Goal: Information Seeking & Learning: Learn about a topic

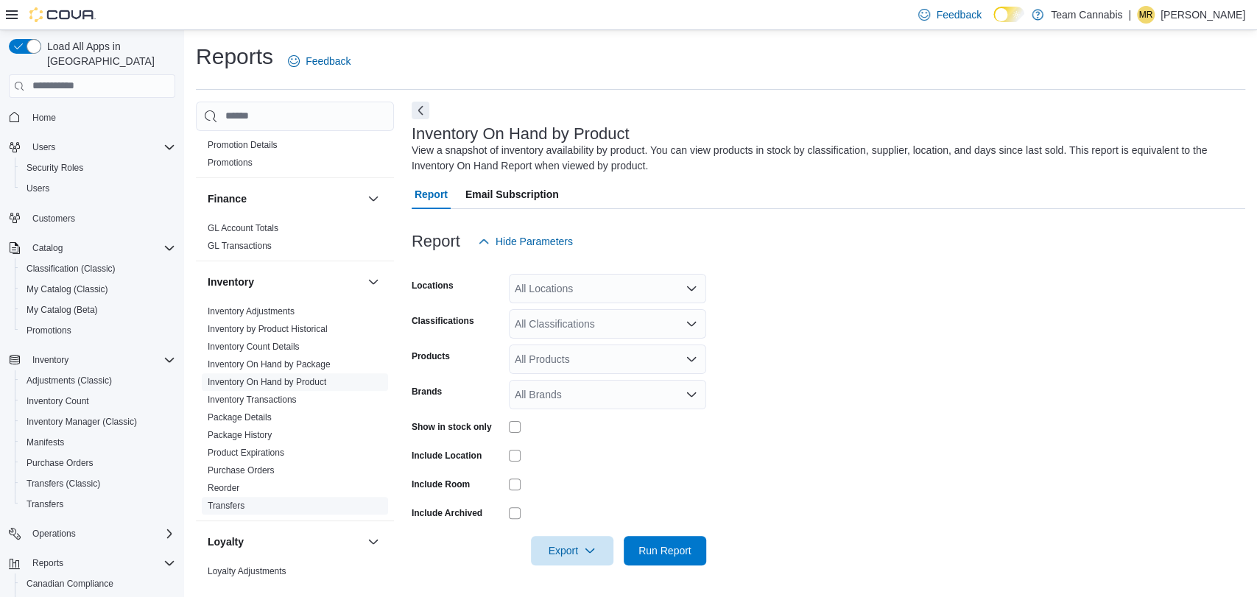
scroll to position [654, 0]
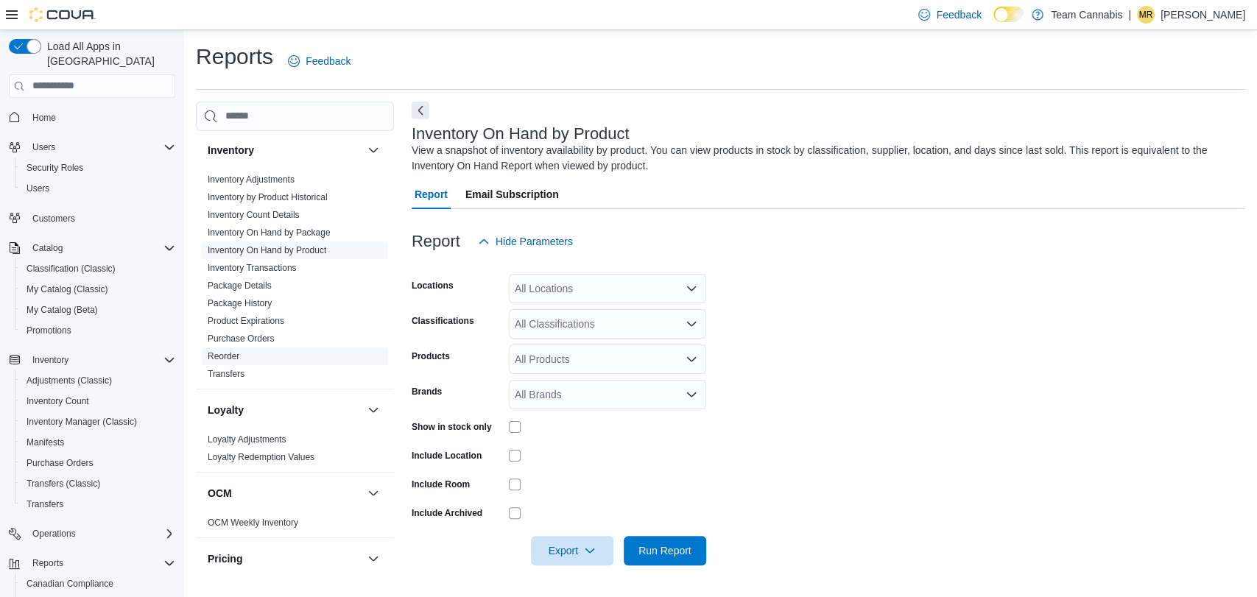
click at [227, 351] on link "Reorder" at bounding box center [224, 356] width 32 height 10
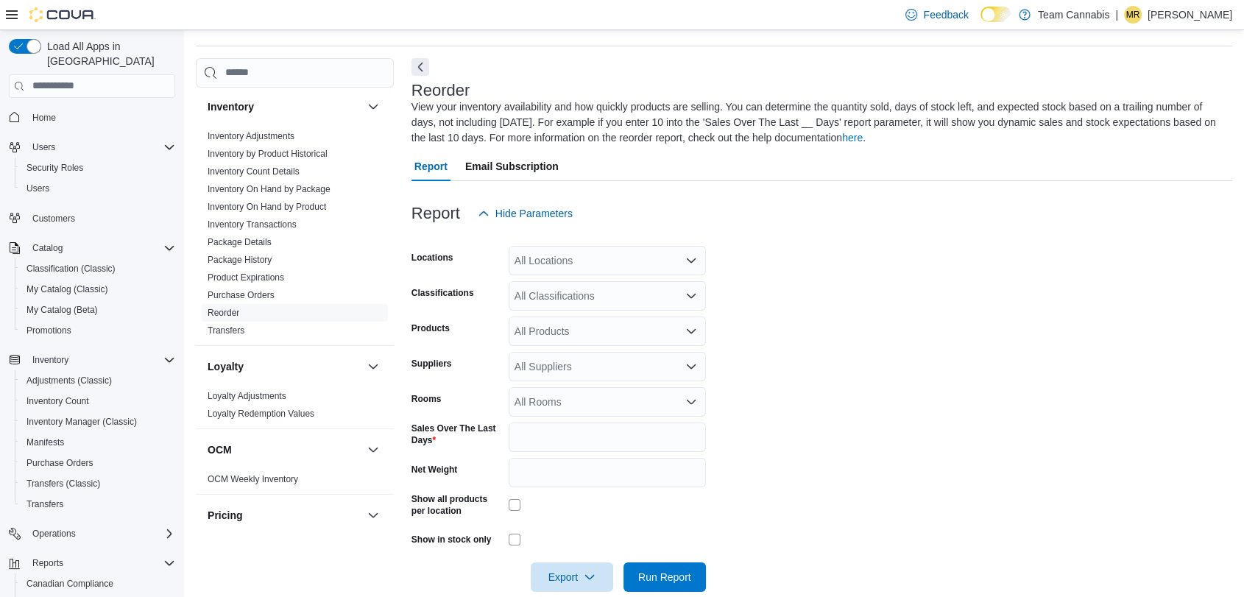
scroll to position [65, 0]
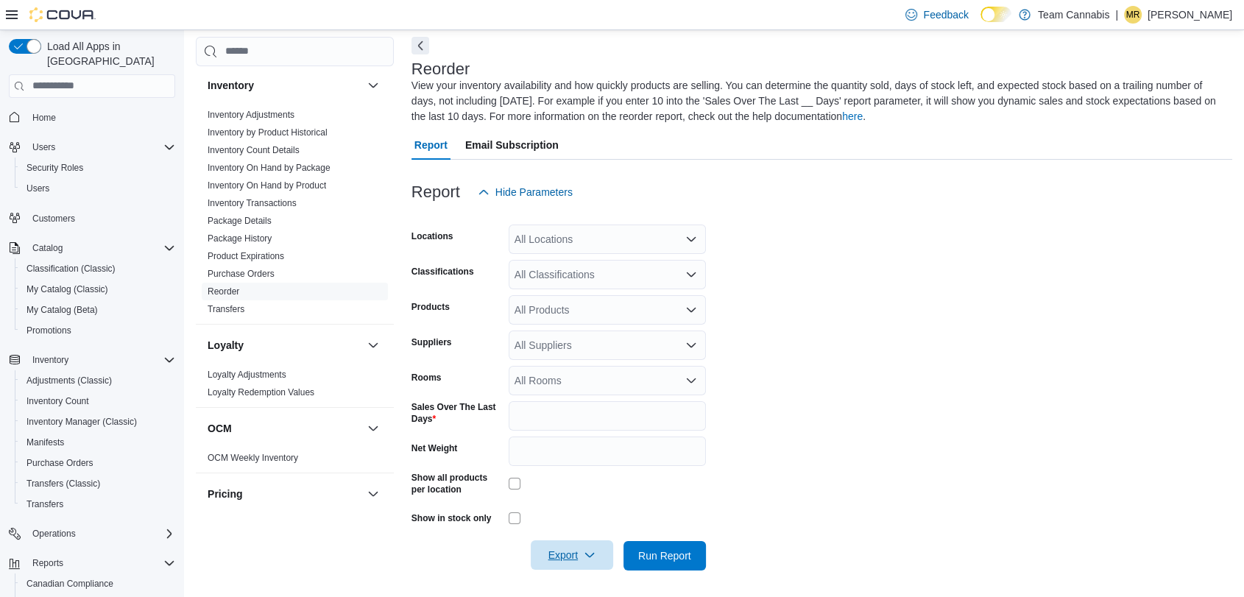
click at [578, 554] on span "Export" at bounding box center [572, 554] width 65 height 29
click at [576, 476] on button "Export to Excel" at bounding box center [574, 467] width 84 height 29
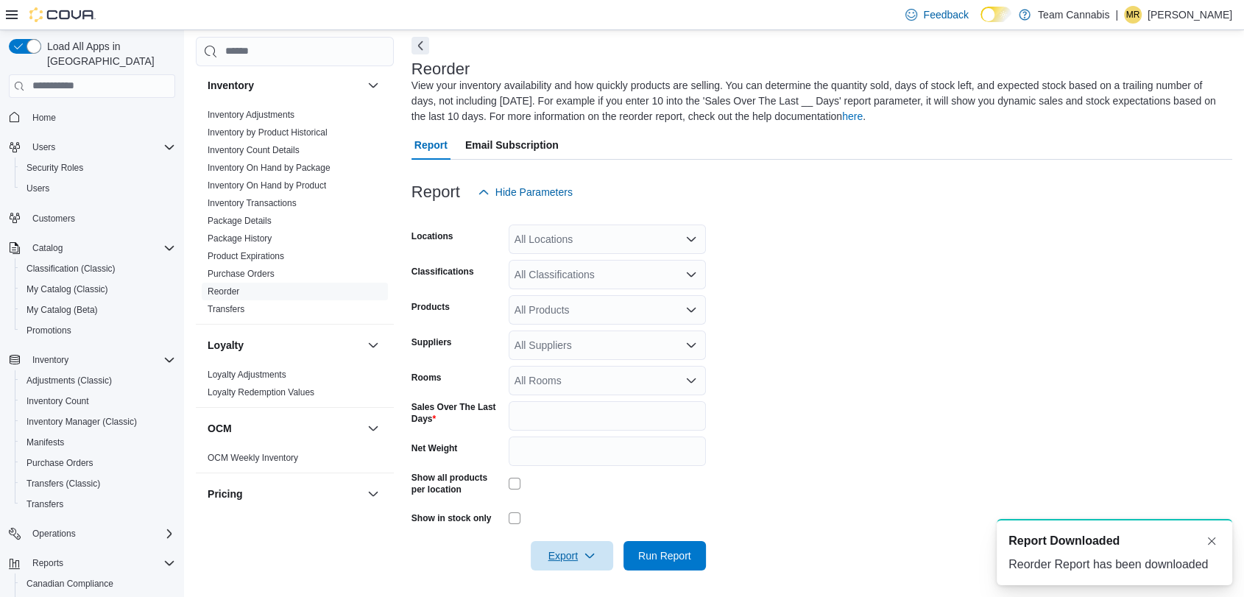
scroll to position [0, 0]
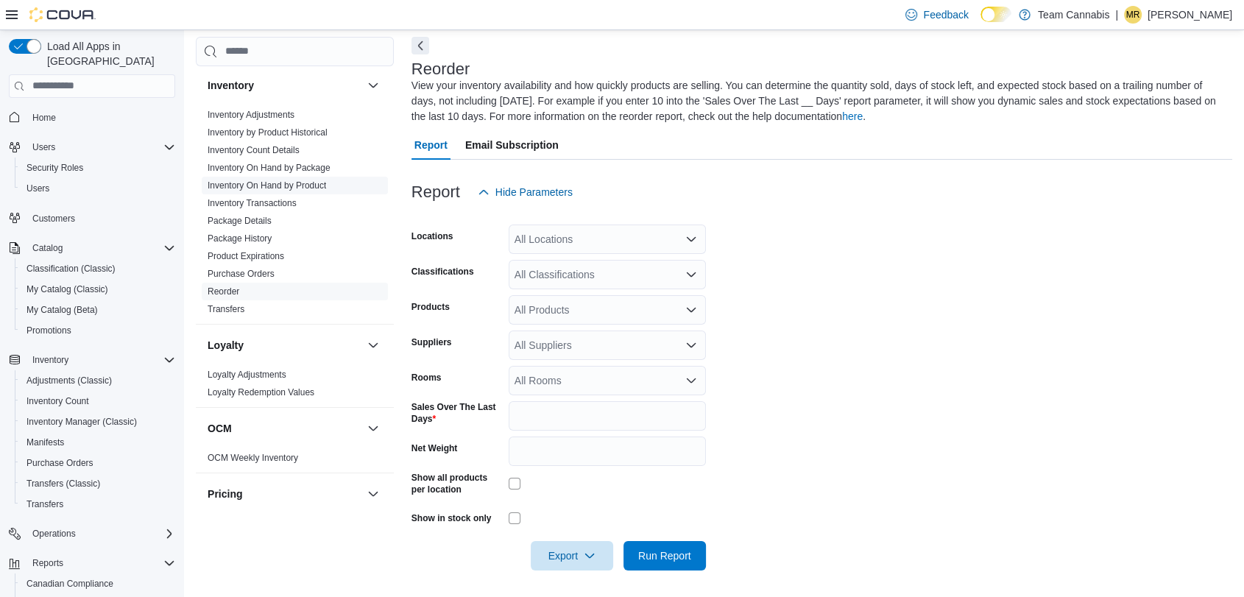
click at [308, 180] on link "Inventory On Hand by Product" at bounding box center [267, 185] width 119 height 10
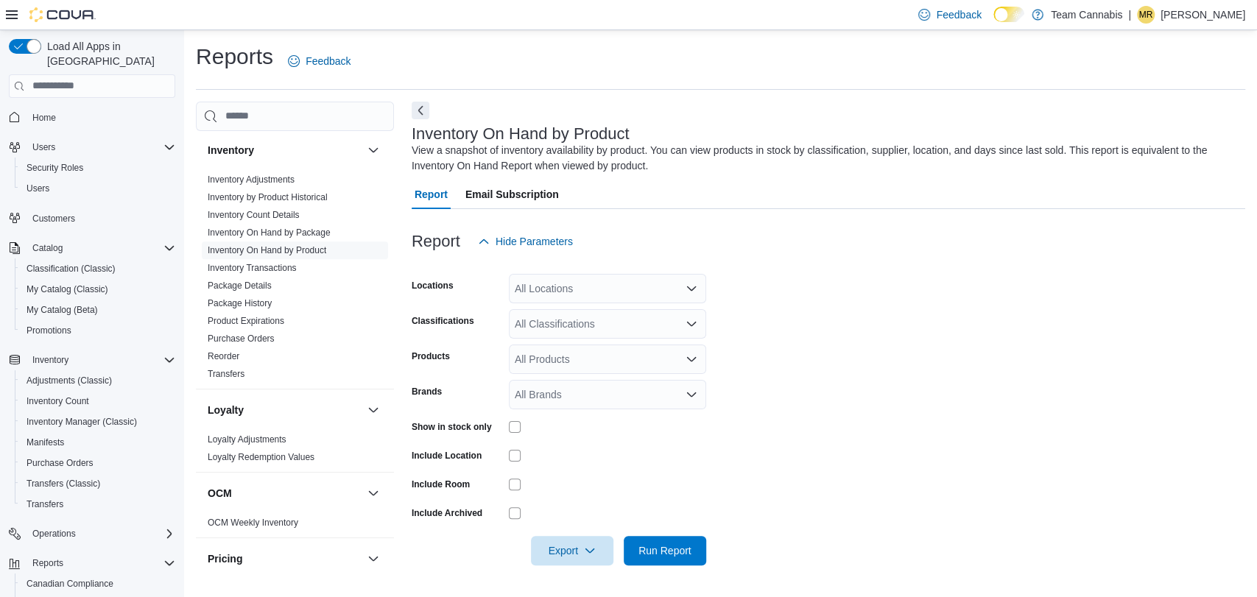
click at [593, 325] on div "All Classifications" at bounding box center [607, 323] width 197 height 29
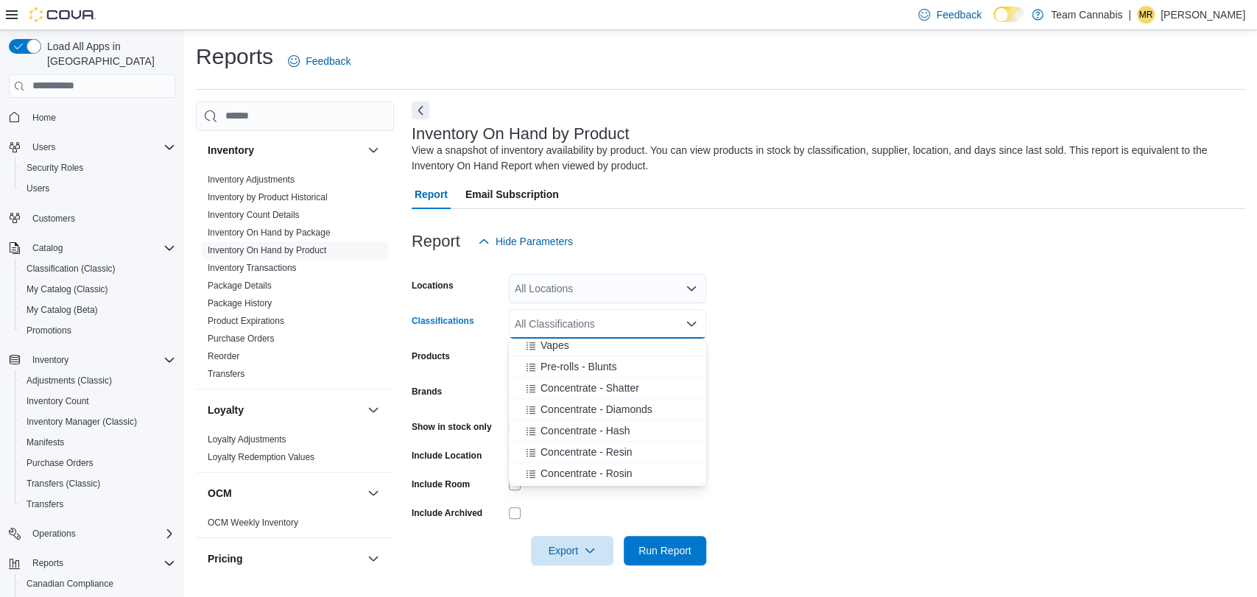
scroll to position [654, 0]
click at [623, 445] on span "Concentrate - Rosin" at bounding box center [586, 442] width 92 height 15
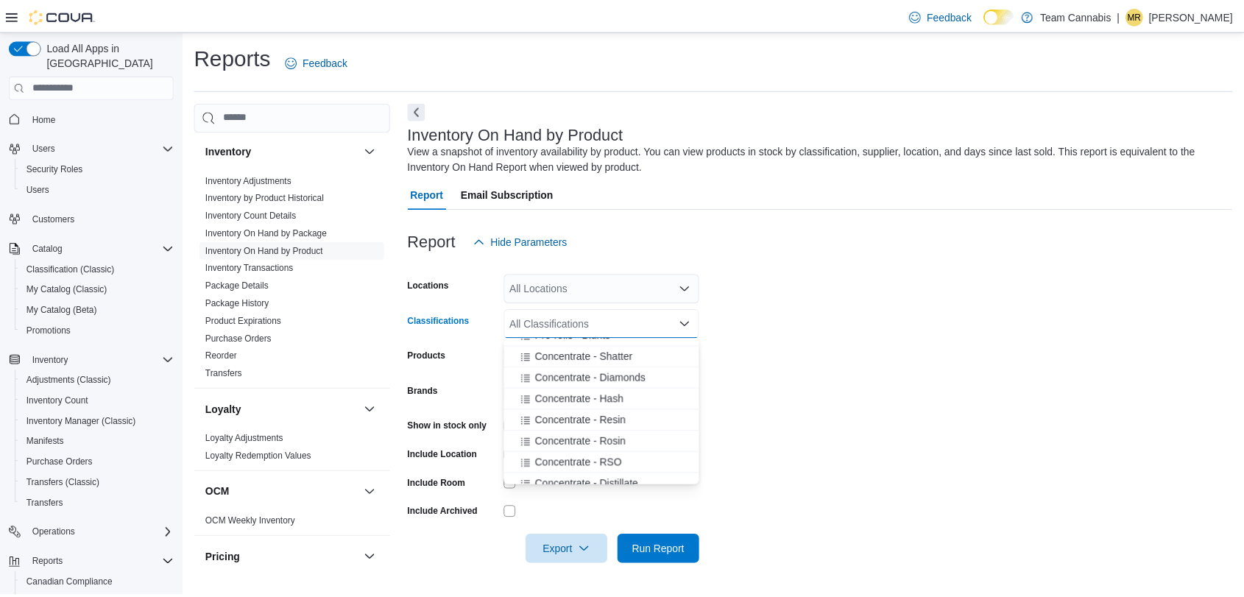
scroll to position [642, 0]
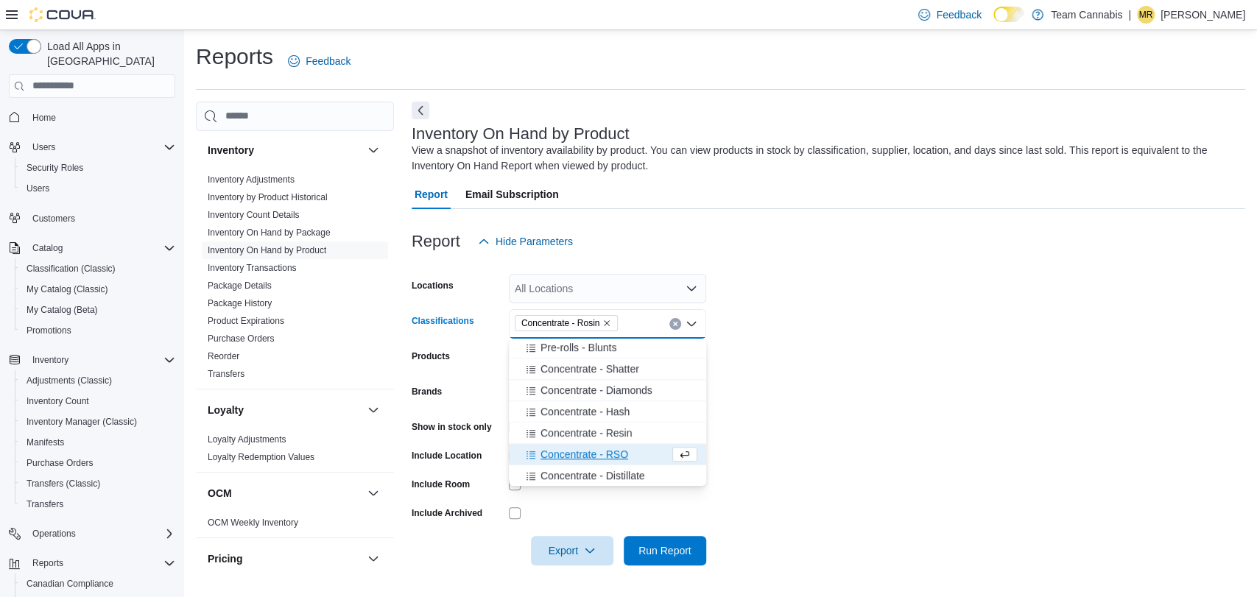
click at [878, 433] on form "Locations All Locations Classifications Concentrate - [GEOGRAPHIC_DATA] Combo b…" at bounding box center [827, 410] width 833 height 309
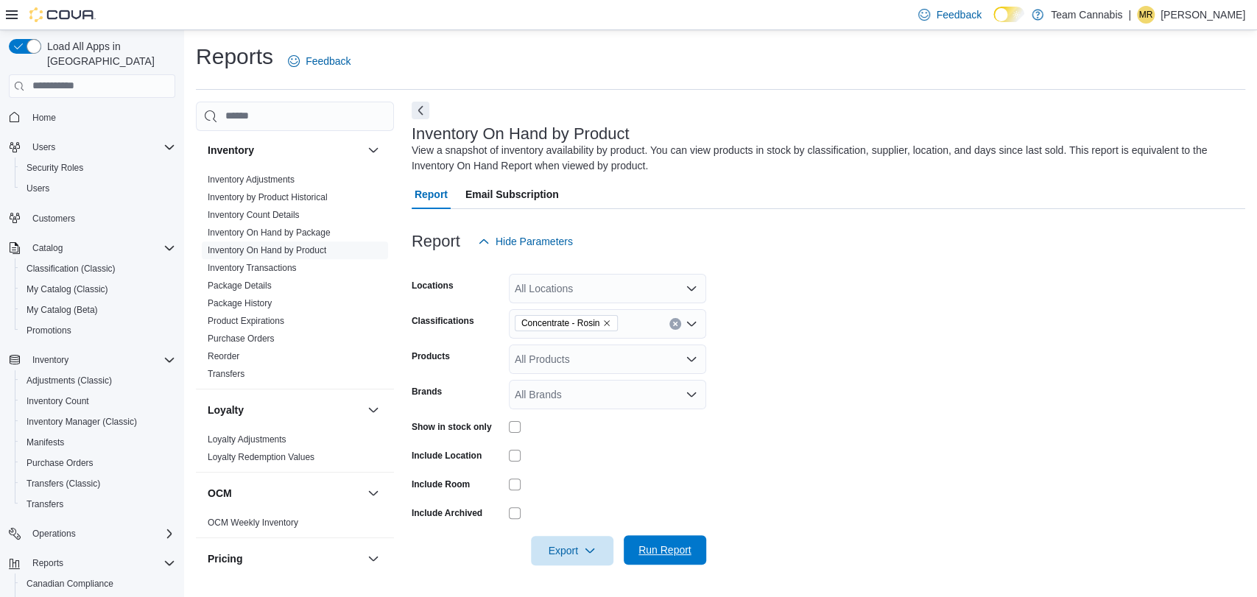
click at [642, 555] on span "Run Report" at bounding box center [664, 550] width 53 height 15
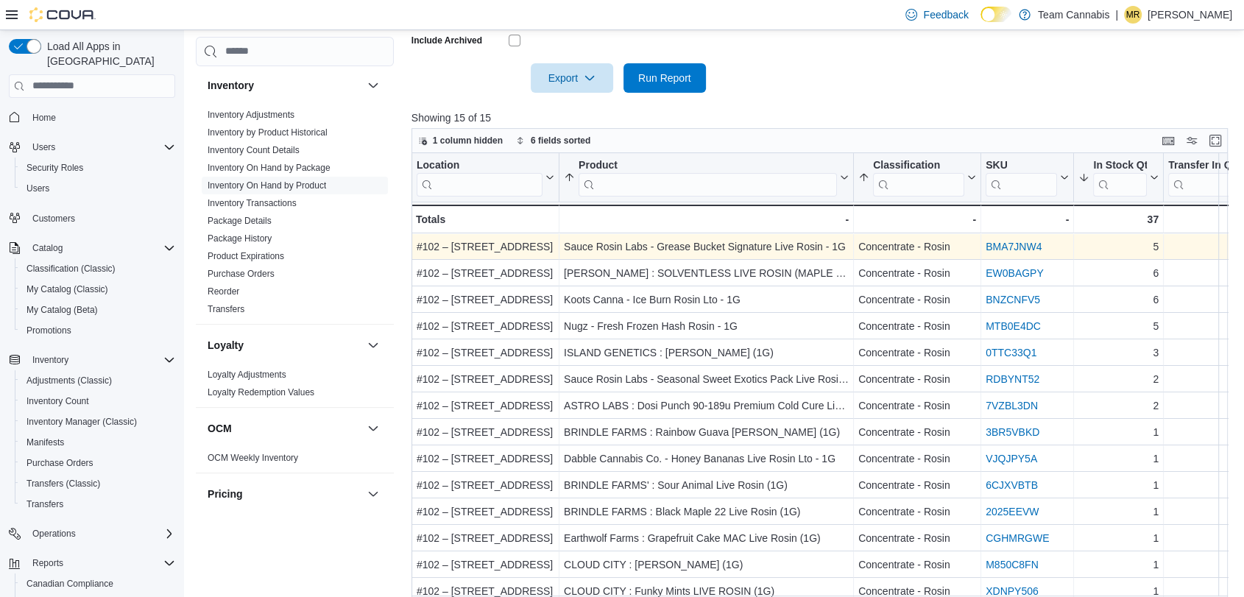
scroll to position [492, 0]
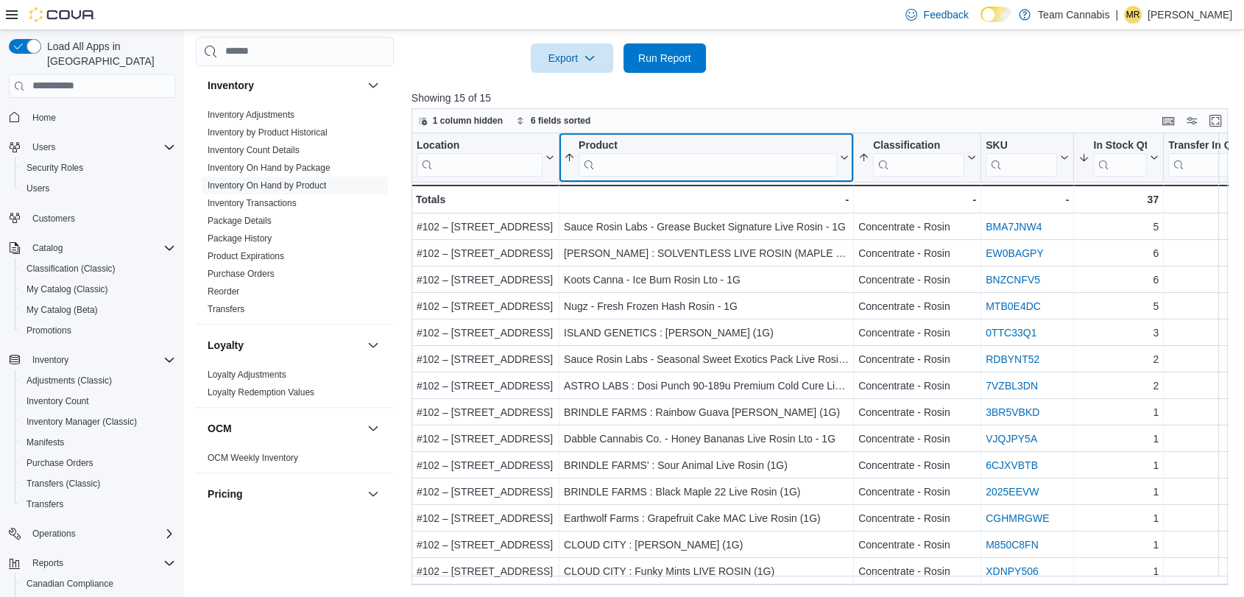
click at [604, 146] on div "Product" at bounding box center [708, 145] width 258 height 14
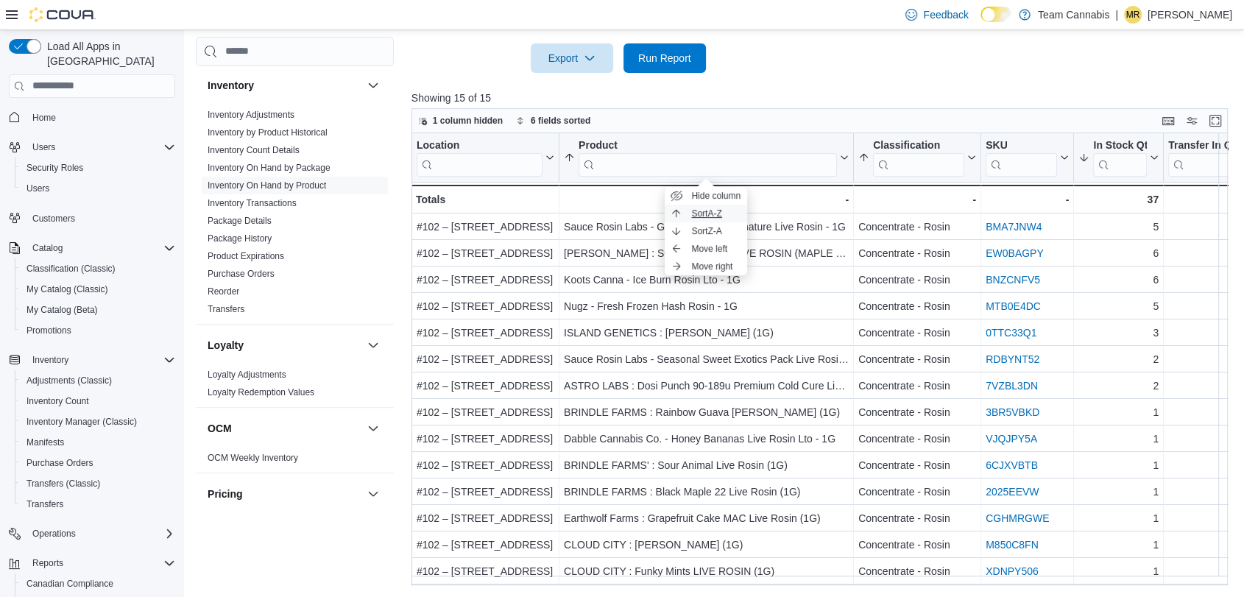
click at [703, 216] on span "Sort A-Z" at bounding box center [706, 214] width 30 height 12
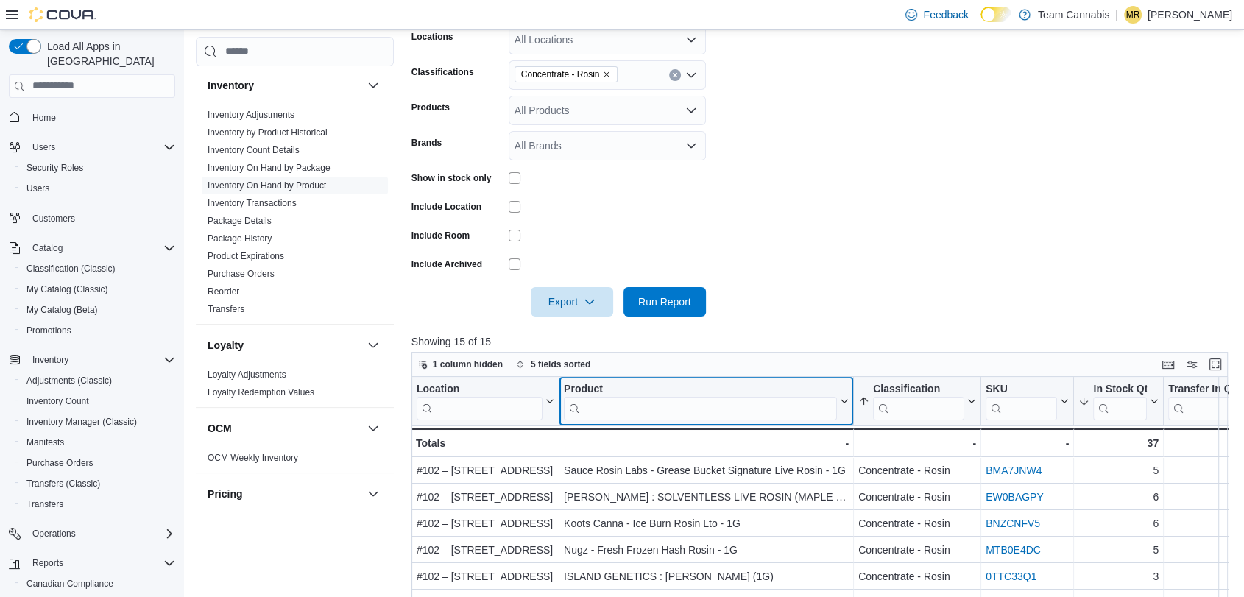
scroll to position [247, 0]
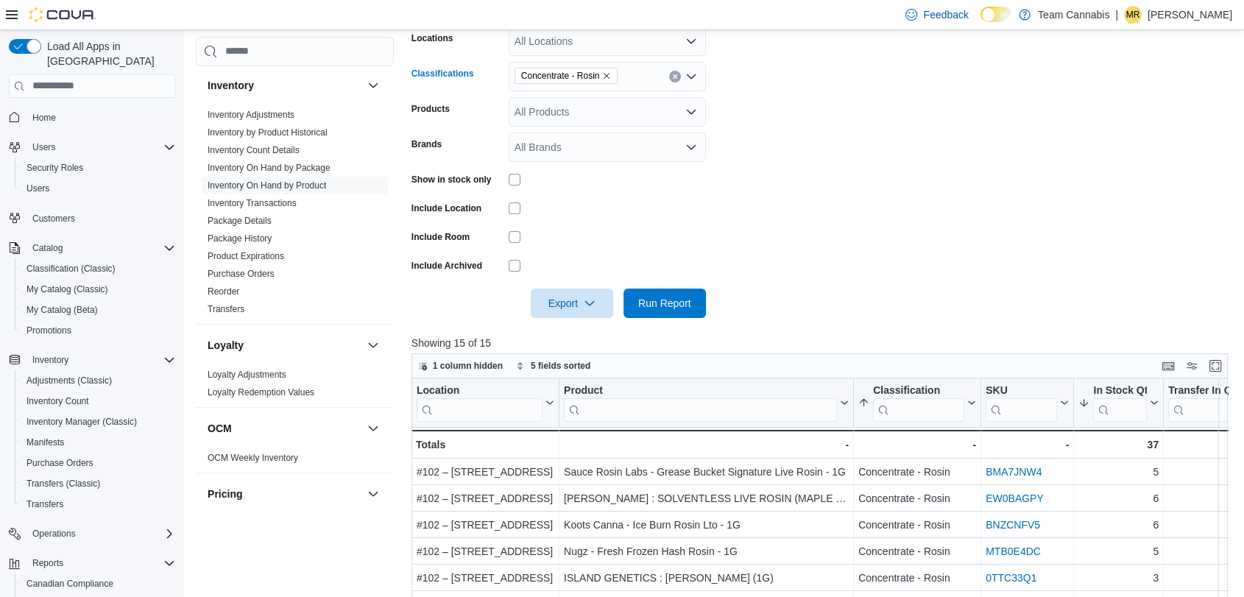
click at [610, 74] on icon "Remove Concentrate - Rosin from selection in this group" at bounding box center [606, 75] width 9 height 9
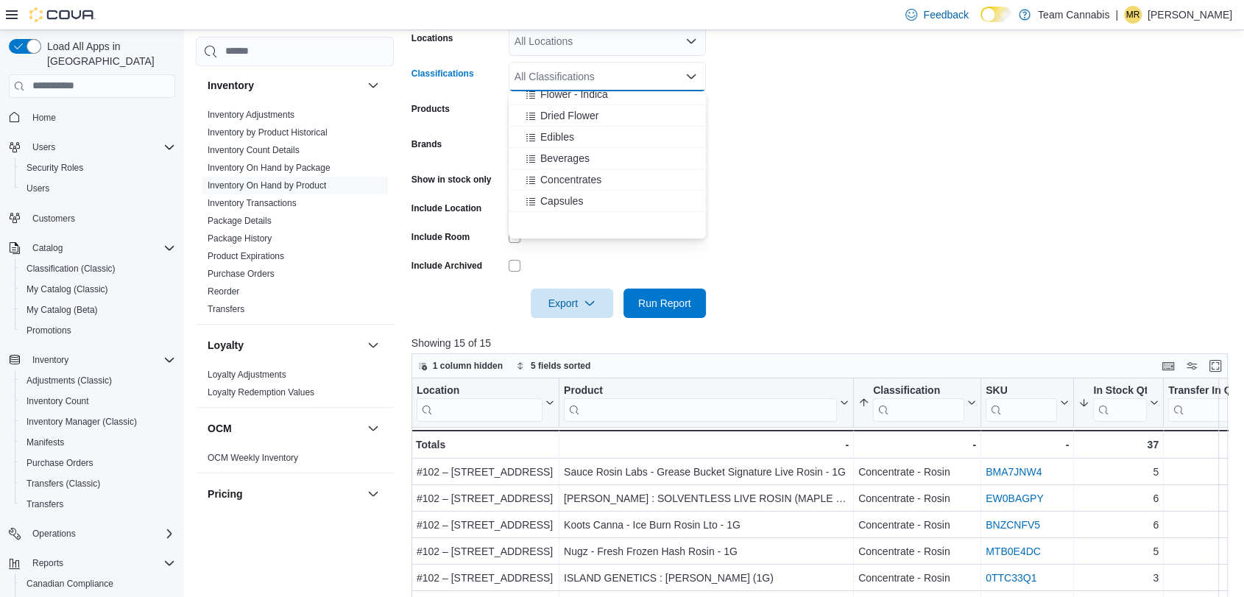
scroll to position [327, 0]
click at [573, 221] on span "Topicals" at bounding box center [559, 223] width 38 height 15
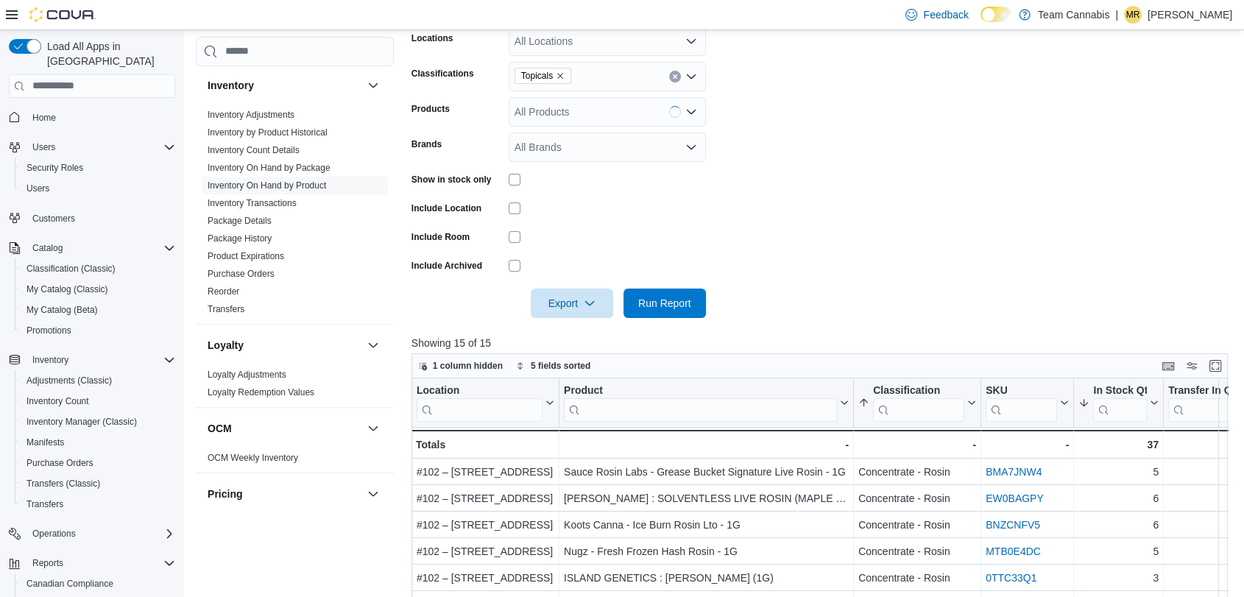
click at [828, 225] on form "Locations All Locations Classifications Topicals Products All Products Brands A…" at bounding box center [823, 163] width 825 height 309
click at [671, 308] on span "Run Report" at bounding box center [664, 302] width 53 height 15
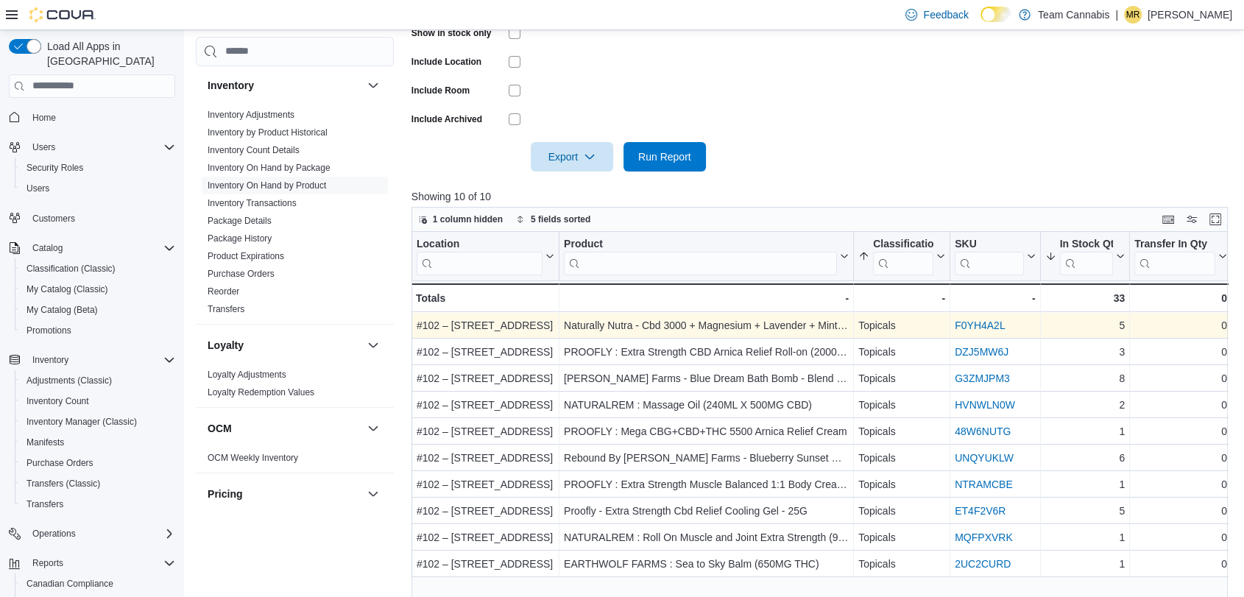
scroll to position [492, 0]
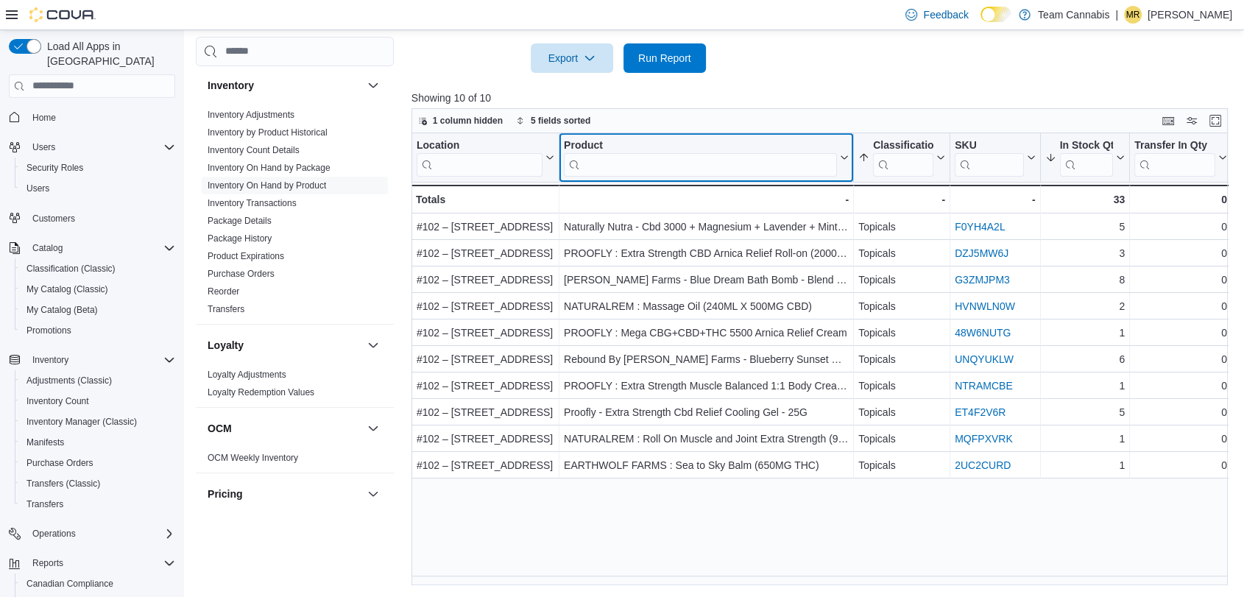
click at [585, 144] on div "Product" at bounding box center [700, 145] width 273 height 14
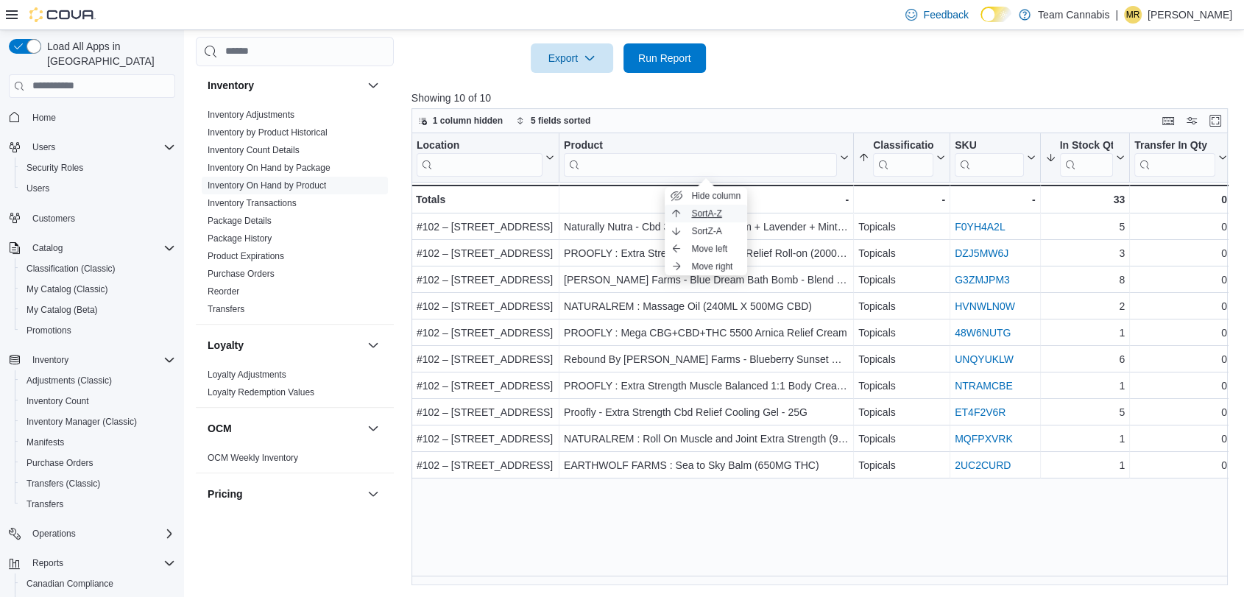
click at [718, 212] on span "Sort A-Z" at bounding box center [706, 214] width 30 height 12
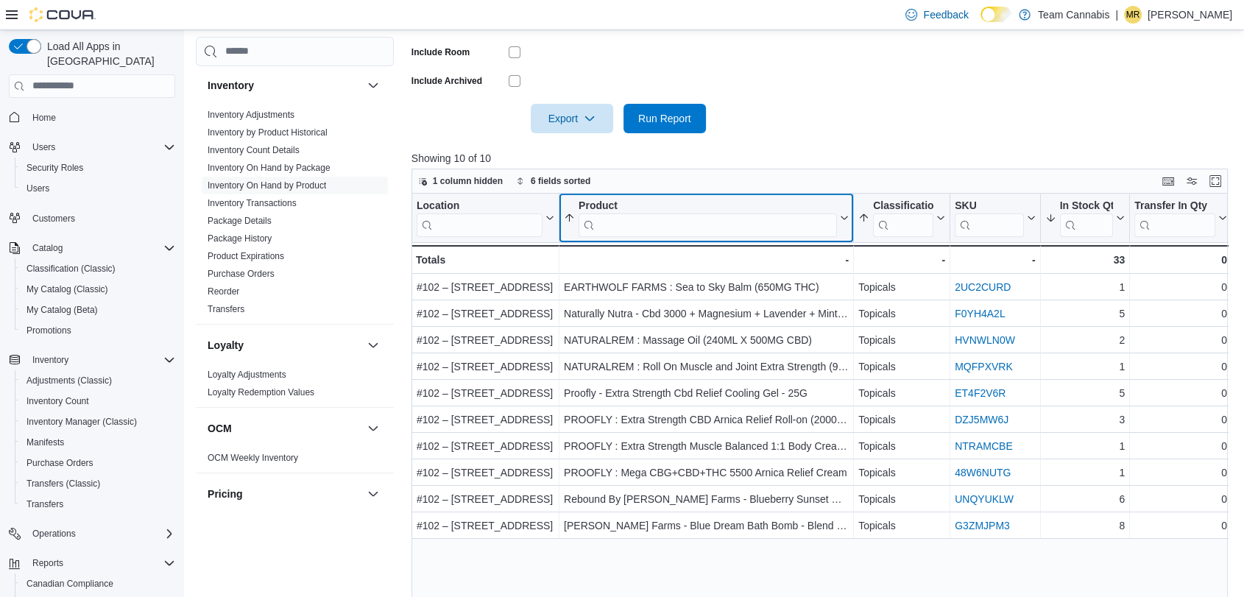
scroll to position [247, 0]
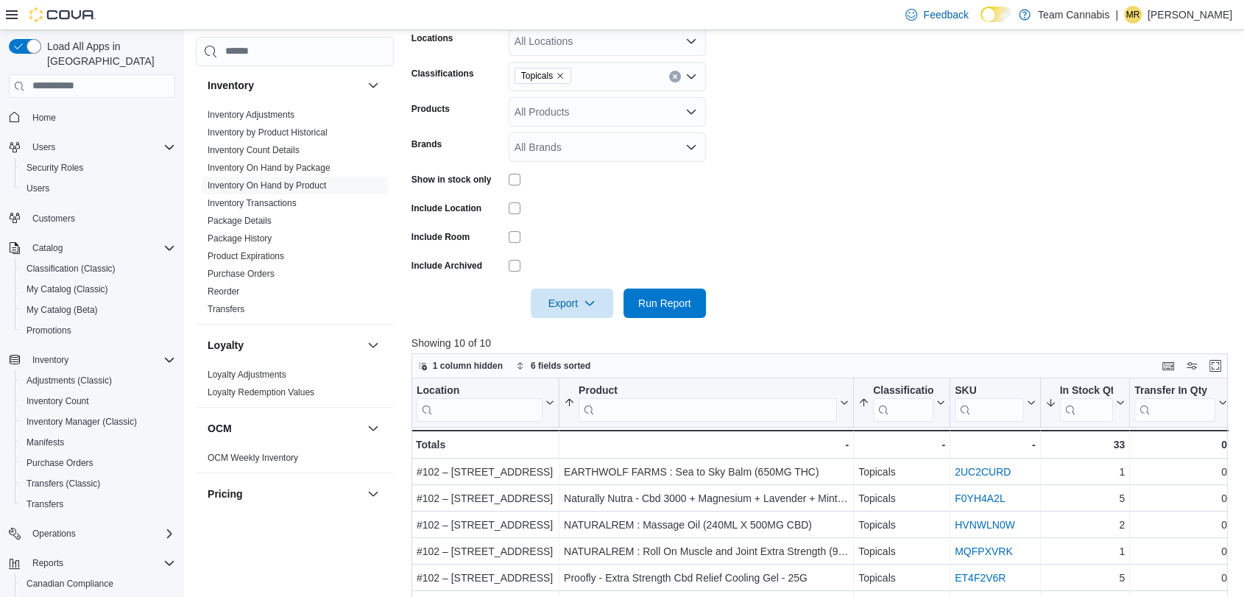
click at [559, 80] on span "Topicals" at bounding box center [542, 75] width 43 height 15
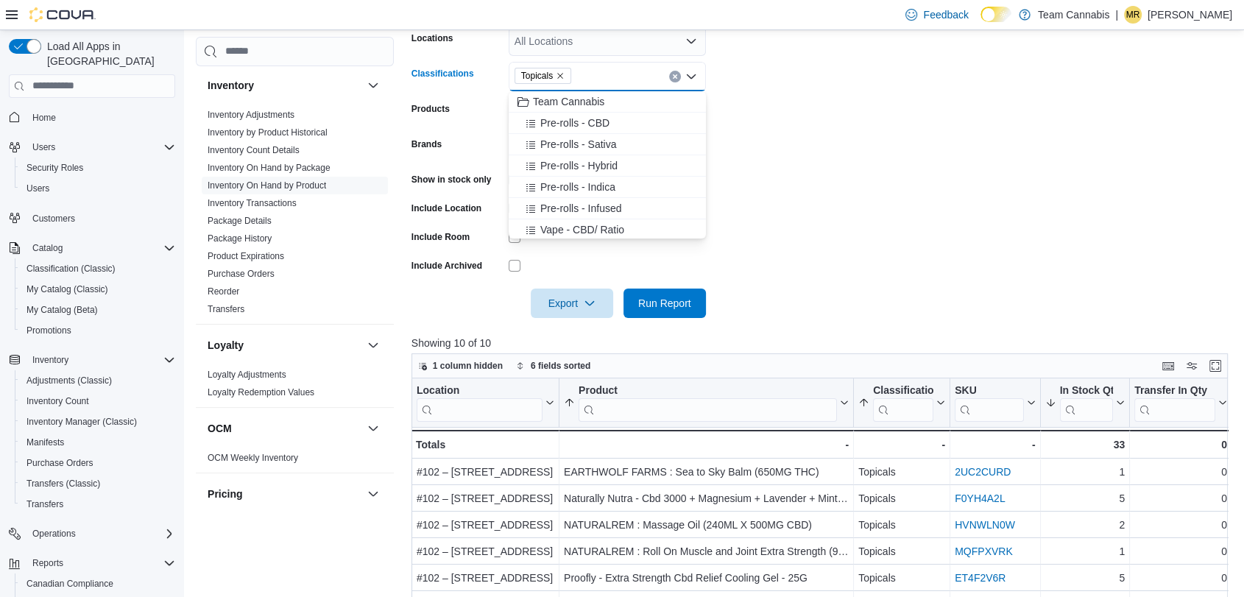
click at [559, 77] on icon "Remove Topicals from selection in this group" at bounding box center [560, 76] width 6 height 6
click at [586, 166] on span "Pre-rolls - Hybrid" at bounding box center [578, 165] width 77 height 15
click at [786, 196] on form "Locations All Locations Classifications Pre-rolls - Hybrid Combo box. Selected.…" at bounding box center [823, 163] width 825 height 309
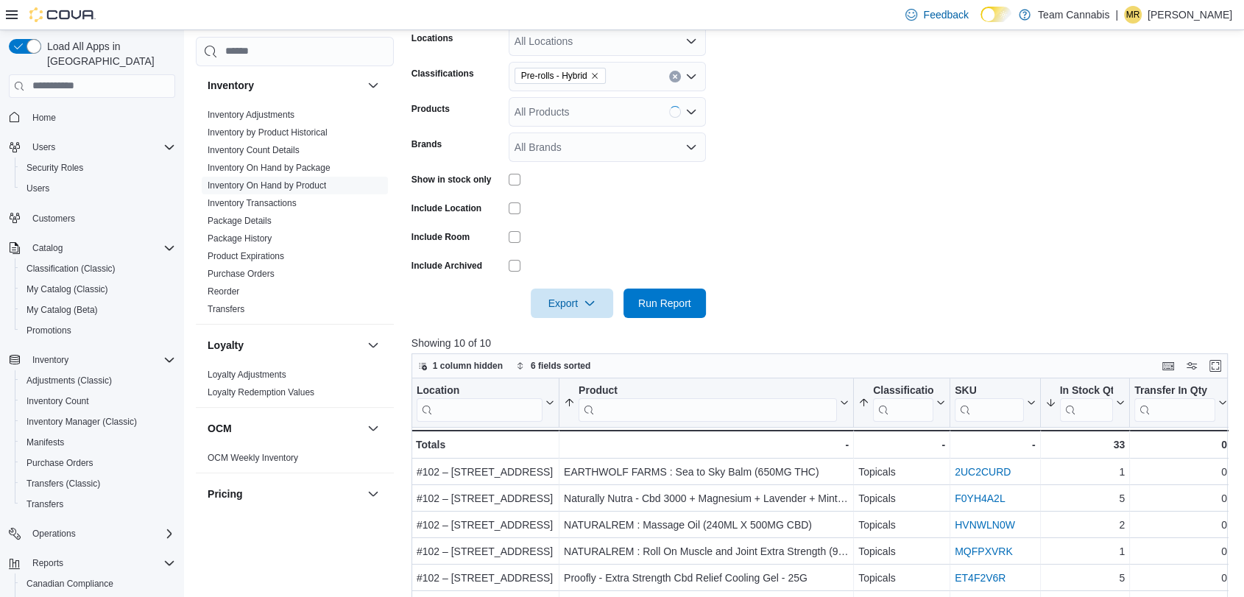
click at [660, 286] on div at bounding box center [823, 283] width 825 height 12
click at [662, 295] on span "Run Report" at bounding box center [664, 302] width 65 height 29
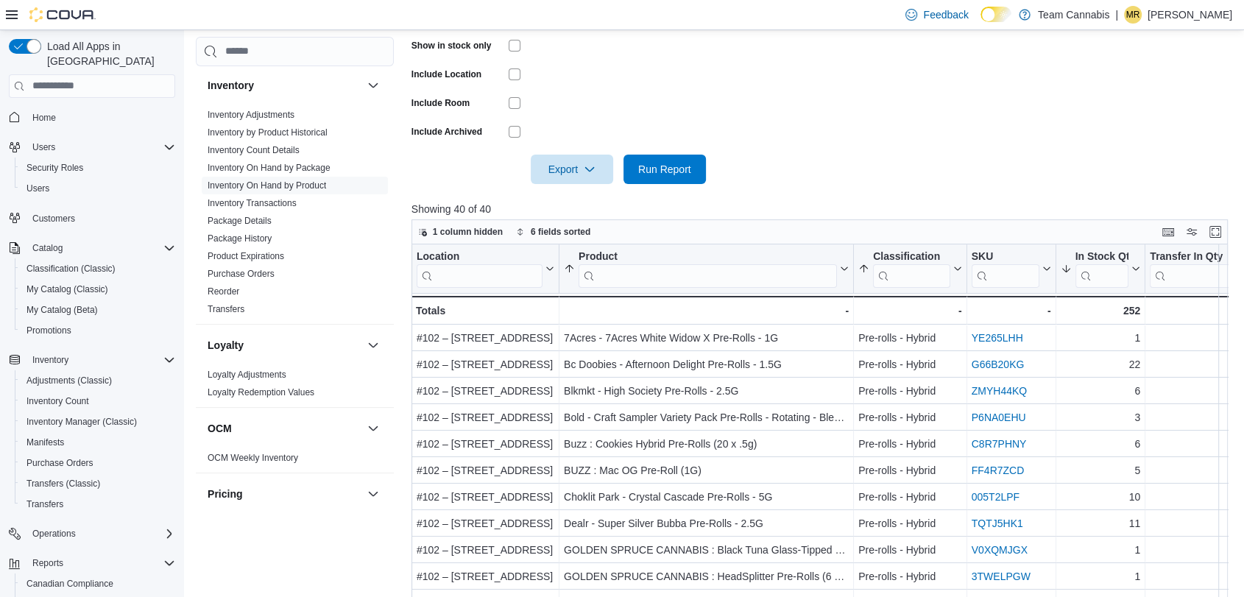
scroll to position [247, 0]
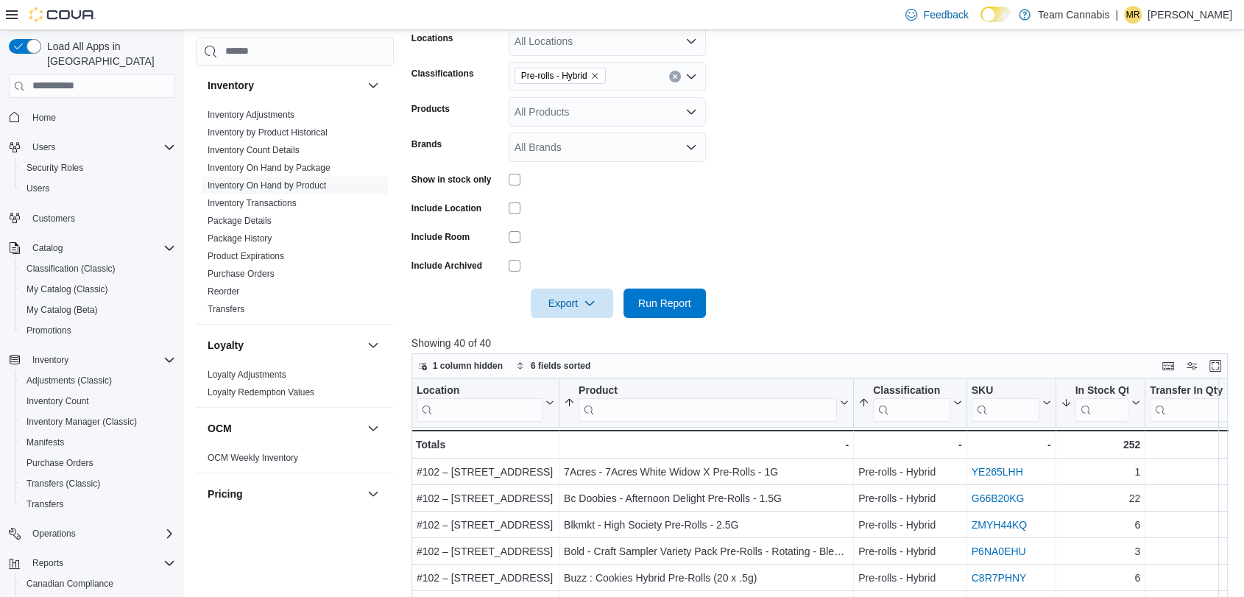
click at [602, 74] on span "Pre-rolls - Hybrid" at bounding box center [560, 76] width 91 height 16
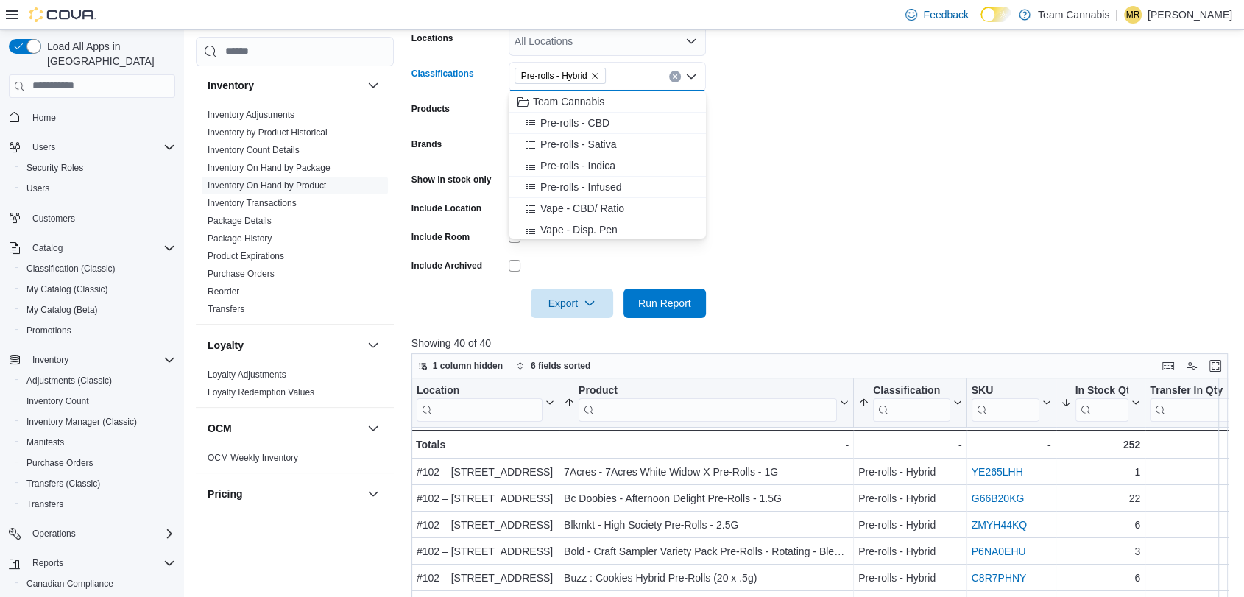
click at [671, 75] on button "Clear input" at bounding box center [675, 77] width 12 height 12
click at [853, 127] on form "Locations All Locations Classifications All Classifications Combo box. Selected…" at bounding box center [823, 163] width 825 height 309
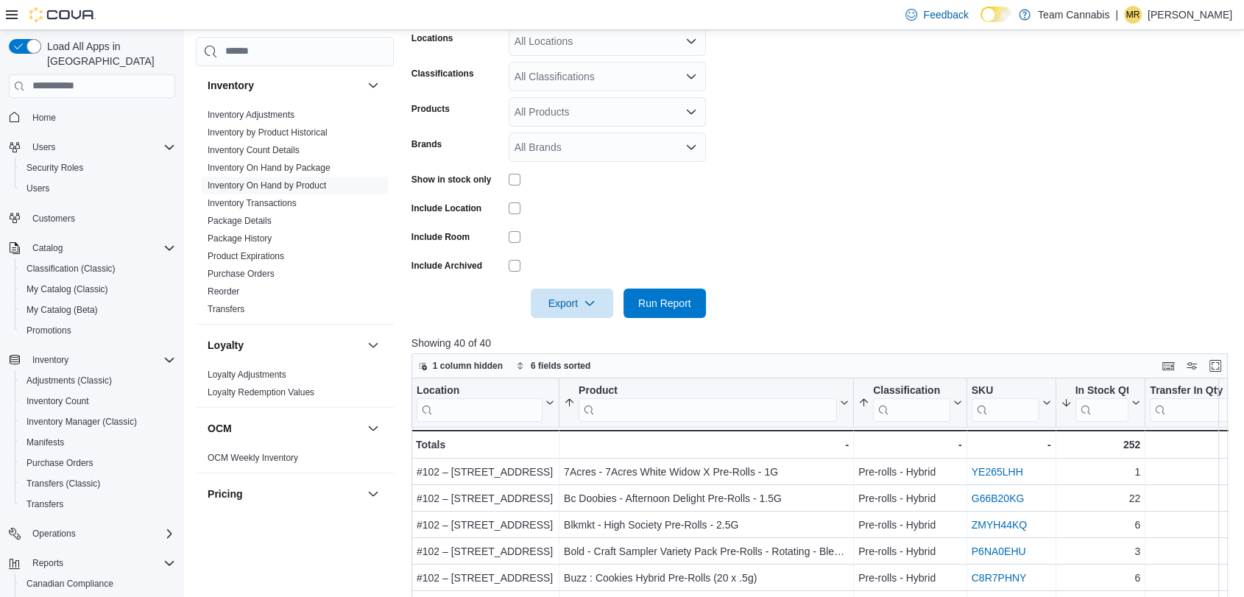
click at [549, 144] on div "All Brands" at bounding box center [607, 146] width 197 height 29
type input "****"
click at [544, 169] on span "BUZZ" at bounding box center [607, 172] width 180 height 15
click at [903, 215] on form "Locations All Locations Classifications All Classifications Products All Produc…" at bounding box center [823, 163] width 825 height 309
click at [683, 305] on span "Run Report" at bounding box center [664, 302] width 53 height 15
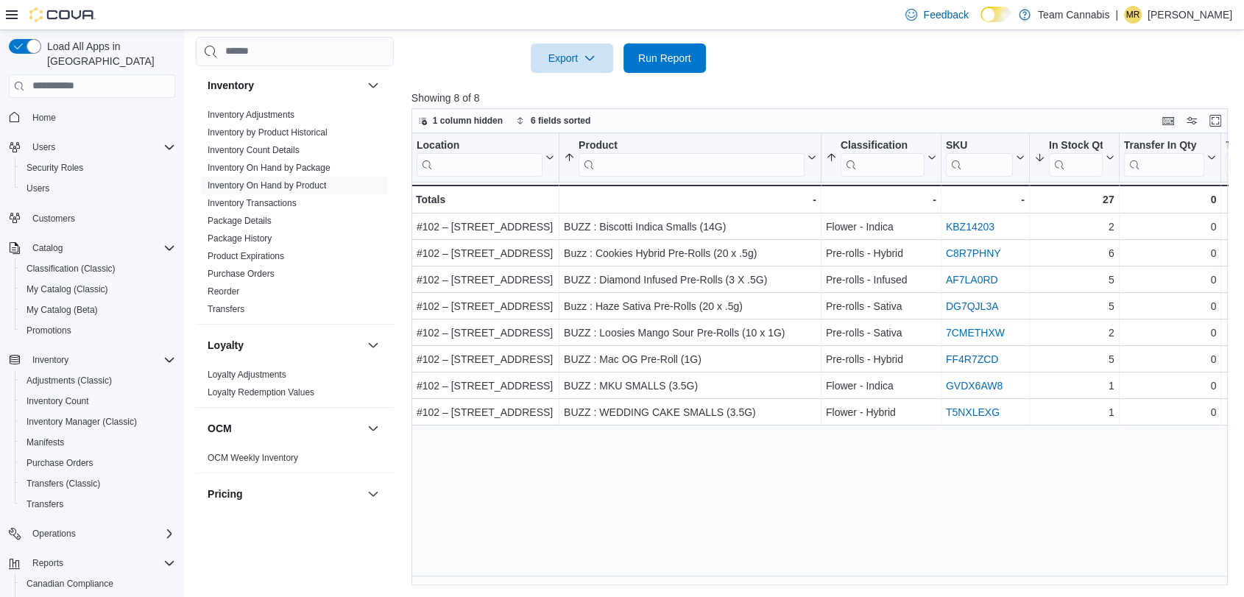
scroll to position [329, 0]
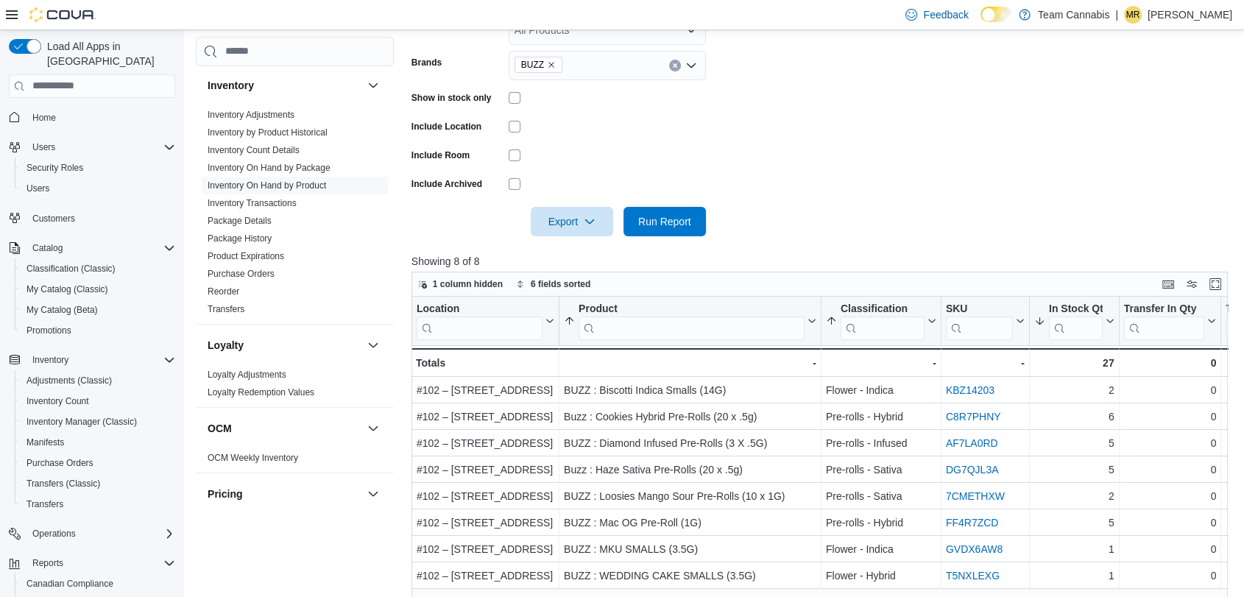
click at [551, 61] on icon "Remove BUZZ from selection in this group" at bounding box center [551, 64] width 9 height 9
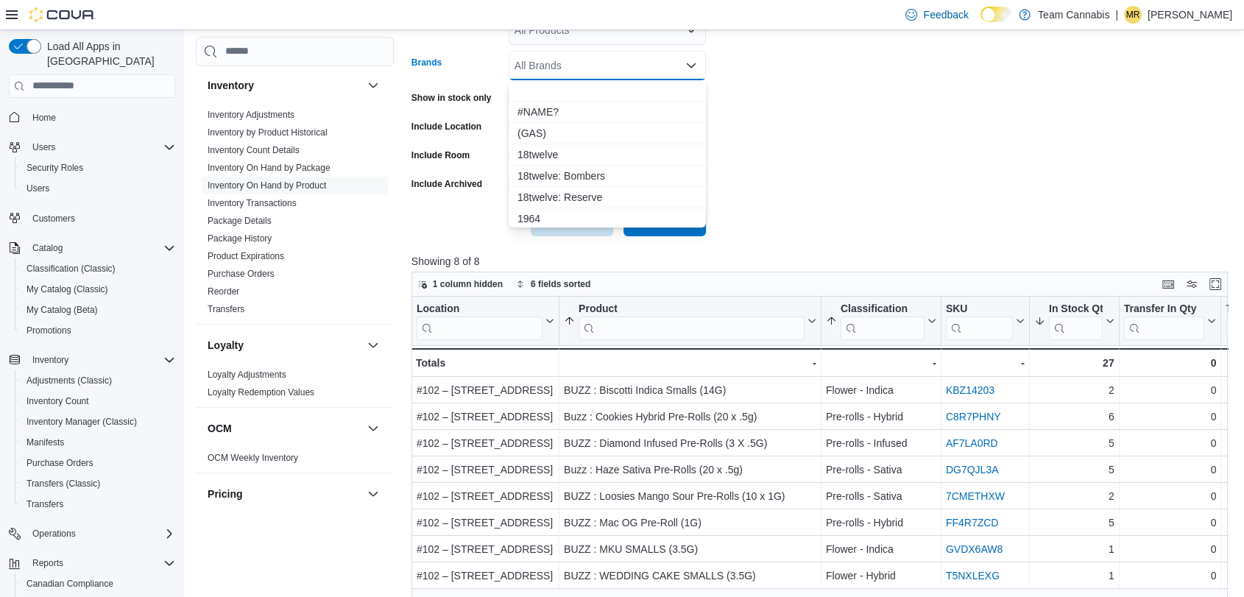
click at [551, 61] on div "All Brands Combo box. Selected. Combo box input. All Brands. Type some text or,…" at bounding box center [607, 65] width 197 height 29
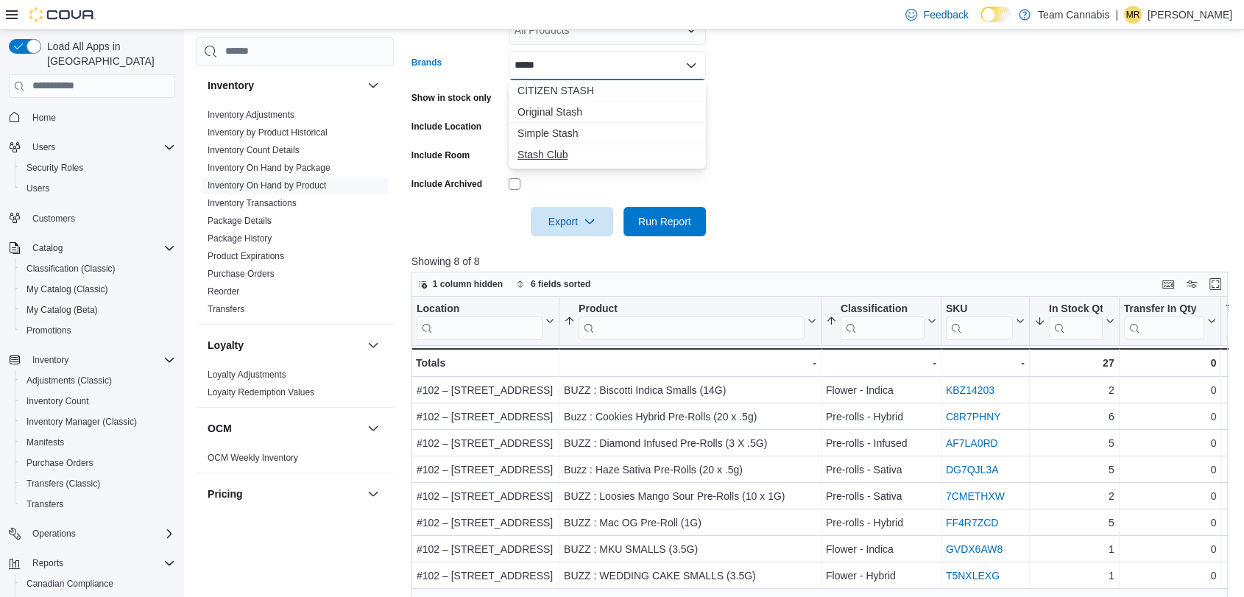
type input "*****"
click at [556, 149] on span "Stash Club" at bounding box center [607, 154] width 180 height 15
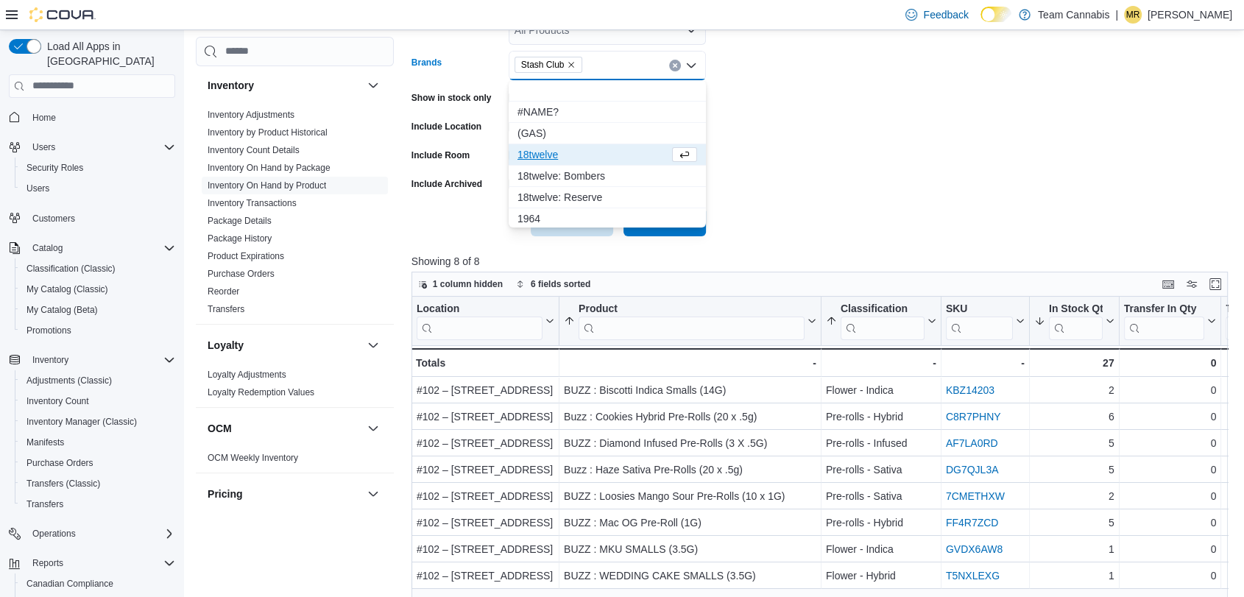
click at [773, 152] on form "Locations All Locations Classifications All Classifications Products All Produc…" at bounding box center [823, 81] width 825 height 309
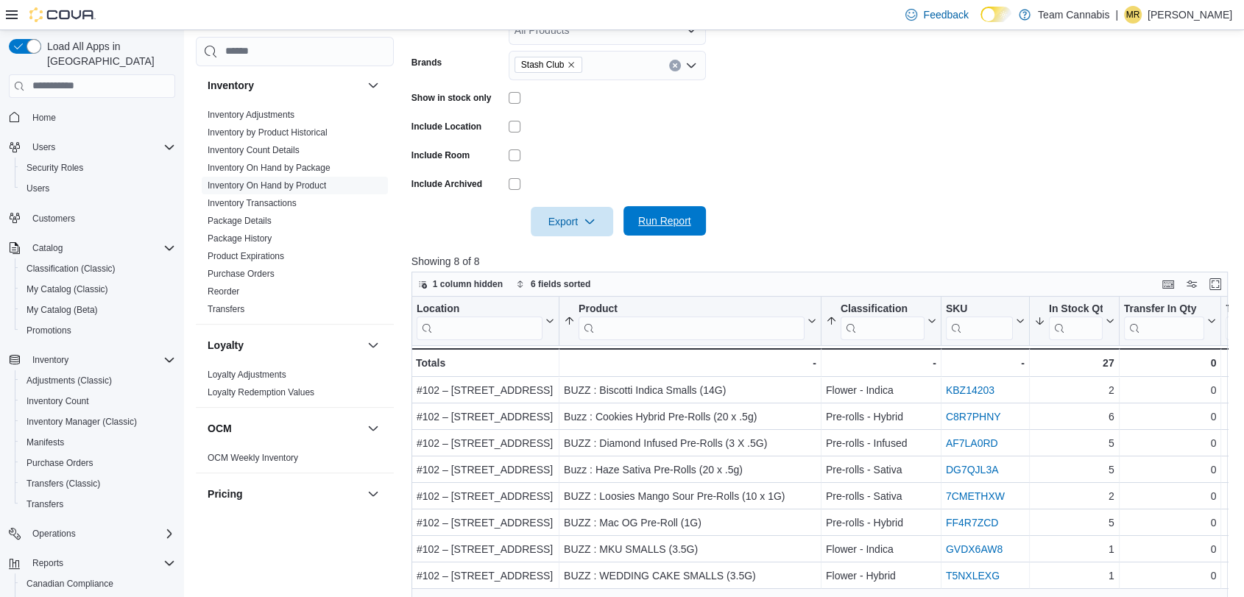
click at [678, 213] on span "Run Report" at bounding box center [664, 220] width 65 height 29
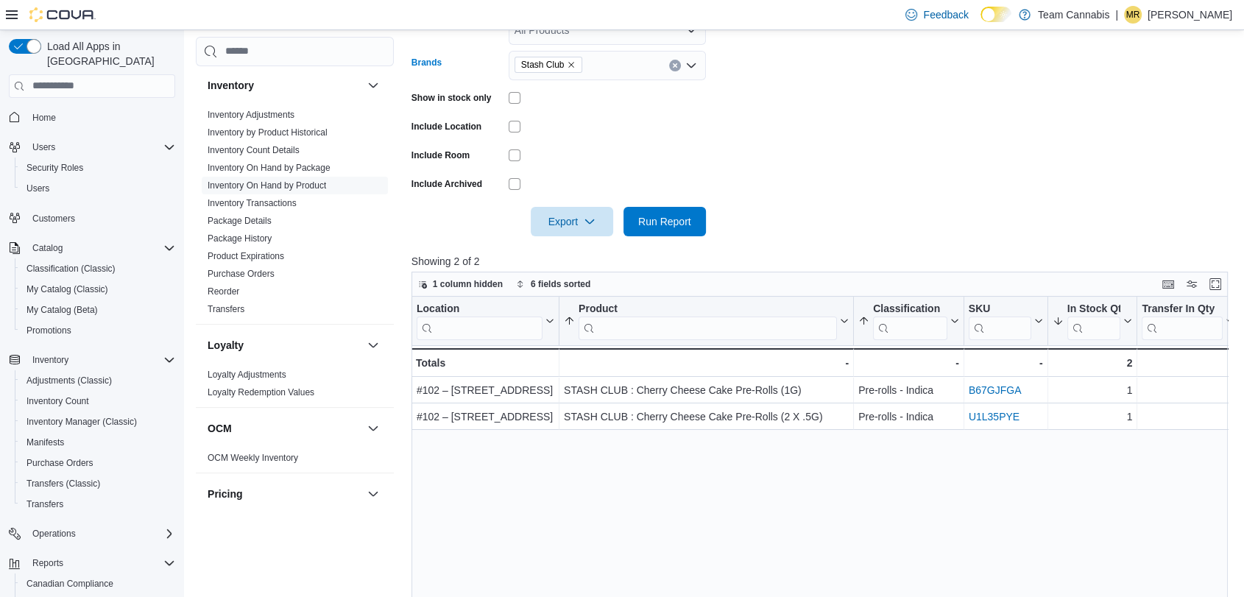
click at [674, 63] on icon "Clear input" at bounding box center [675, 65] width 4 height 4
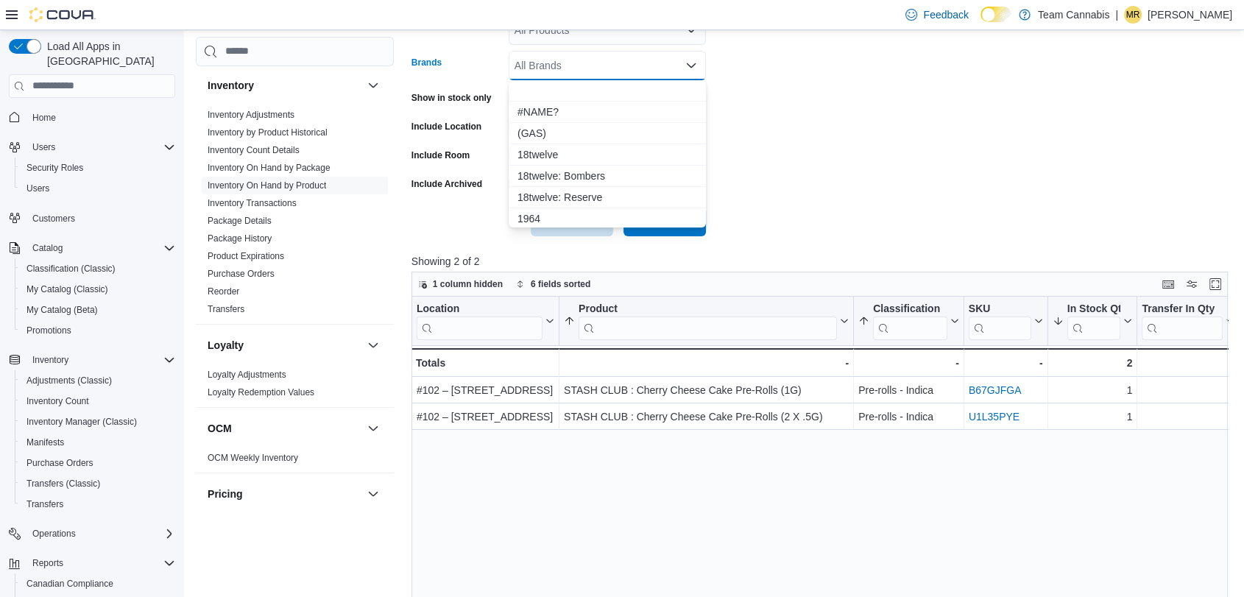
click at [649, 63] on div "All Brands Combo box. Selected. Combo box input. All Brands. Type some text or,…" at bounding box center [607, 65] width 197 height 29
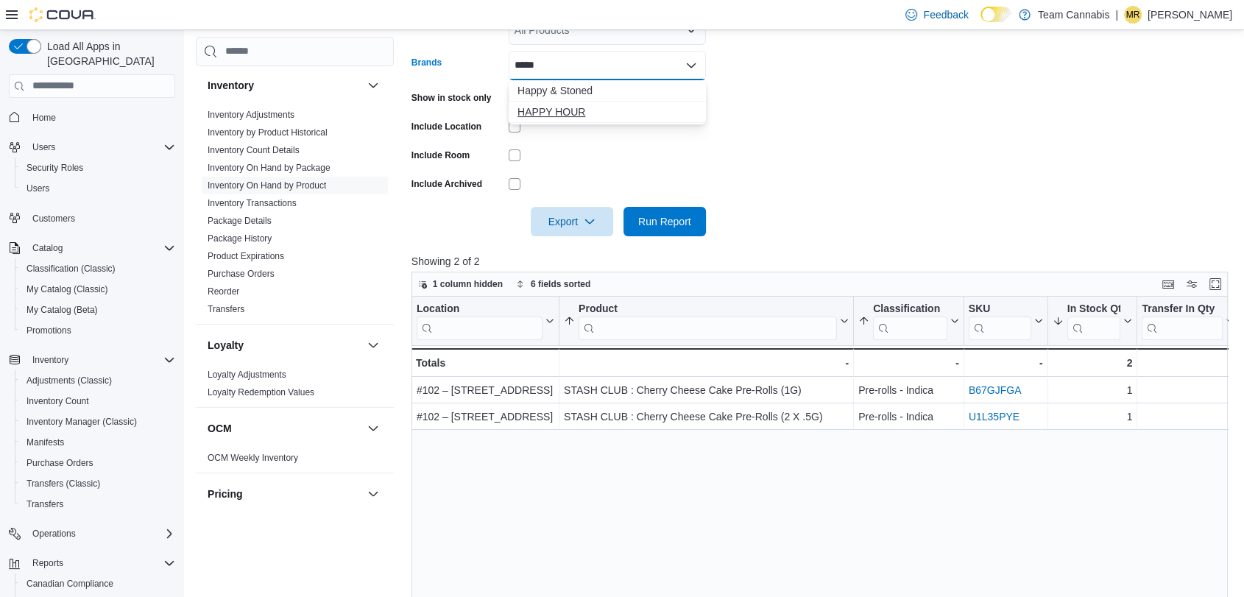
type input "*****"
click at [577, 112] on span "HAPPY HOUR" at bounding box center [607, 112] width 180 height 15
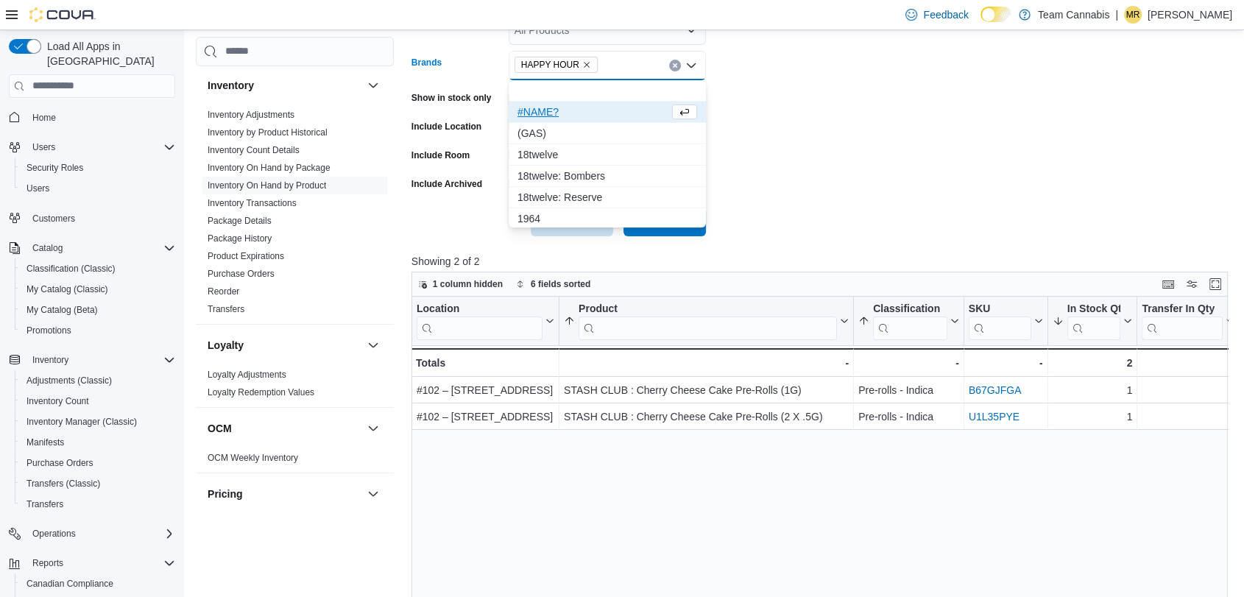
click at [820, 134] on form "Locations All Locations Classifications All Classifications Products All Produc…" at bounding box center [823, 81] width 825 height 309
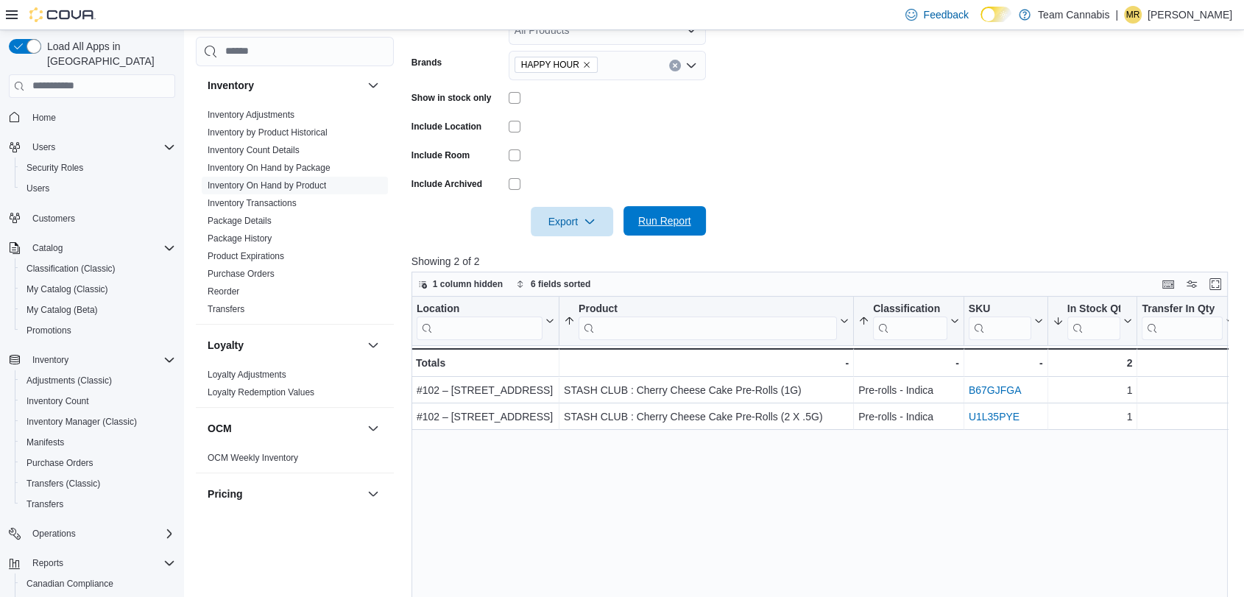
click at [687, 216] on span "Run Report" at bounding box center [664, 220] width 53 height 15
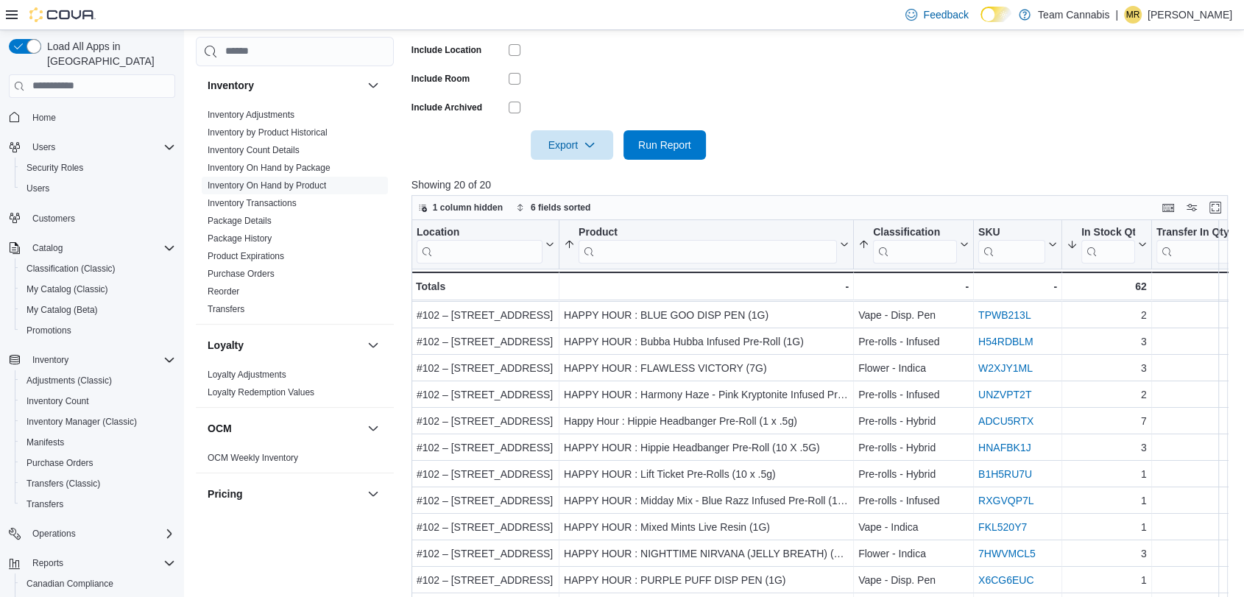
scroll to position [329, 0]
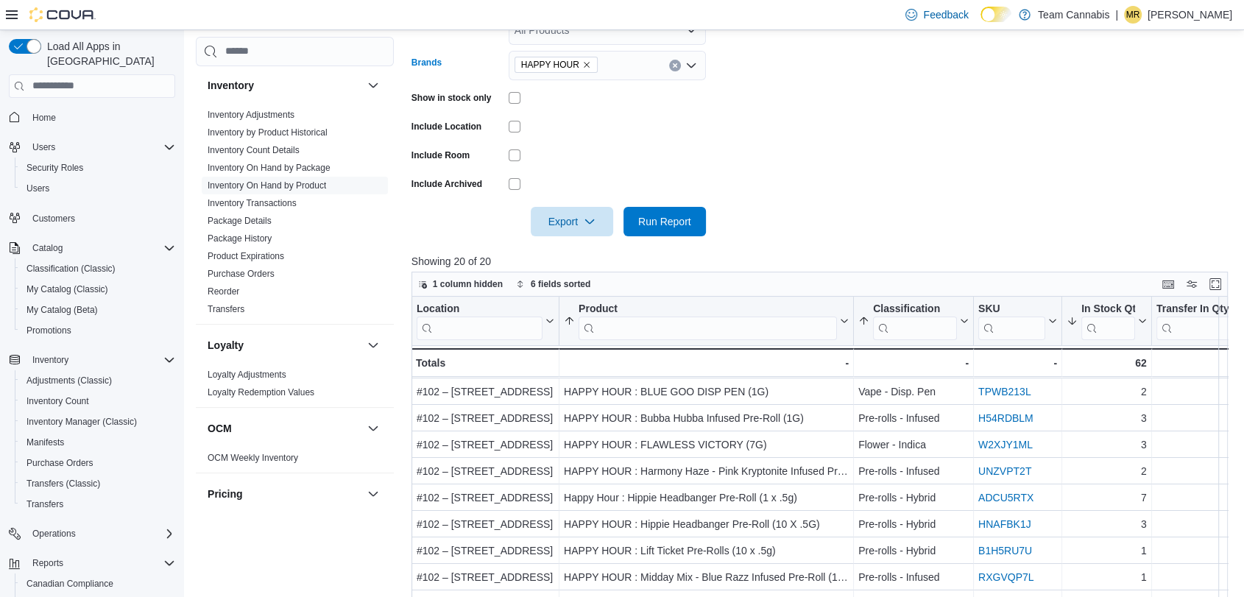
click at [587, 64] on icon "Remove HAPPY HOUR from selection in this group" at bounding box center [586, 64] width 9 height 9
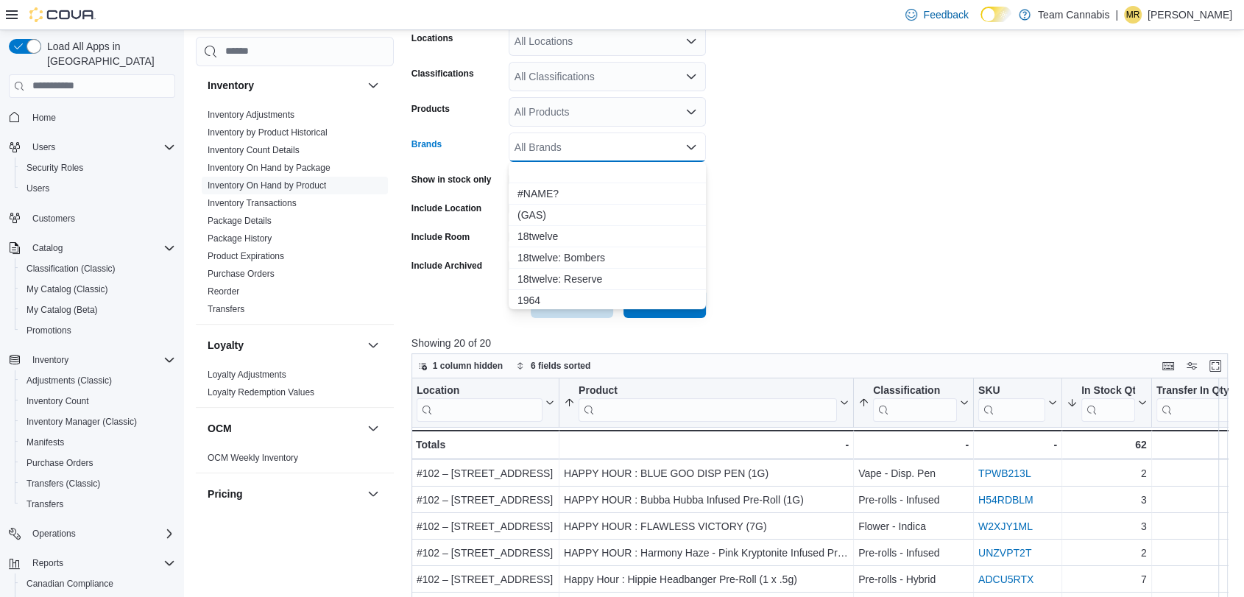
scroll to position [165, 0]
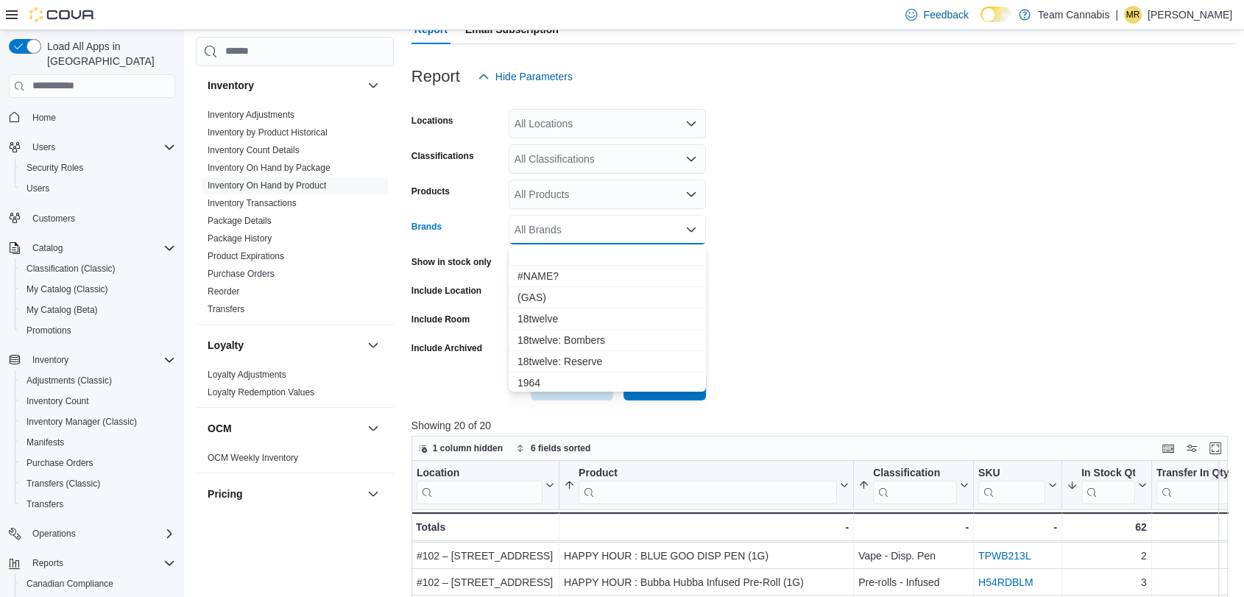
click at [565, 157] on div "All Classifications" at bounding box center [607, 158] width 197 height 29
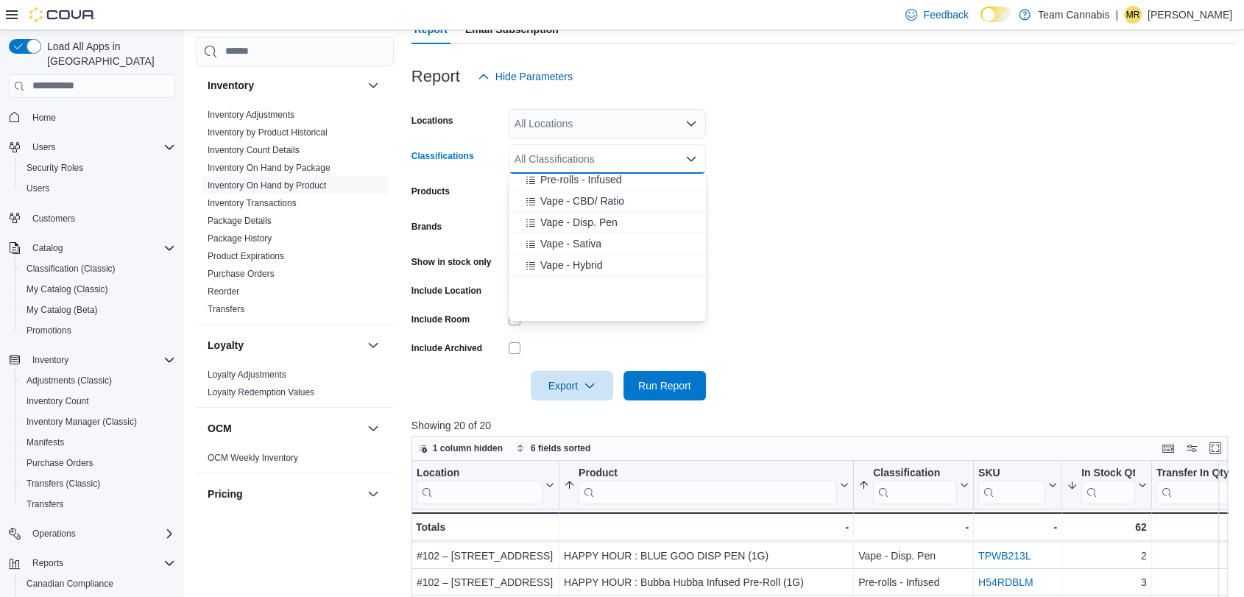
scroll to position [245, 0]
click at [557, 280] on span "Edibles" at bounding box center [557, 280] width 34 height 15
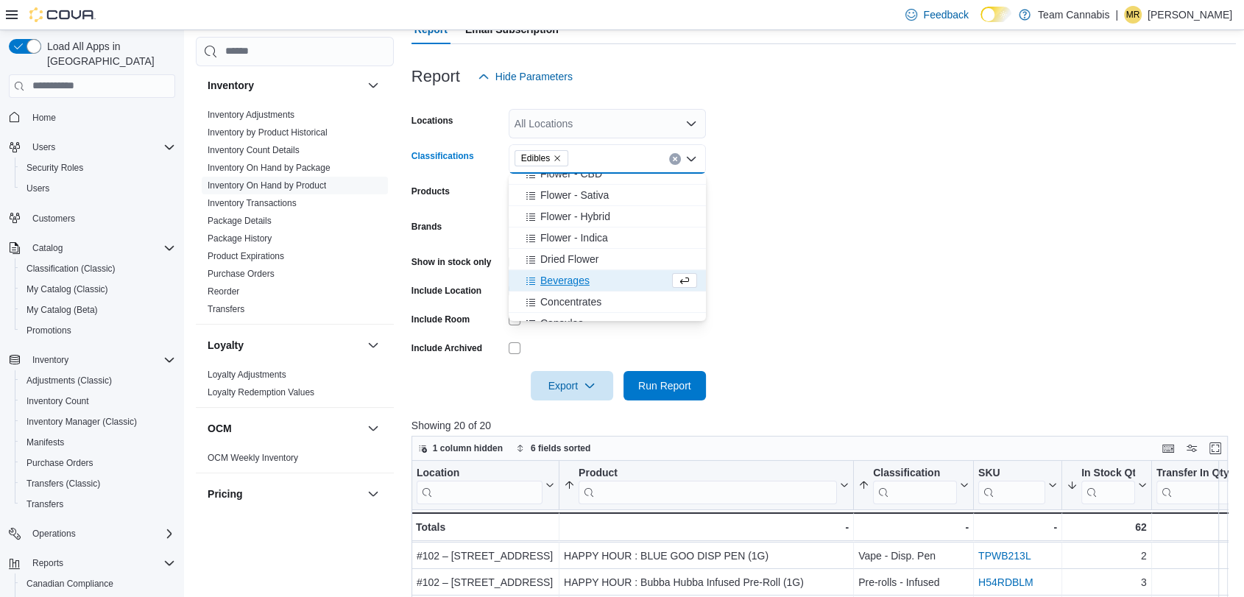
click at [766, 350] on form "Locations All Locations Classifications Edibles Combo box. Selected. Edibles. P…" at bounding box center [823, 245] width 825 height 309
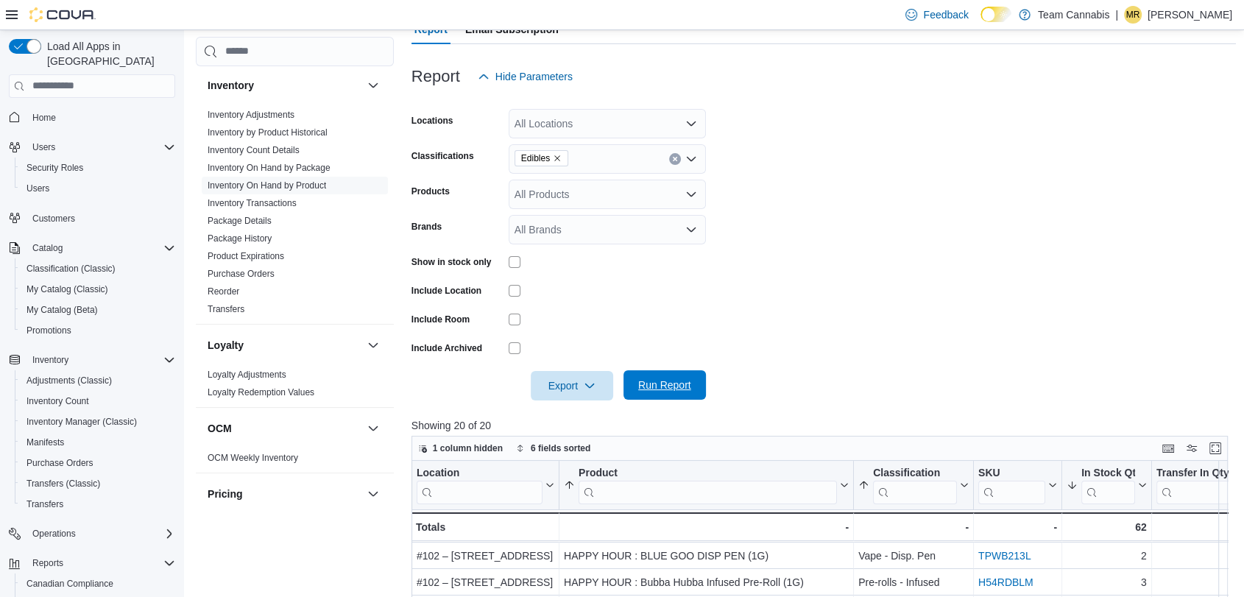
click at [682, 382] on span "Run Report" at bounding box center [664, 385] width 53 height 15
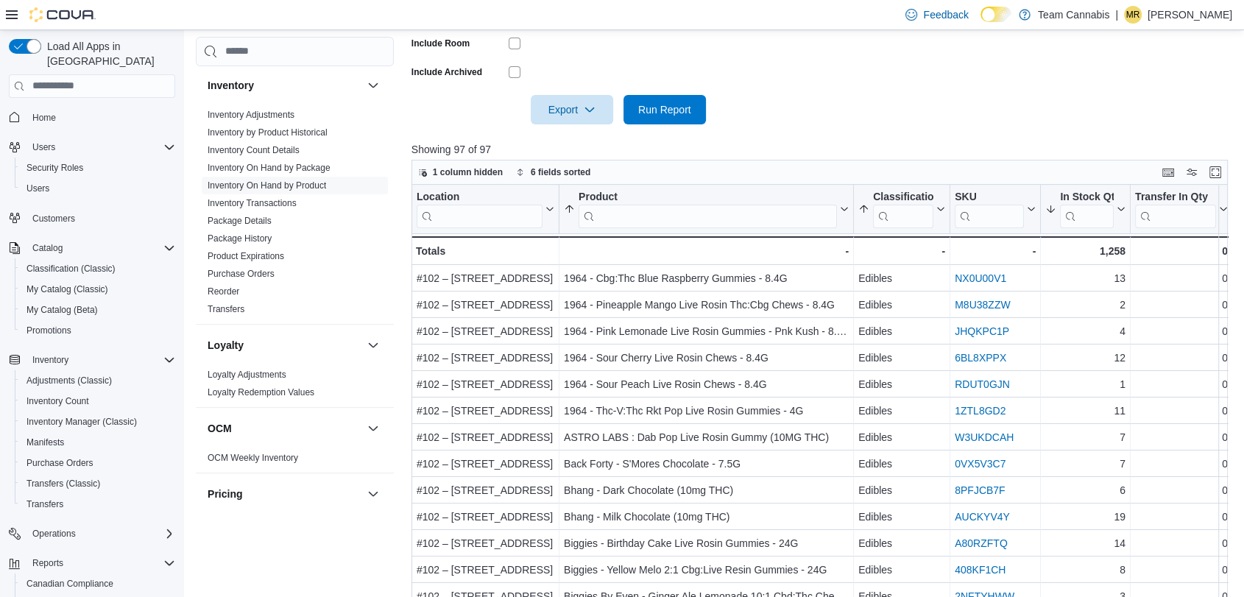
scroll to position [492, 0]
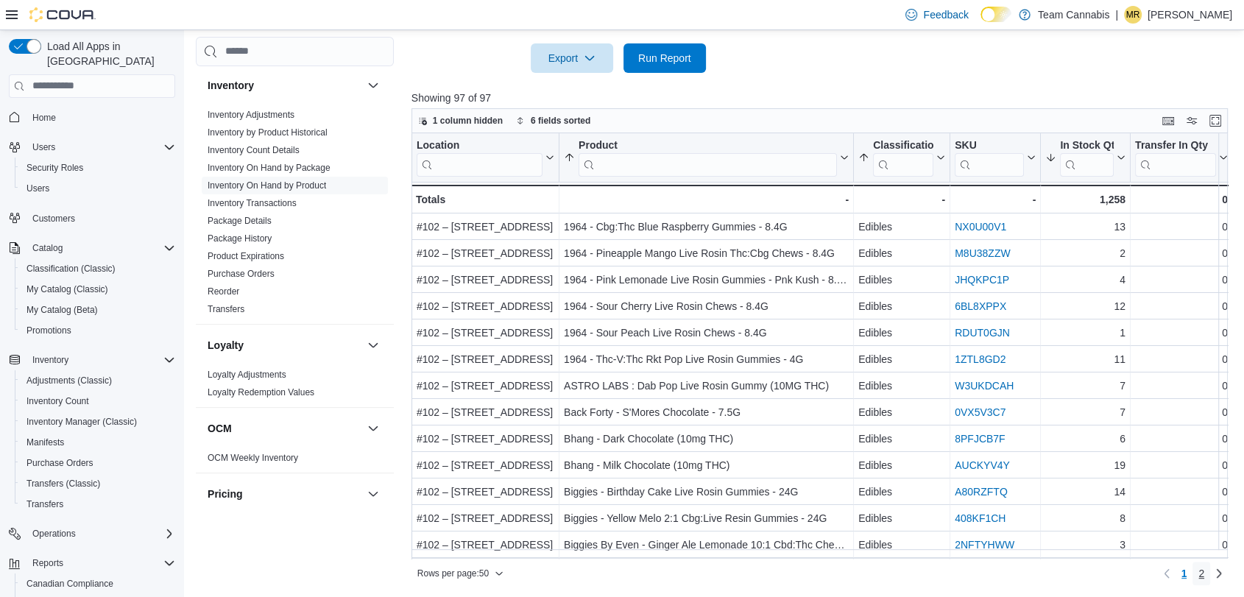
click at [1210, 573] on link "2" at bounding box center [1201, 574] width 18 height 24
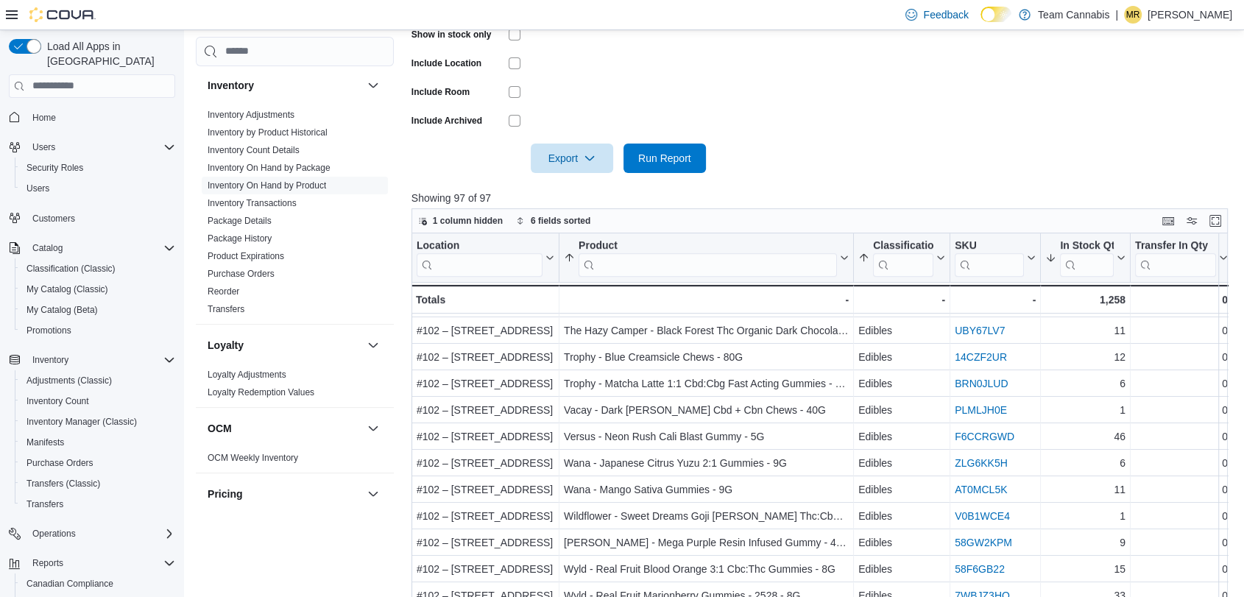
scroll to position [247, 0]
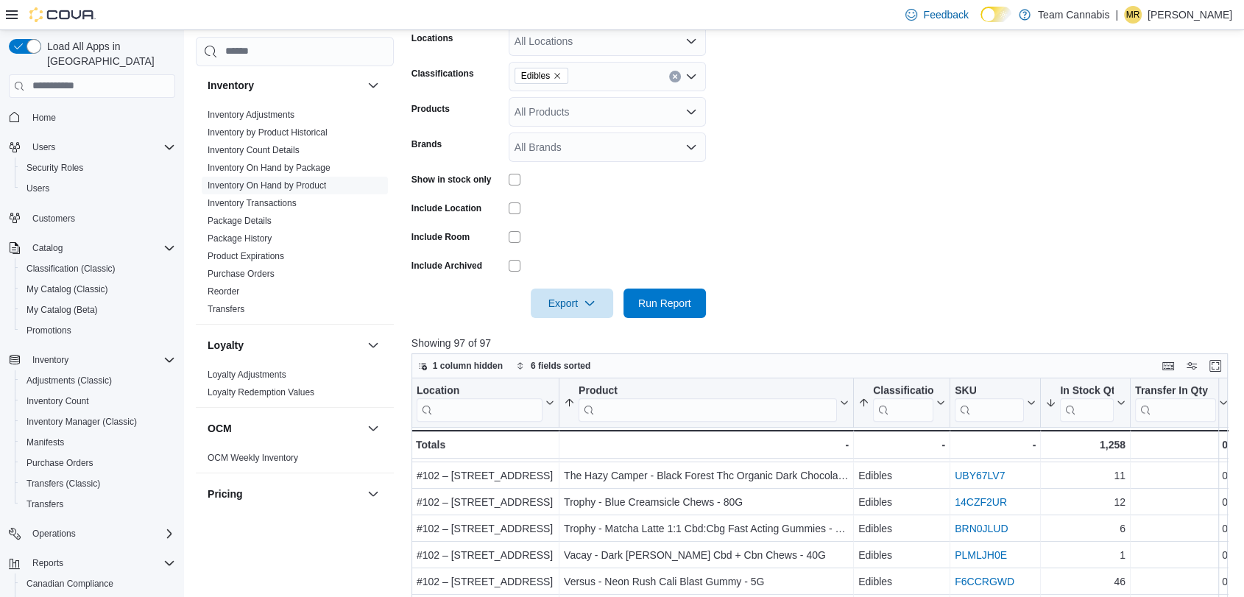
click at [559, 71] on icon "Remove Edibles from selection in this group" at bounding box center [557, 75] width 9 height 9
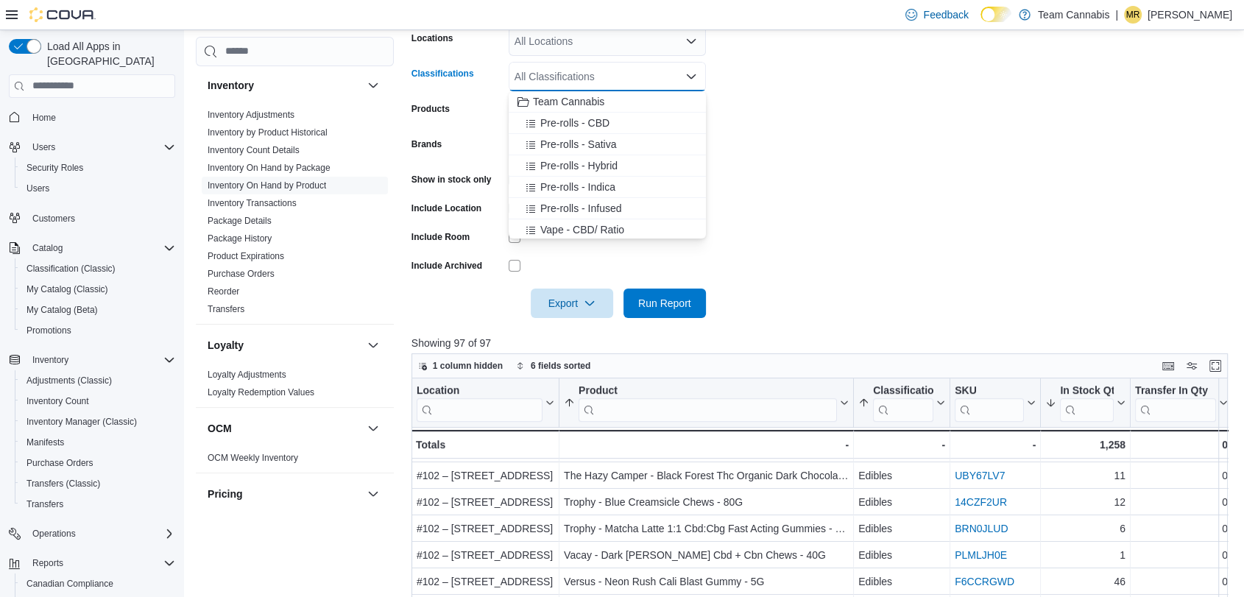
click at [875, 131] on form "Locations All Locations Classifications All Classifications Combo box. Selected…" at bounding box center [823, 163] width 825 height 309
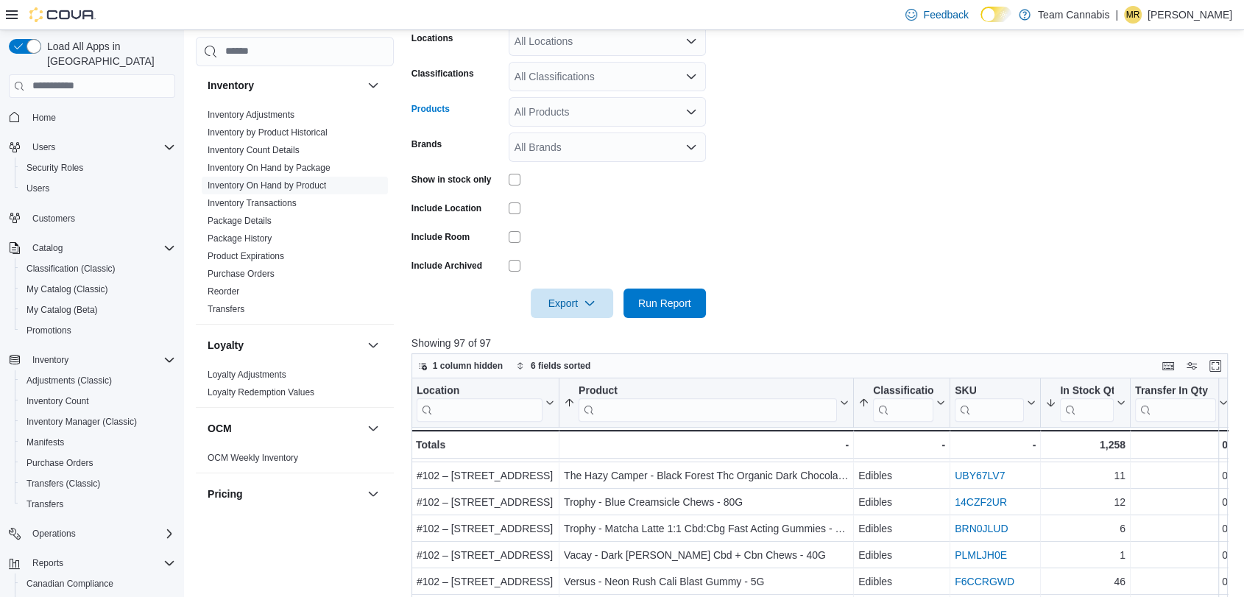
click at [599, 109] on div "All Products" at bounding box center [607, 111] width 197 height 29
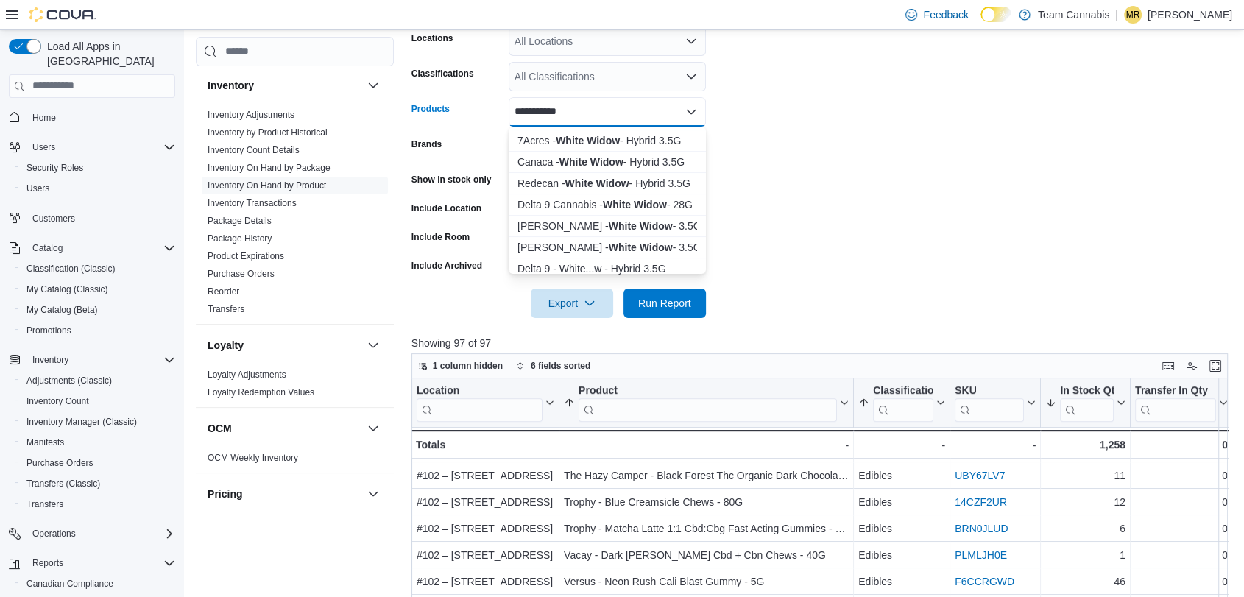
scroll to position [409, 0]
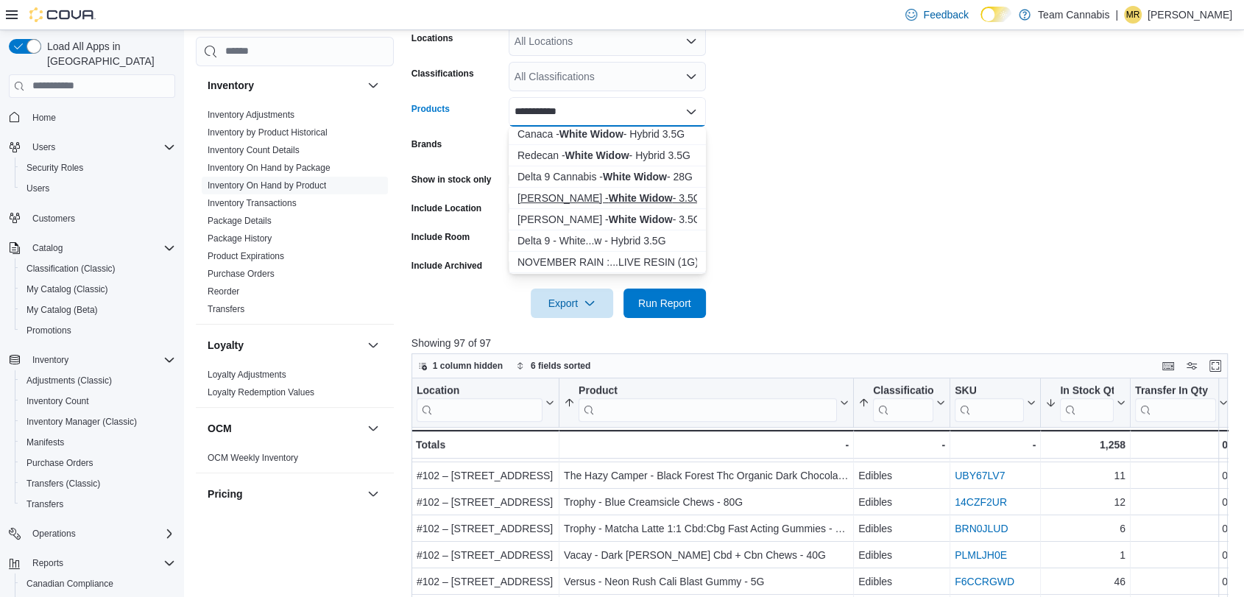
type input "**********"
click at [627, 197] on strong "White Widow" at bounding box center [640, 198] width 64 height 12
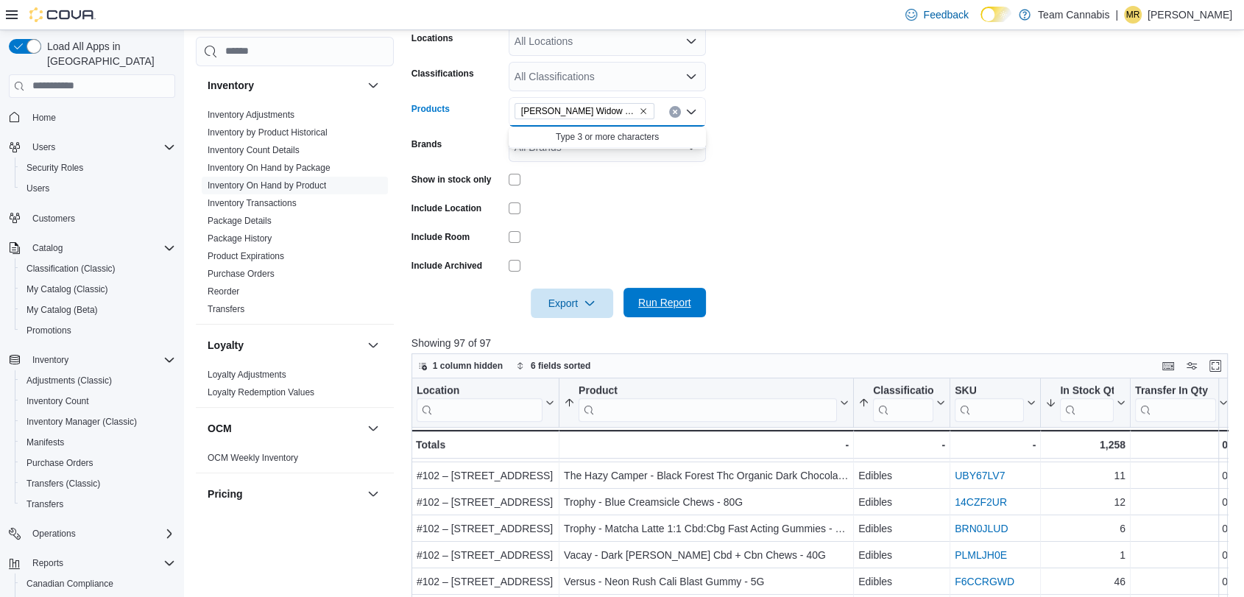
click at [688, 297] on span "Run Report" at bounding box center [664, 302] width 53 height 15
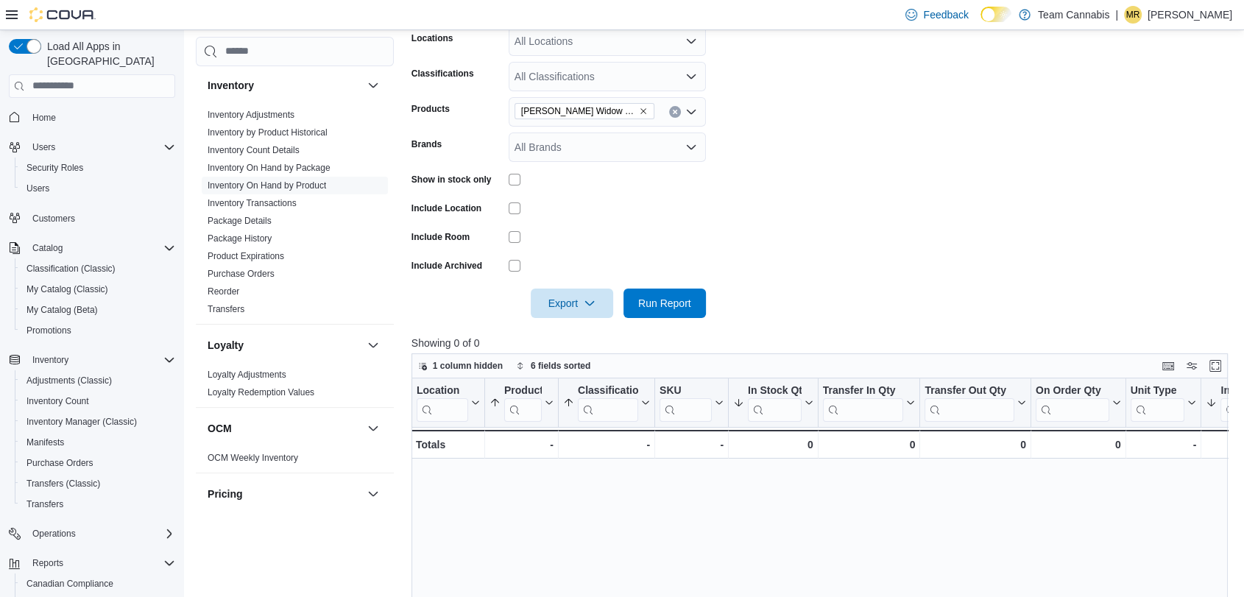
click at [660, 118] on input "Products" at bounding box center [660, 112] width 1 height 18
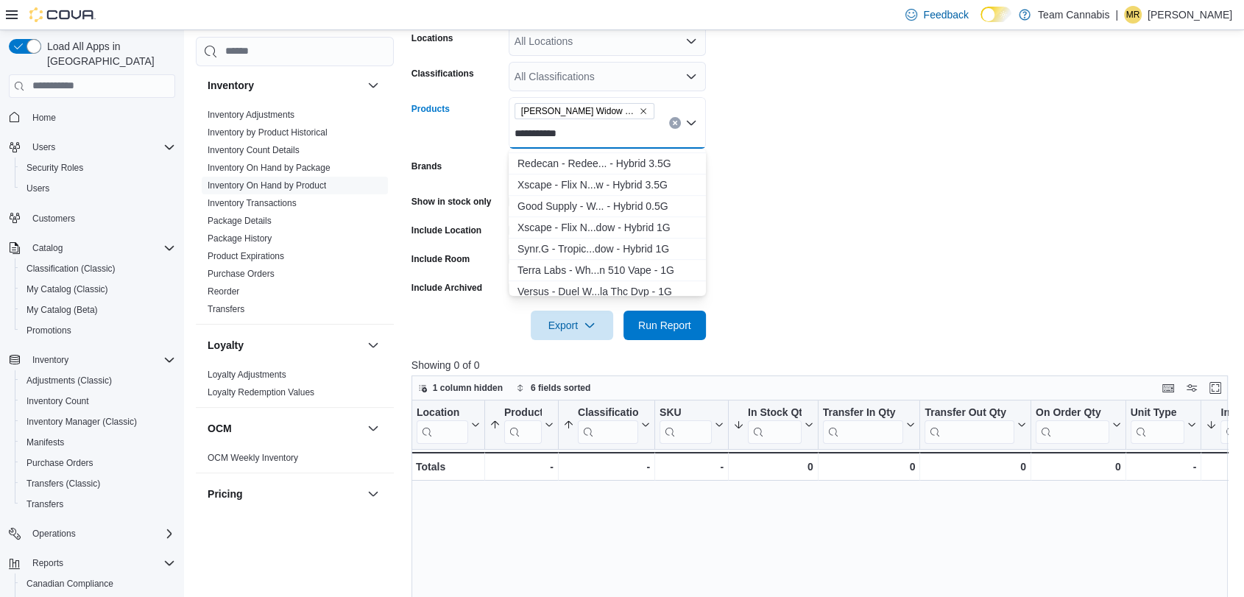
scroll to position [981, 0]
type input "**********"
click at [935, 251] on form "**********" at bounding box center [823, 174] width 825 height 331
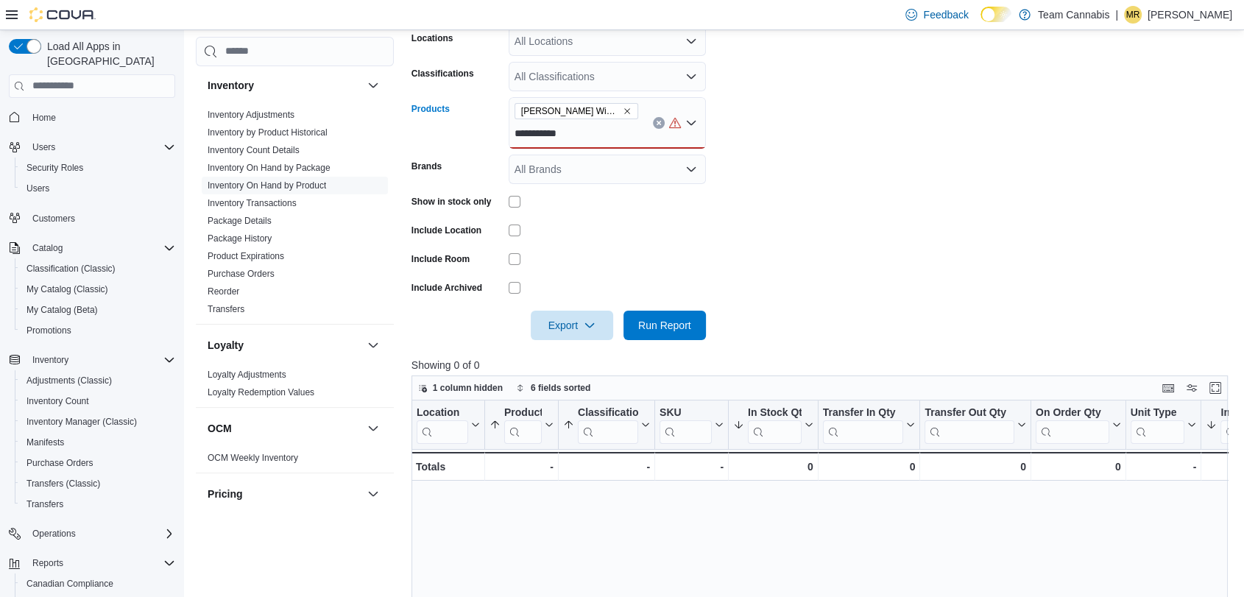
click at [660, 122] on icon "Clear input" at bounding box center [659, 123] width 6 height 6
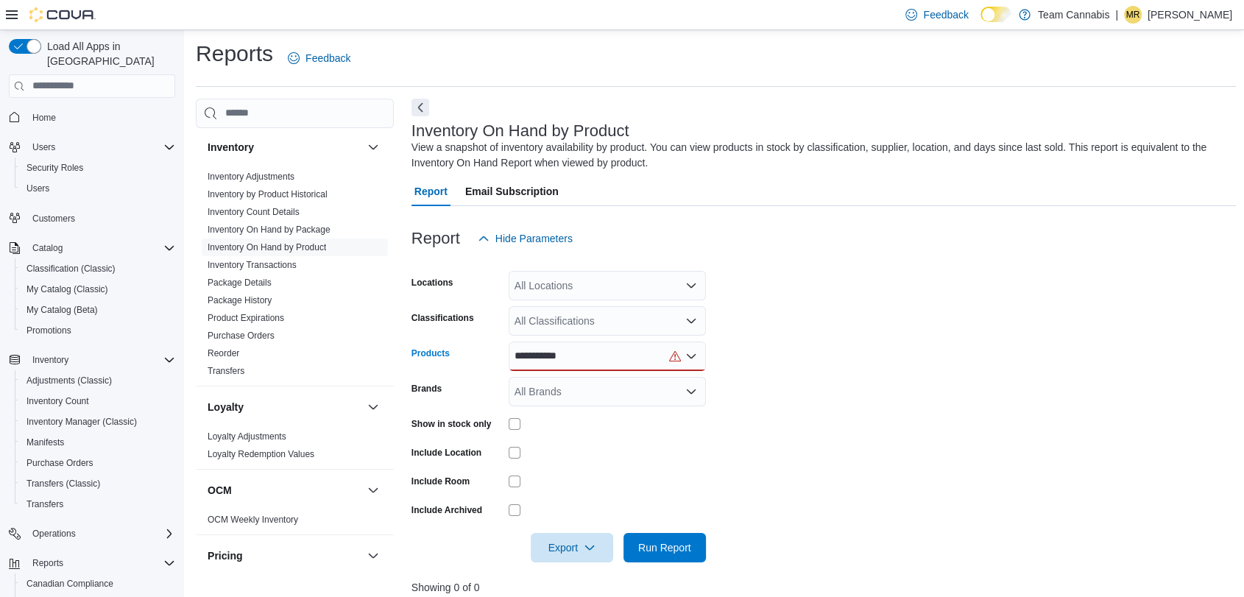
scroll to position [1, 0]
click at [824, 253] on div "Report Hide Parameters" at bounding box center [823, 239] width 825 height 29
drag, startPoint x: 594, startPoint y: 349, endPoint x: 489, endPoint y: 350, distance: 105.3
click at [489, 350] on div "**********" at bounding box center [558, 357] width 294 height 29
click at [609, 323] on div "All Classifications" at bounding box center [607, 322] width 197 height 29
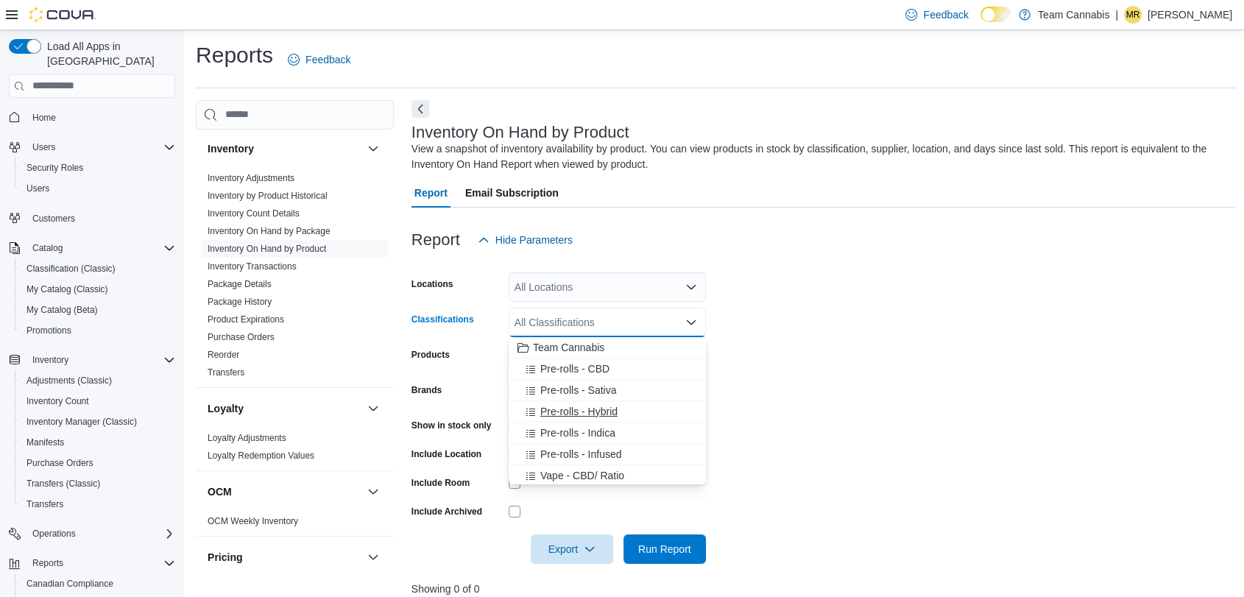
scroll to position [82, 0]
click at [583, 455] on span "Vape - Hybrid" at bounding box center [571, 457] width 63 height 15
click at [784, 467] on form "**********" at bounding box center [823, 409] width 825 height 309
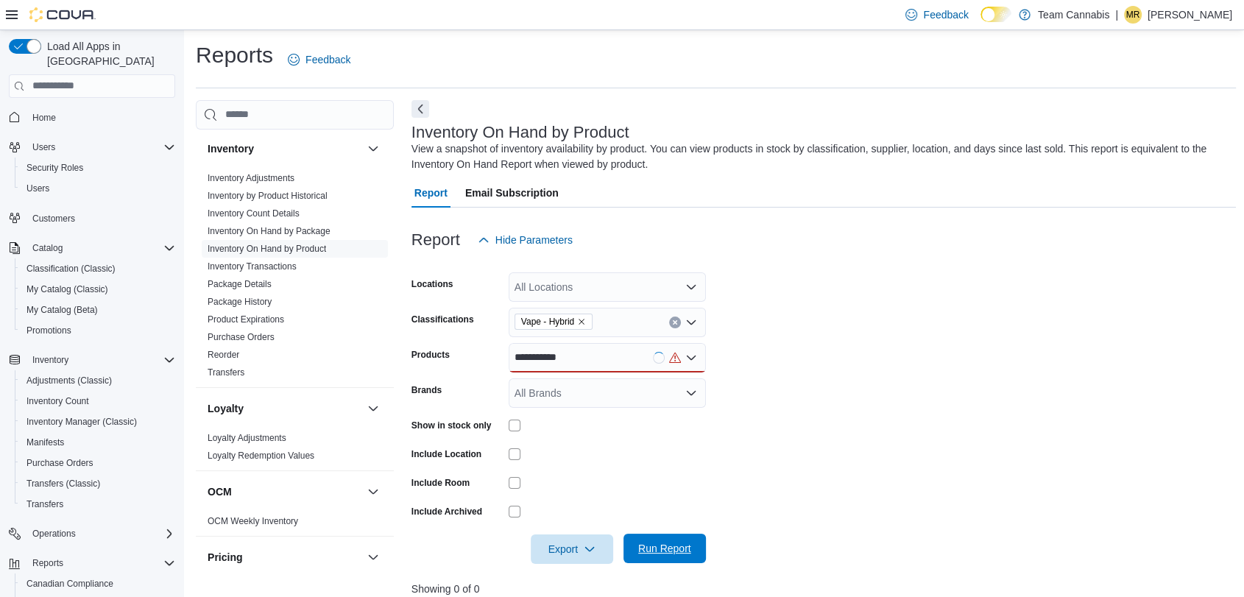
click at [671, 546] on span "Run Report" at bounding box center [664, 548] width 53 height 15
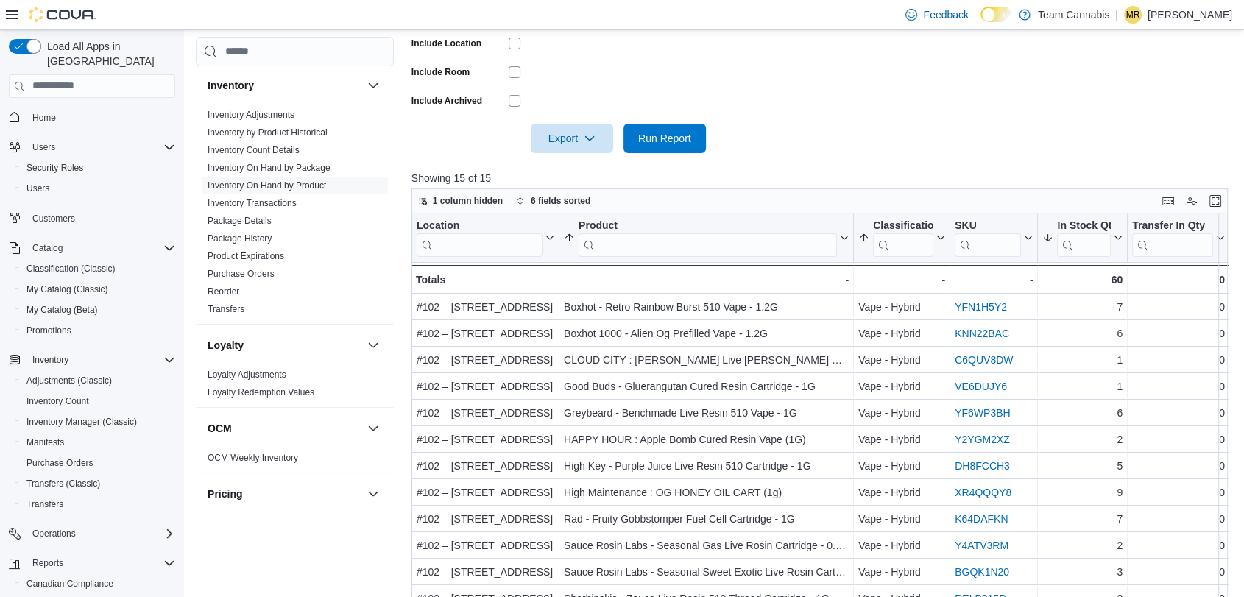
scroll to position [492, 0]
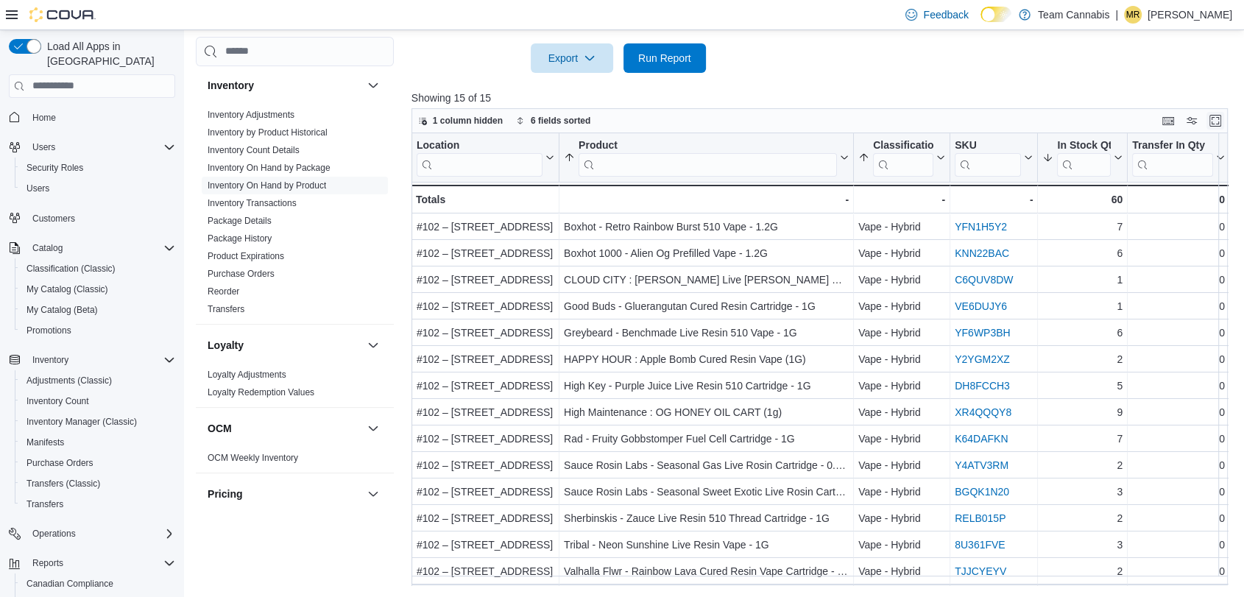
click at [1224, 119] on button "Enter fullscreen" at bounding box center [1215, 121] width 18 height 18
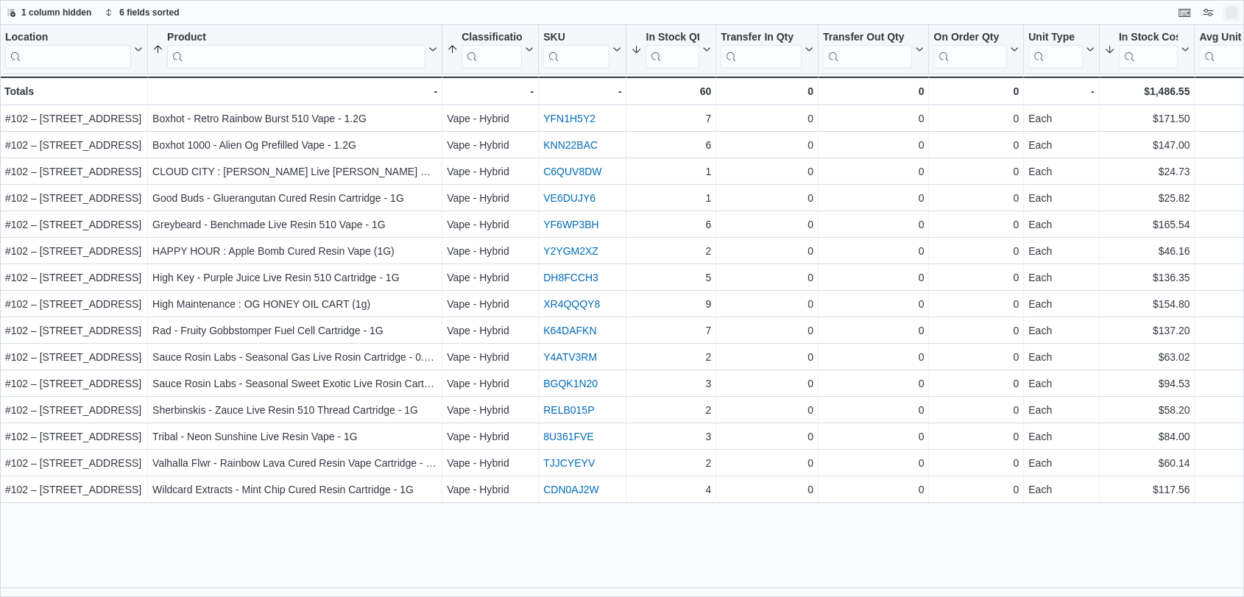
scroll to position [0, 0]
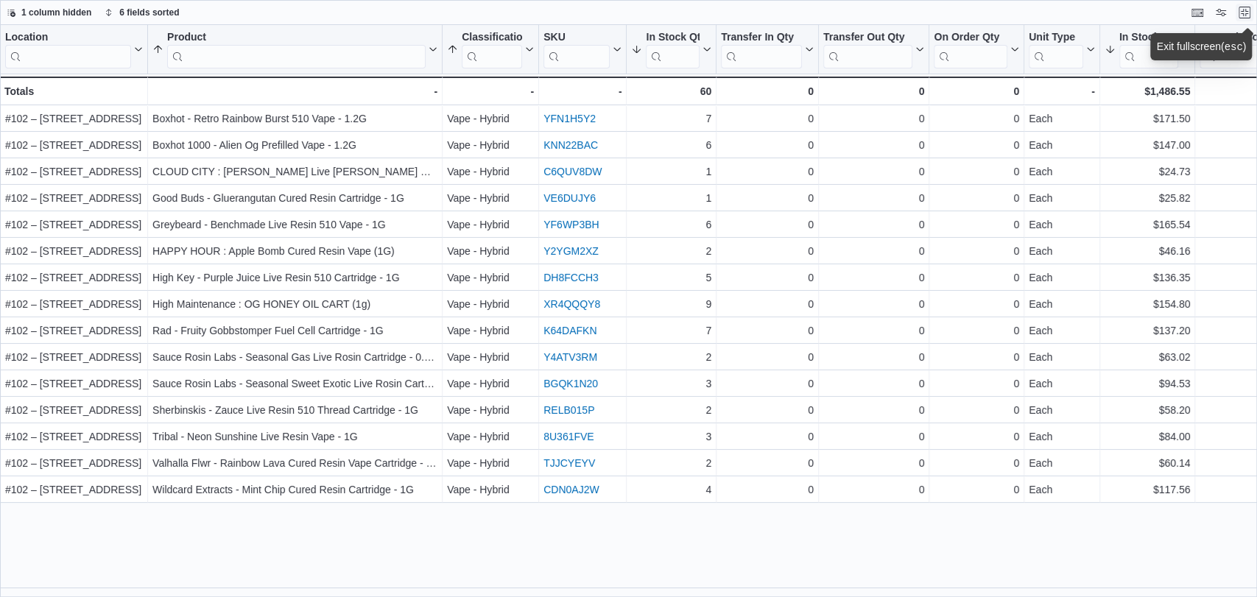
click at [1243, 9] on button "Exit fullscreen" at bounding box center [1244, 13] width 18 height 18
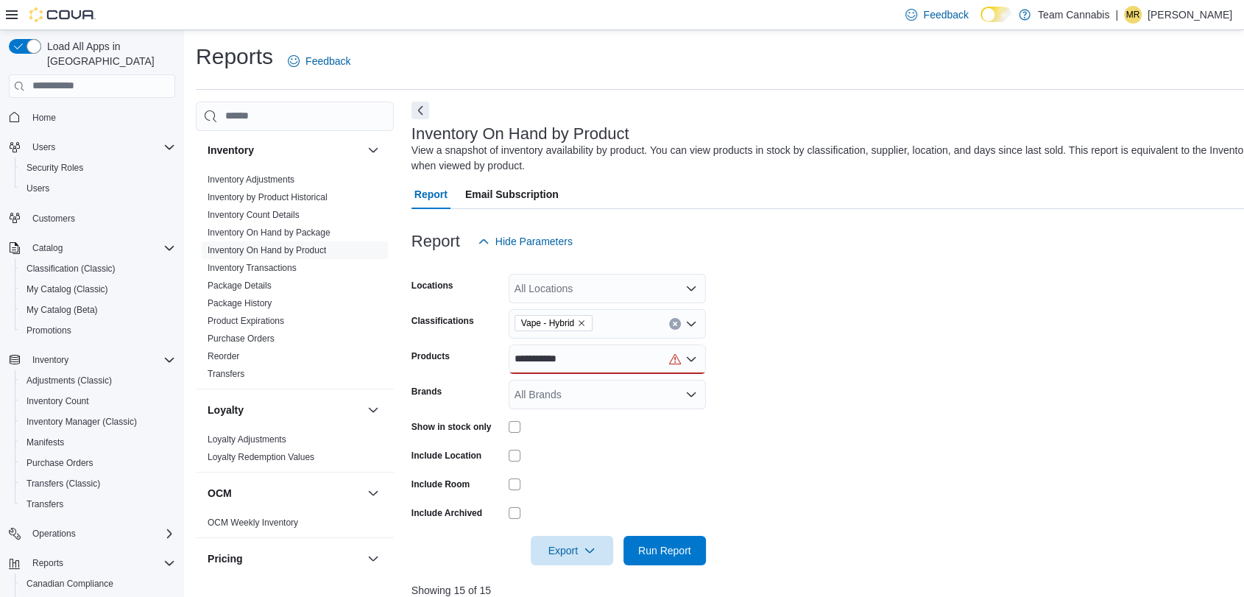
click at [678, 321] on button "Clear input" at bounding box center [675, 324] width 12 height 12
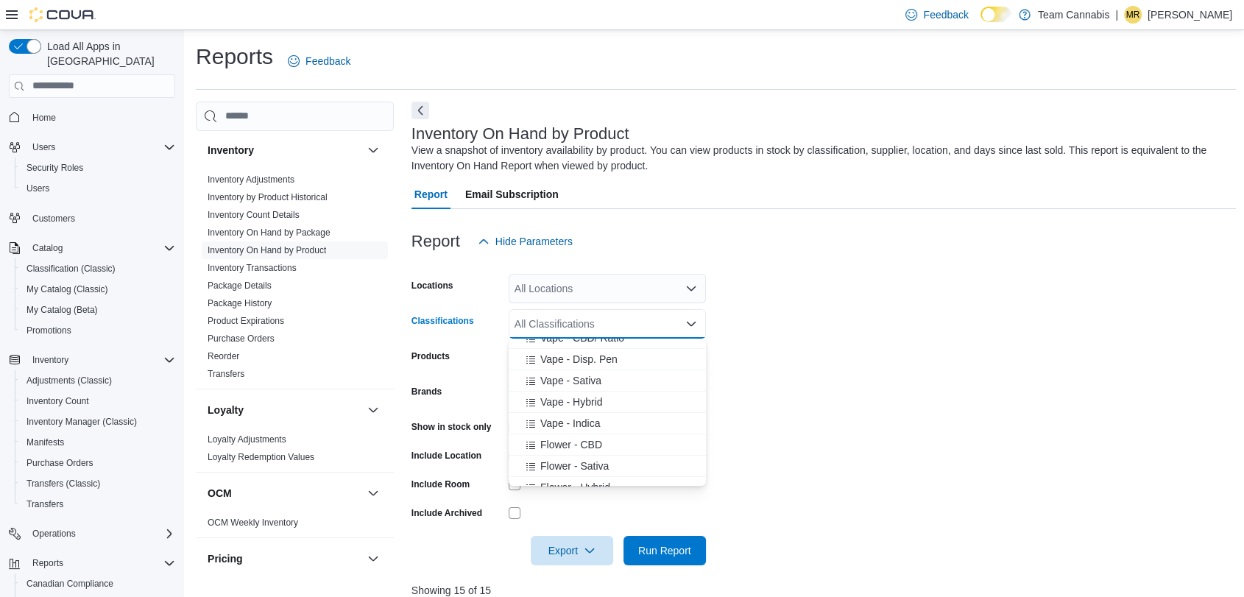
scroll to position [163, 0]
click at [583, 361] on span "Vape - Sativa" at bounding box center [570, 356] width 61 height 15
click at [901, 467] on form "**********" at bounding box center [823, 410] width 825 height 309
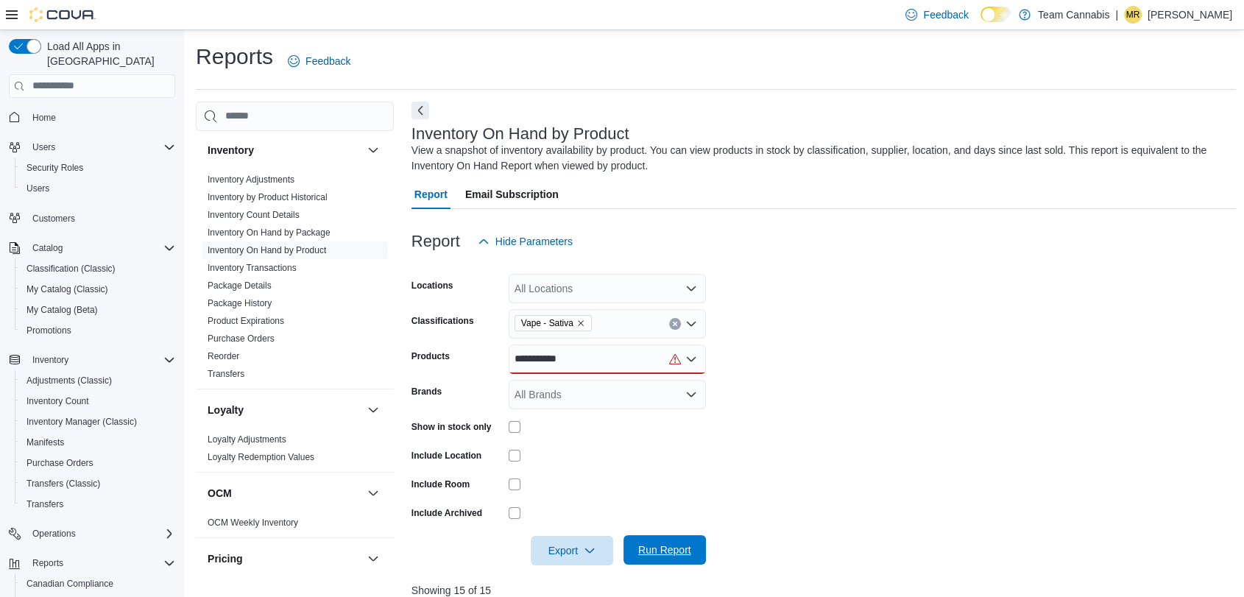
click at [690, 555] on span "Run Report" at bounding box center [664, 550] width 53 height 15
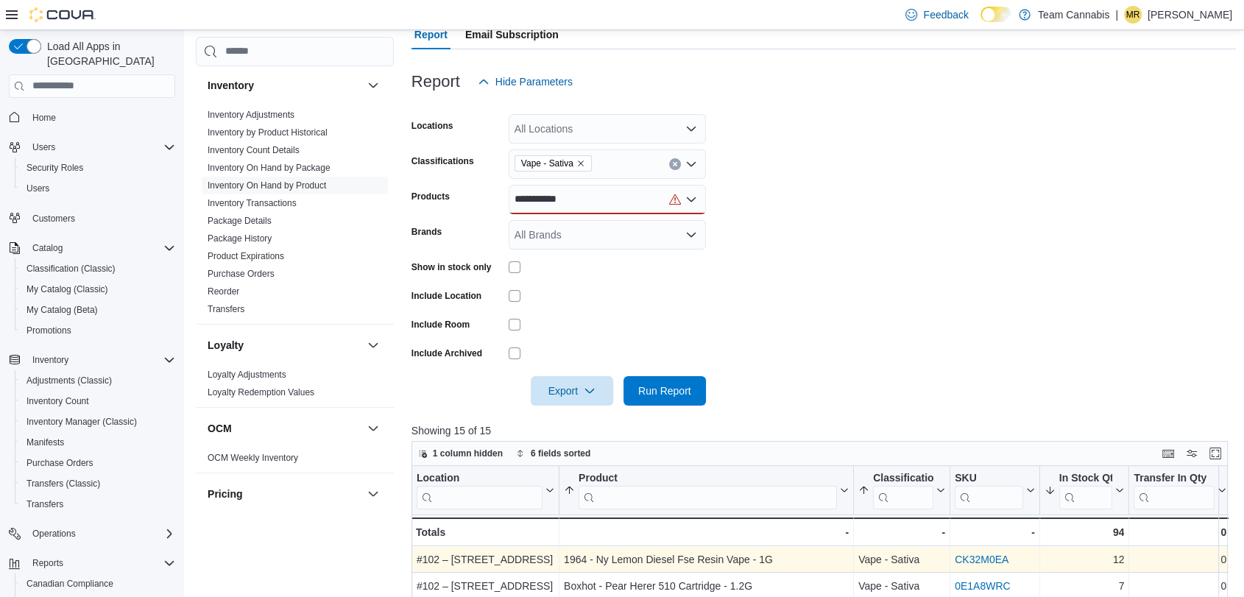
scroll to position [327, 0]
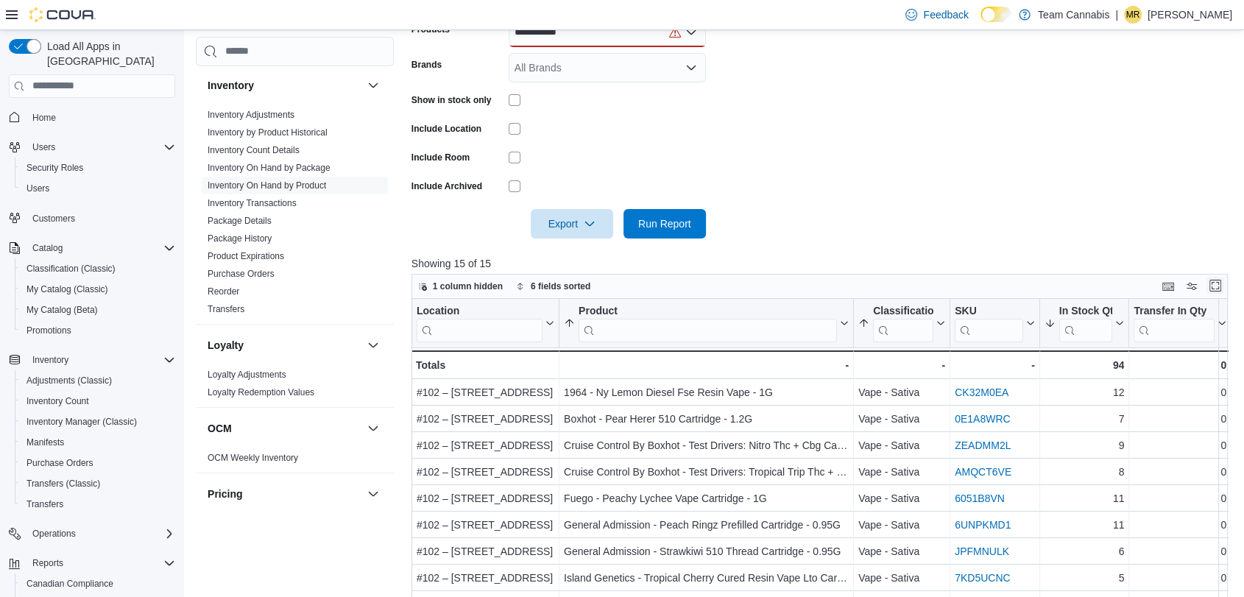
click at [1224, 278] on button "Enter fullscreen" at bounding box center [1215, 286] width 18 height 18
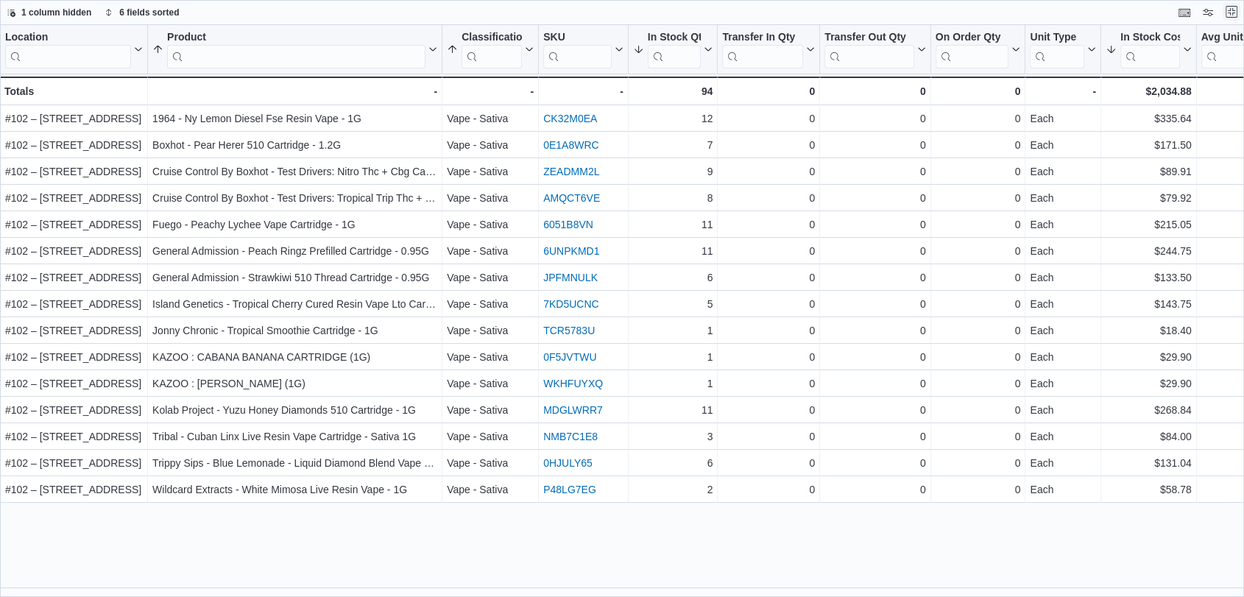
scroll to position [0, 0]
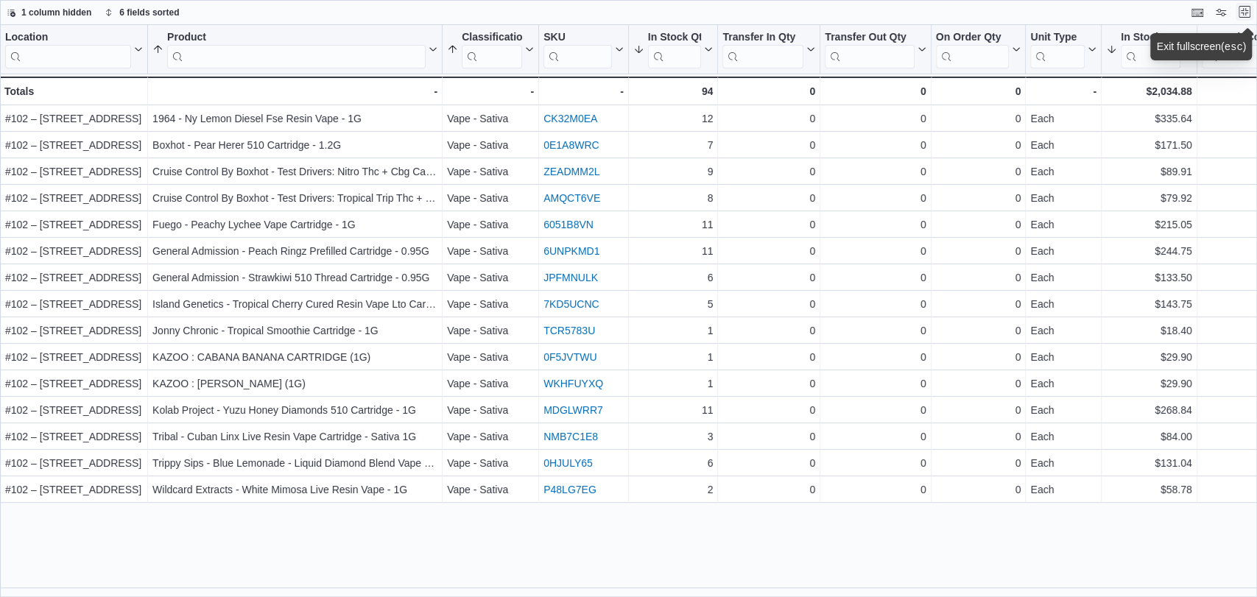
click at [1245, 11] on button "Exit fullscreen" at bounding box center [1244, 12] width 18 height 18
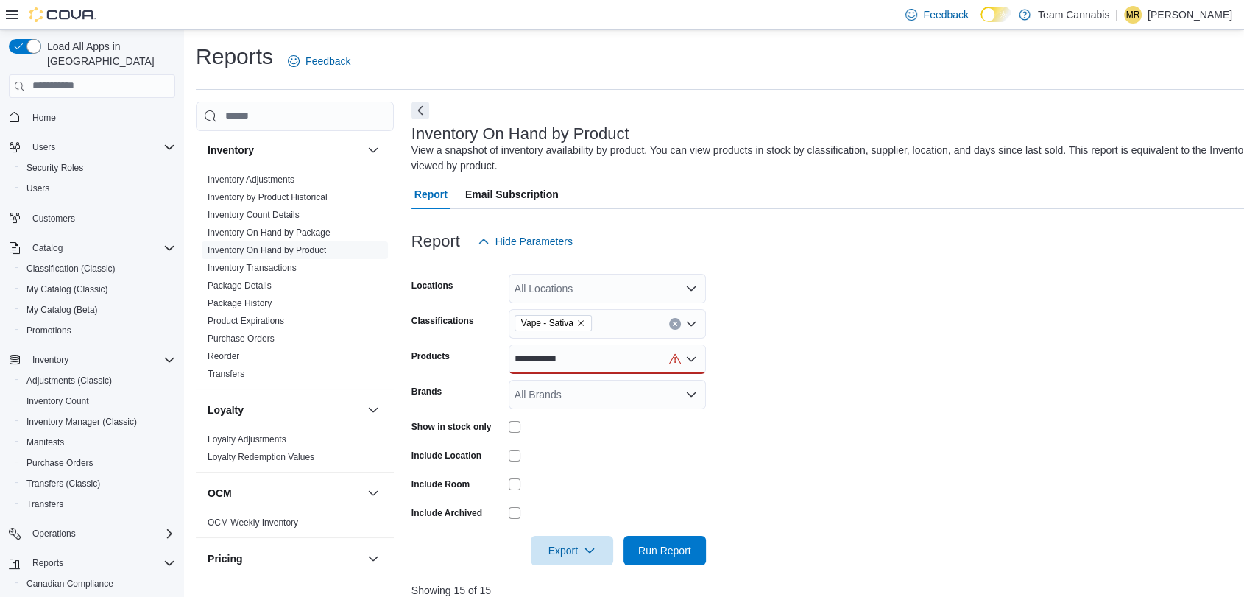
click at [580, 325] on icon "Remove Vape - Sativa from selection in this group" at bounding box center [580, 323] width 9 height 9
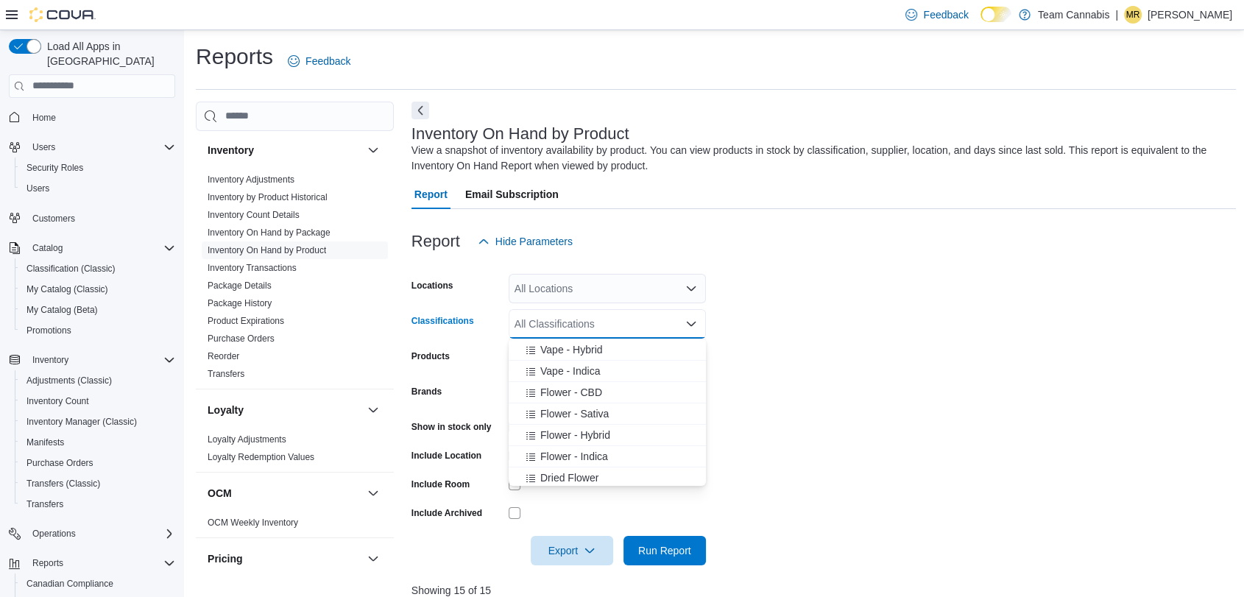
scroll to position [163, 0]
click at [591, 398] on span "Vape - Indica" at bounding box center [570, 399] width 60 height 15
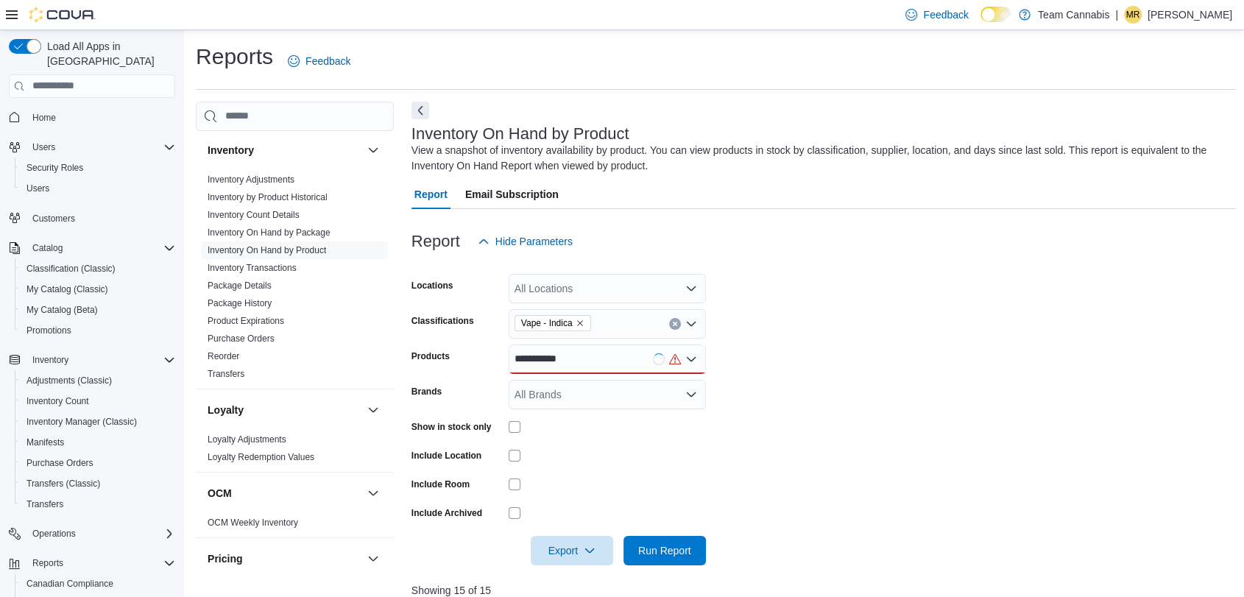
click at [844, 417] on form "**********" at bounding box center [823, 410] width 825 height 309
click at [678, 544] on span "Run Report" at bounding box center [664, 550] width 53 height 15
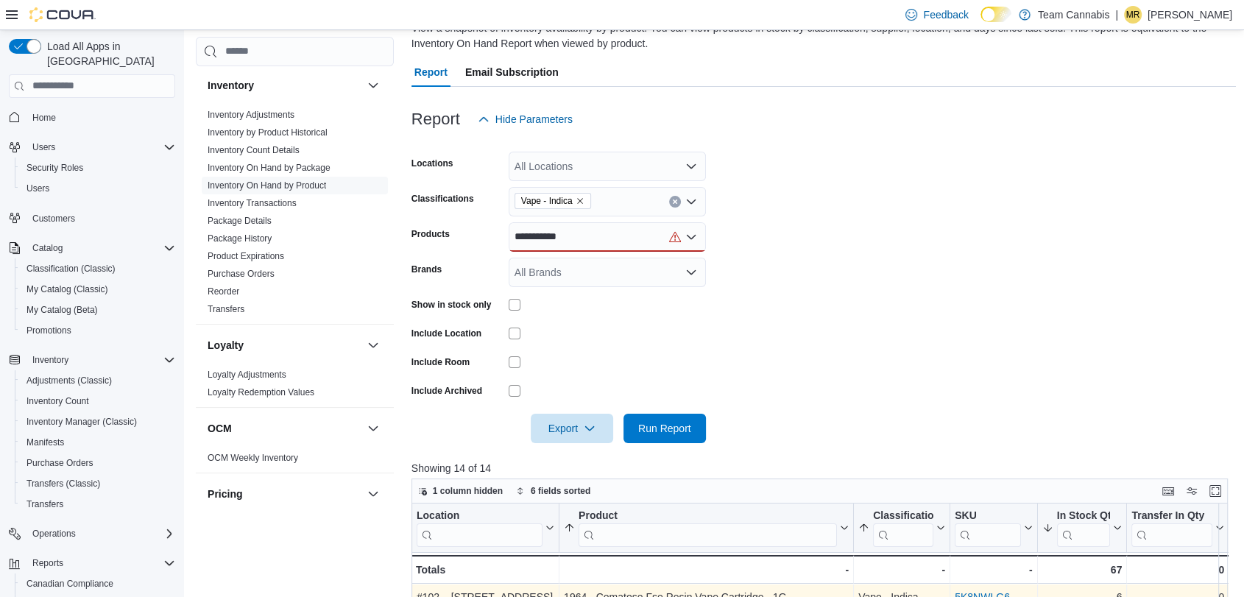
scroll to position [327, 0]
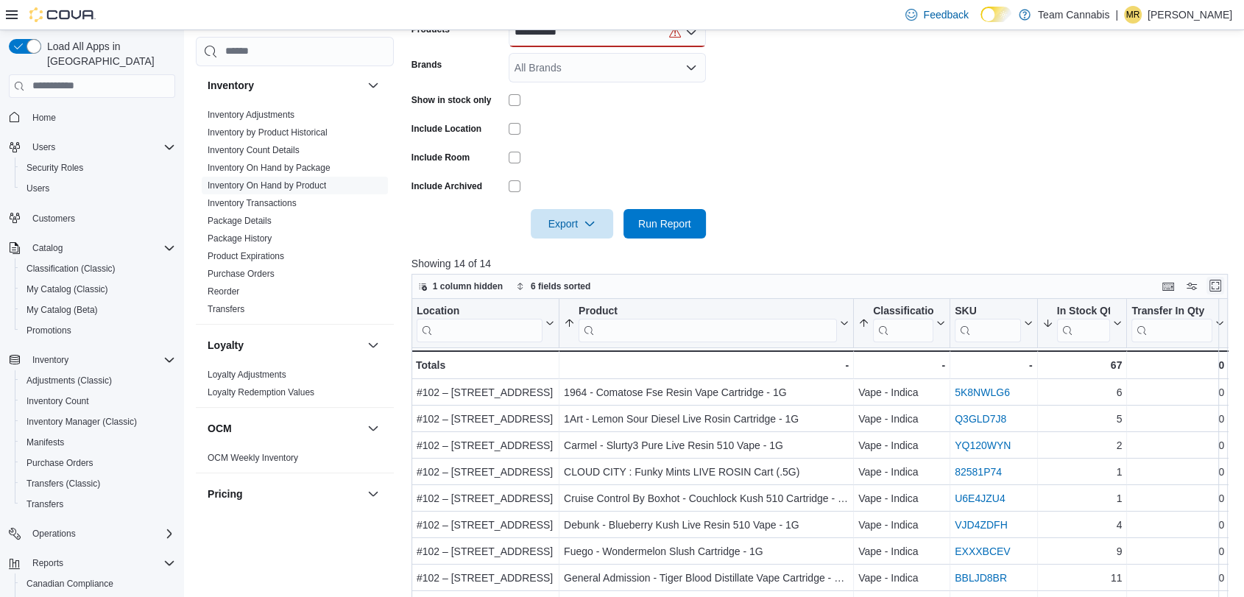
click at [1224, 284] on button "Enter fullscreen" at bounding box center [1215, 286] width 18 height 18
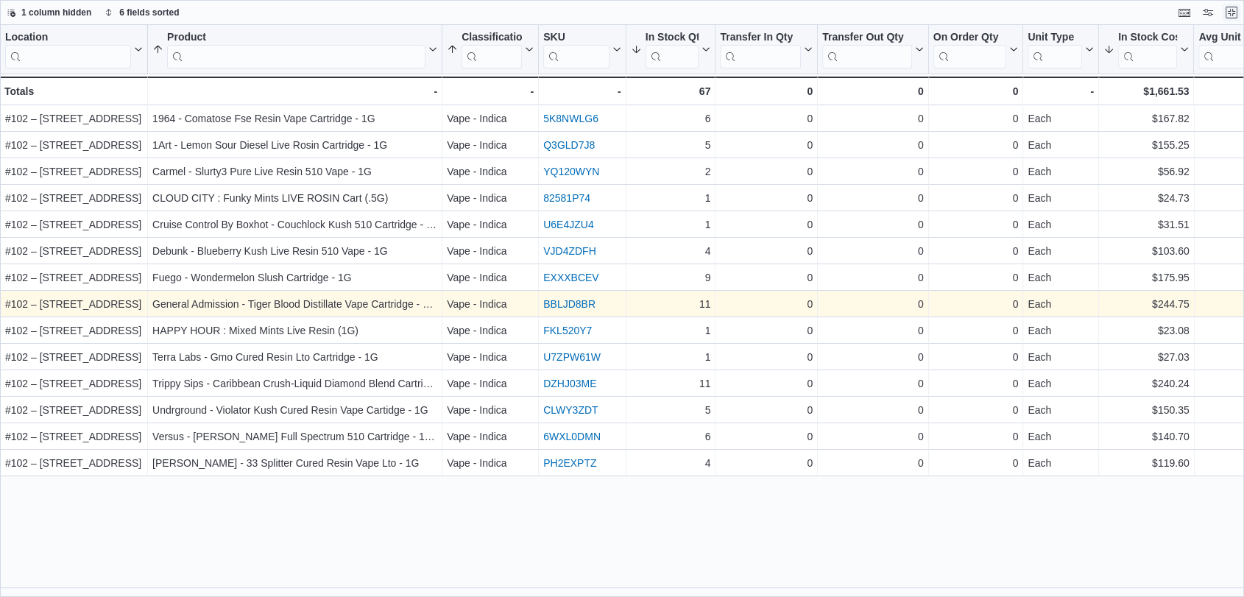
scroll to position [0, 0]
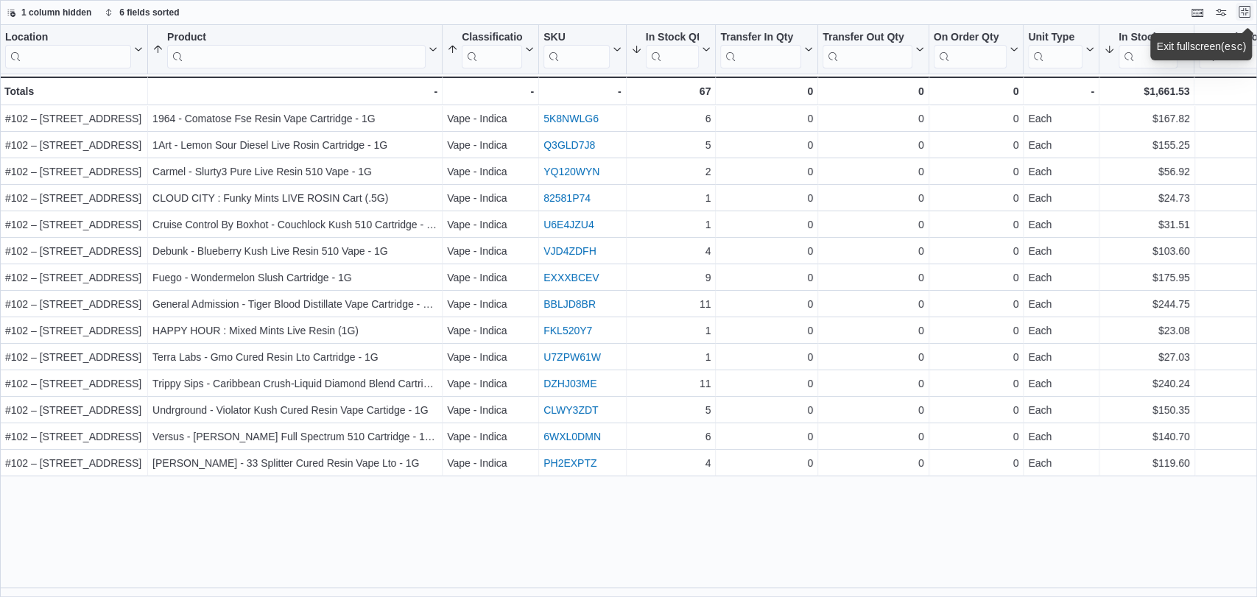
click at [1246, 13] on button "Exit fullscreen" at bounding box center [1244, 12] width 18 height 18
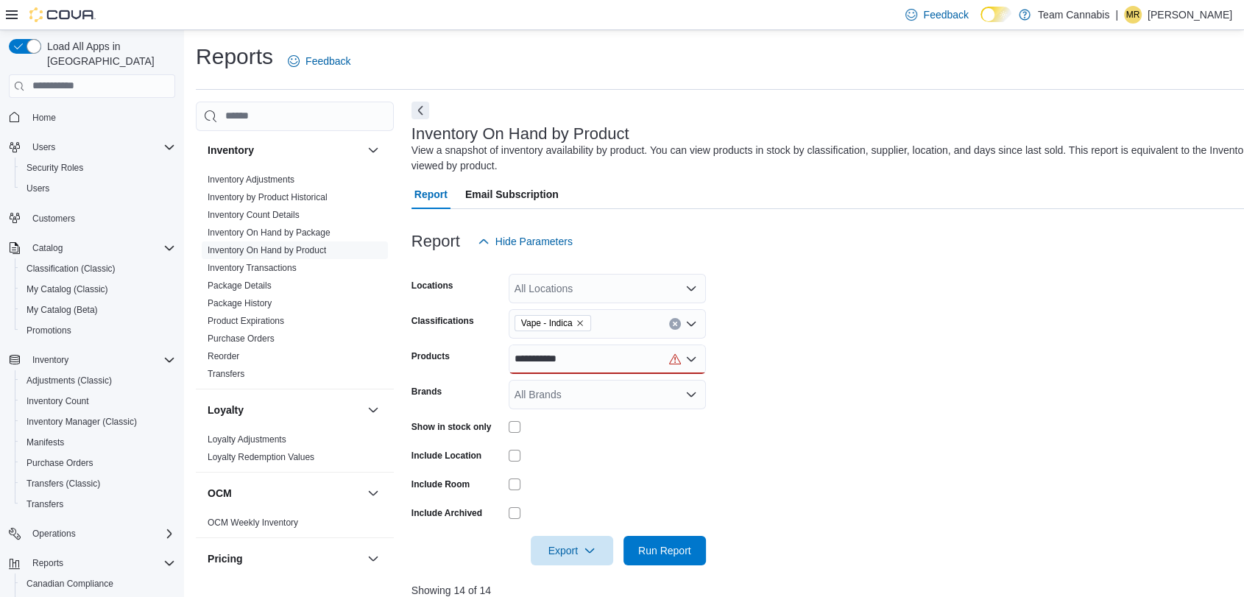
click at [577, 327] on span "Vape - Indica" at bounding box center [552, 323] width 63 height 15
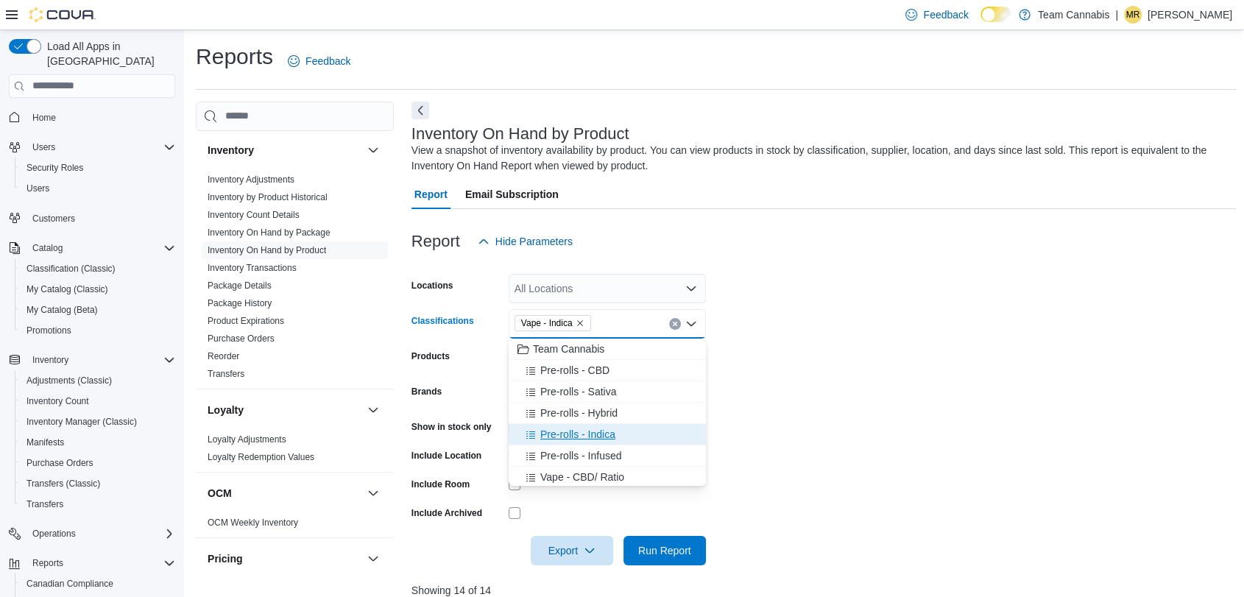
click at [607, 431] on span "Pre-rolls - Indica" at bounding box center [577, 434] width 75 height 15
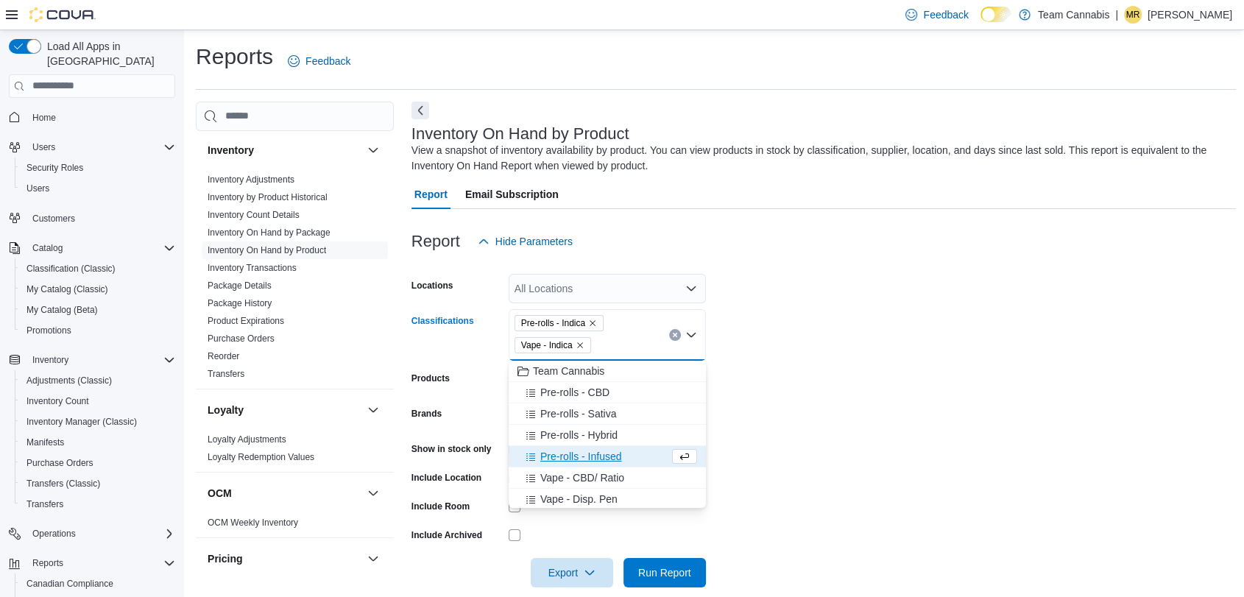
click at [846, 480] on form "**********" at bounding box center [823, 421] width 825 height 331
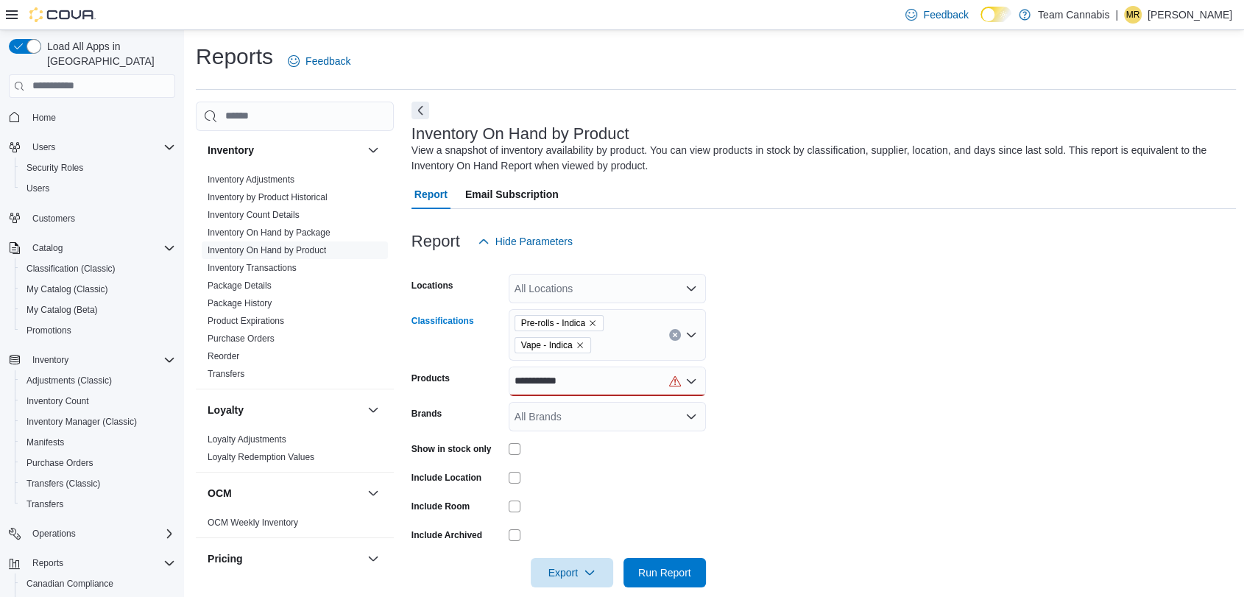
click at [579, 347] on icon "Remove Vape - Indica from selection in this group" at bounding box center [580, 345] width 9 height 9
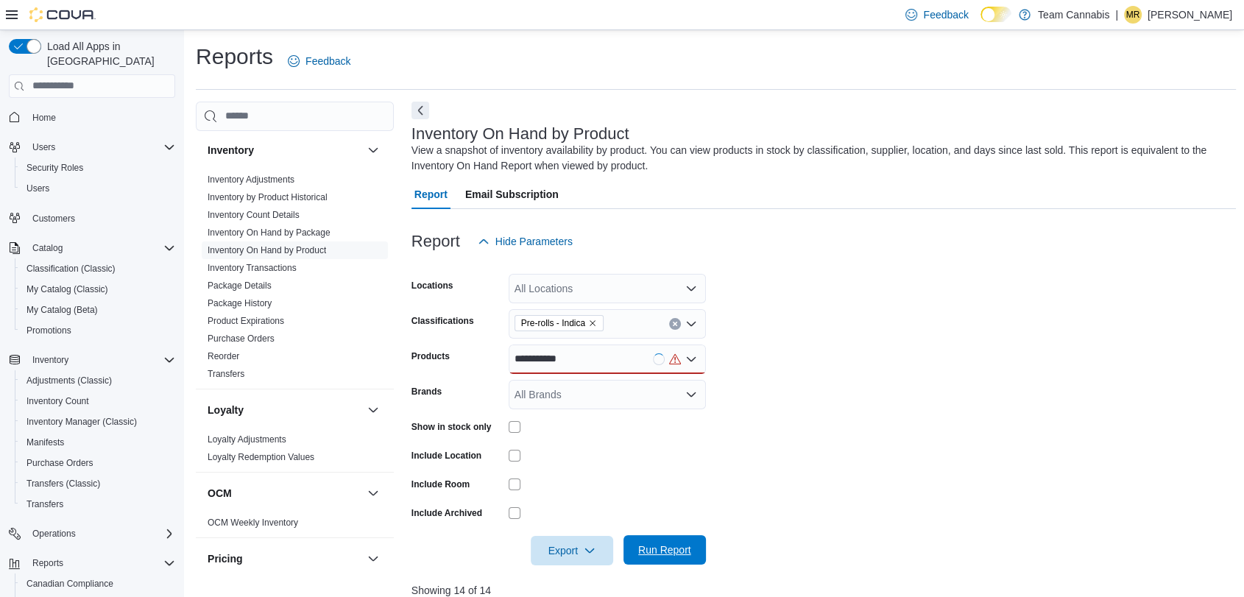
click at [658, 545] on span "Run Report" at bounding box center [664, 550] width 53 height 15
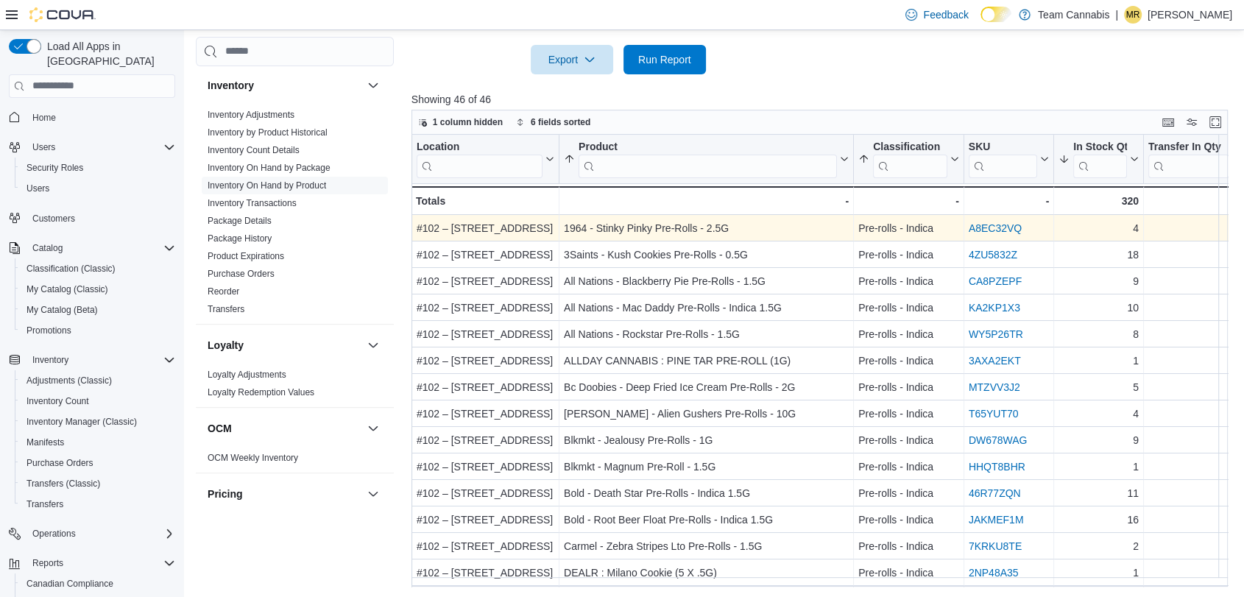
scroll to position [492, 0]
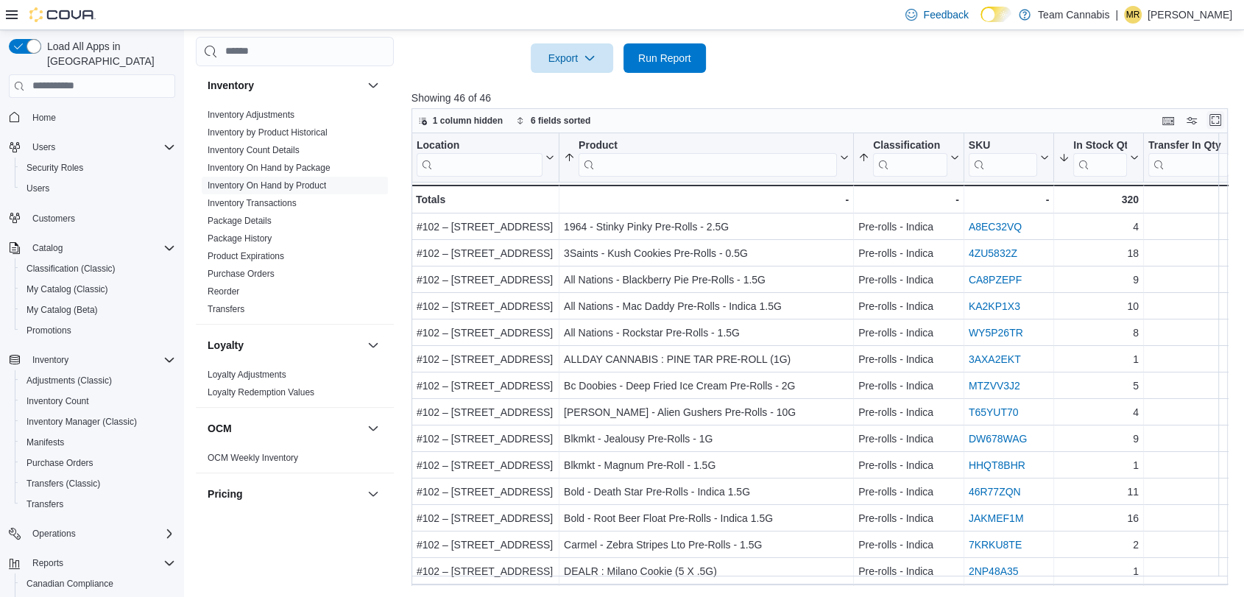
click at [1224, 119] on button "Enter fullscreen" at bounding box center [1215, 120] width 18 height 18
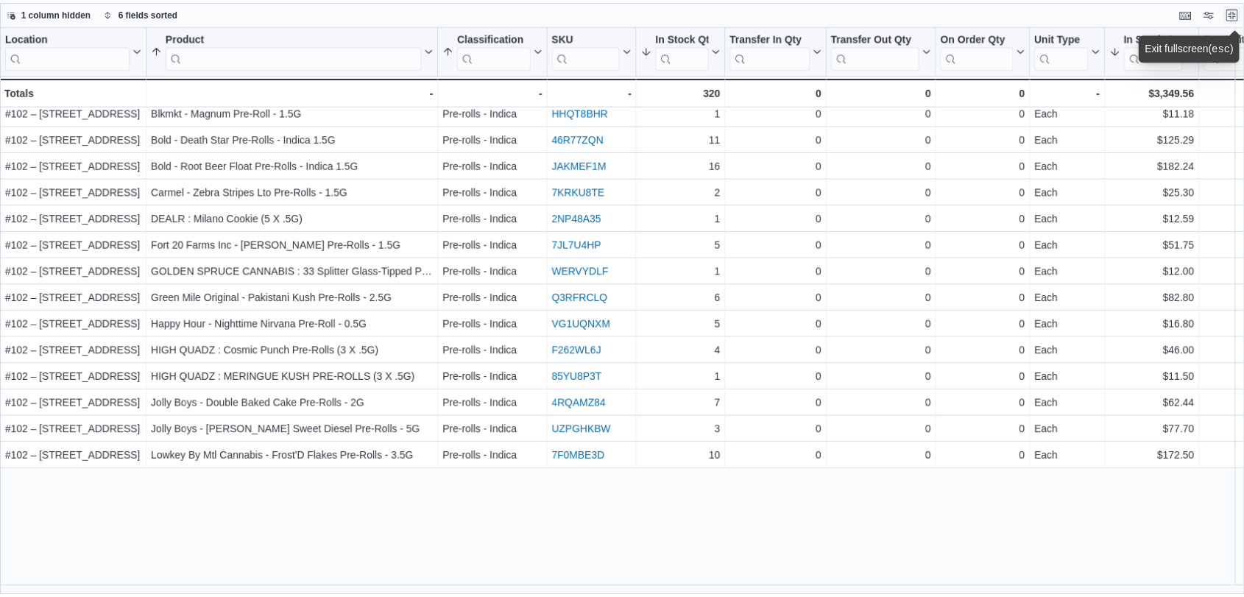
scroll to position [0, 0]
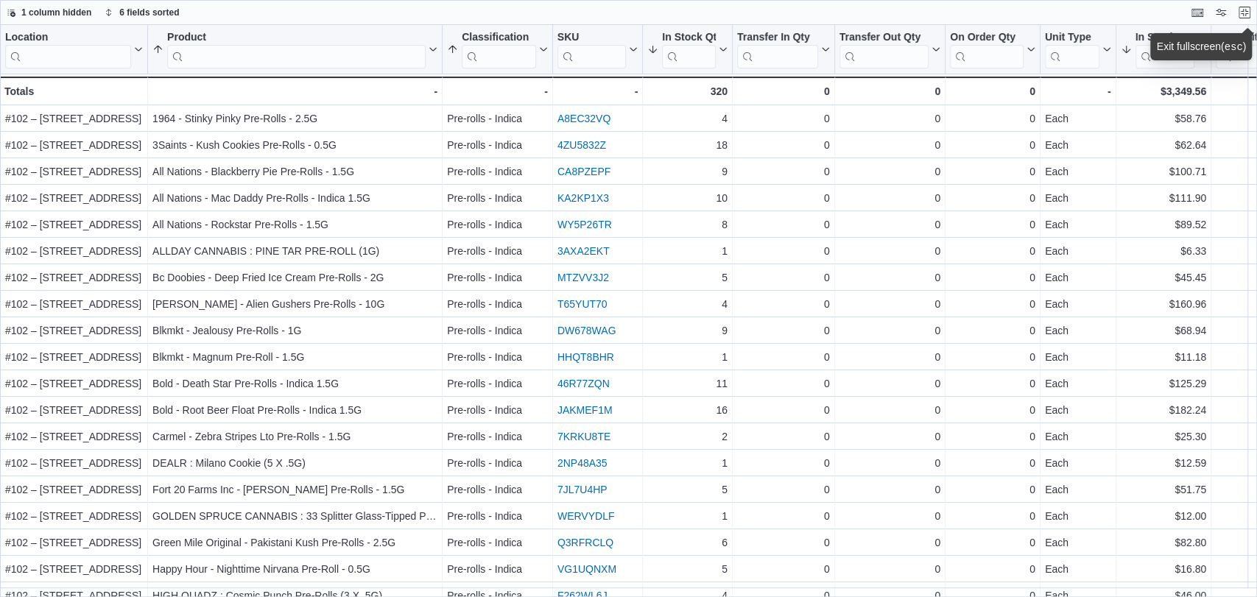
click at [1243, 23] on div "1 column hidden 6 fields sorted" at bounding box center [628, 12] width 1257 height 25
click at [1242, 15] on button "Exit fullscreen" at bounding box center [1244, 12] width 18 height 18
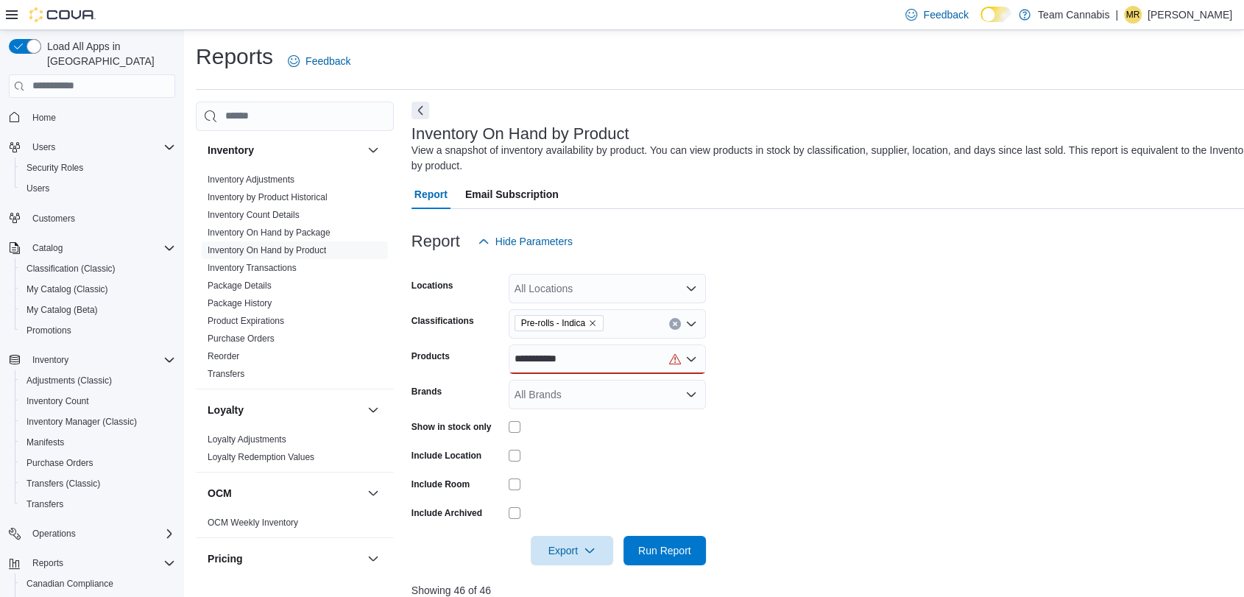
click at [597, 322] on icon "Remove Pre-rolls - Indica from selection in this group" at bounding box center [592, 323] width 9 height 9
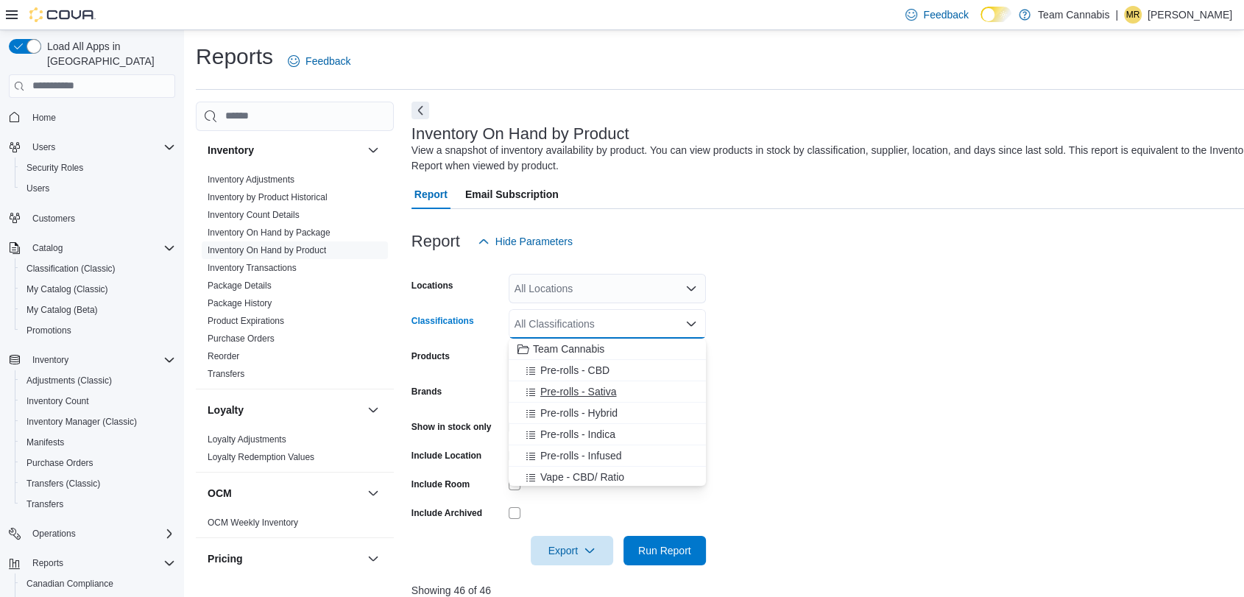
click at [598, 384] on span "Pre-rolls - Sativa" at bounding box center [578, 391] width 76 height 15
click at [769, 389] on form "**********" at bounding box center [823, 410] width 825 height 309
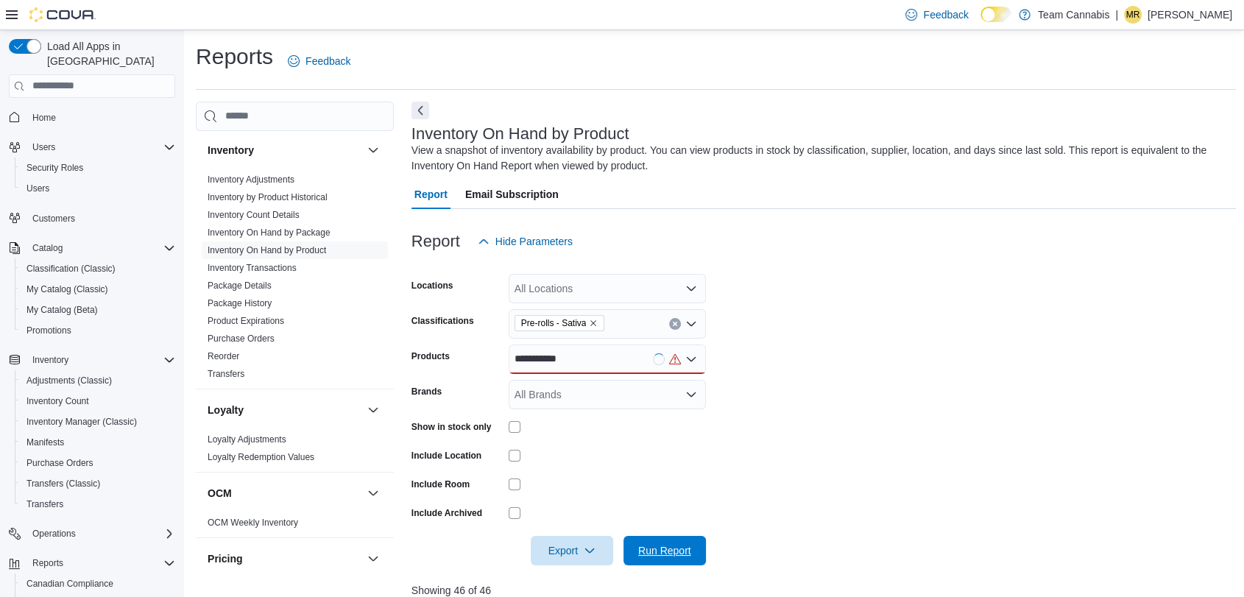
drag, startPoint x: 680, startPoint y: 555, endPoint x: 858, endPoint y: 316, distance: 298.3
click at [679, 555] on span "Run Report" at bounding box center [664, 550] width 53 height 15
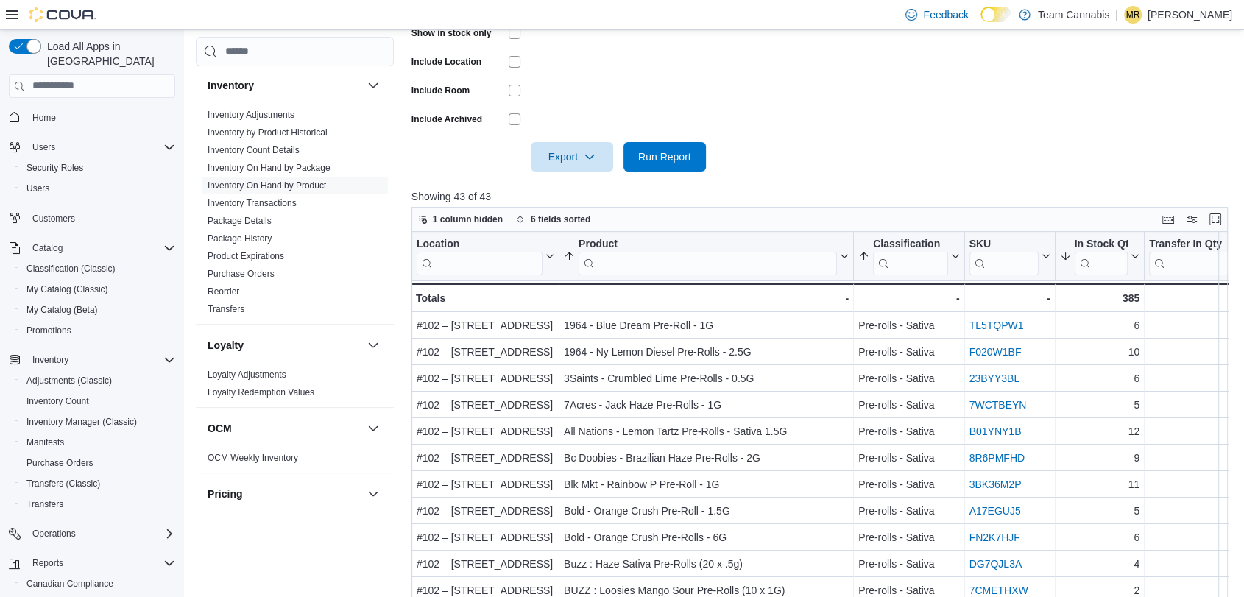
scroll to position [409, 0]
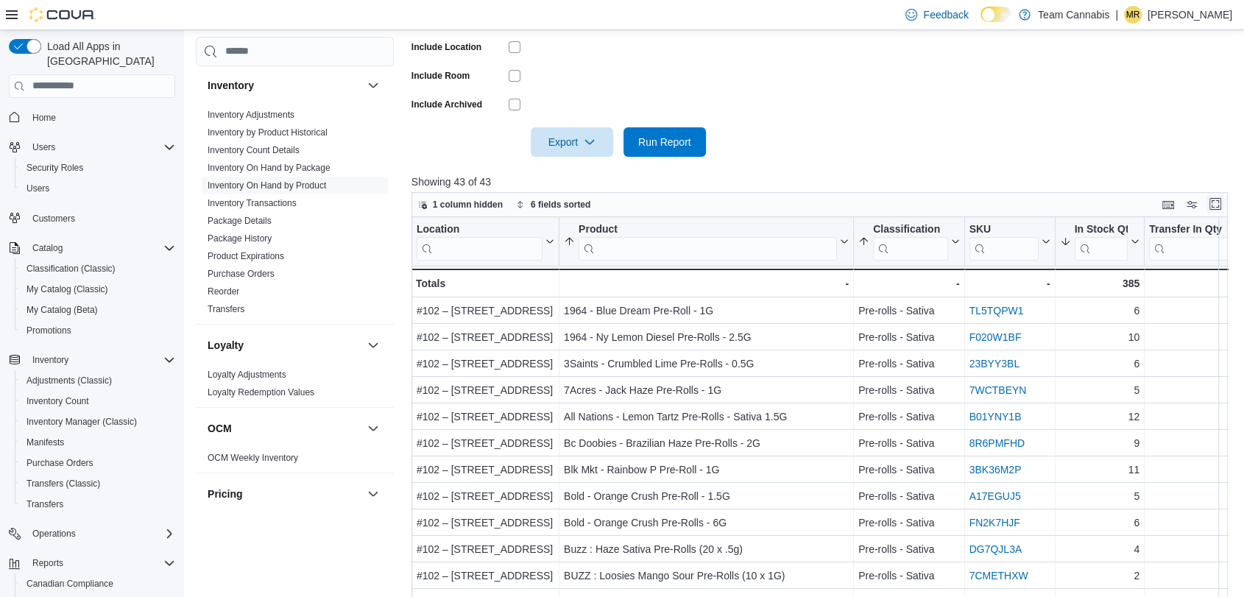
click at [1224, 202] on button "Enter fullscreen" at bounding box center [1215, 204] width 18 height 18
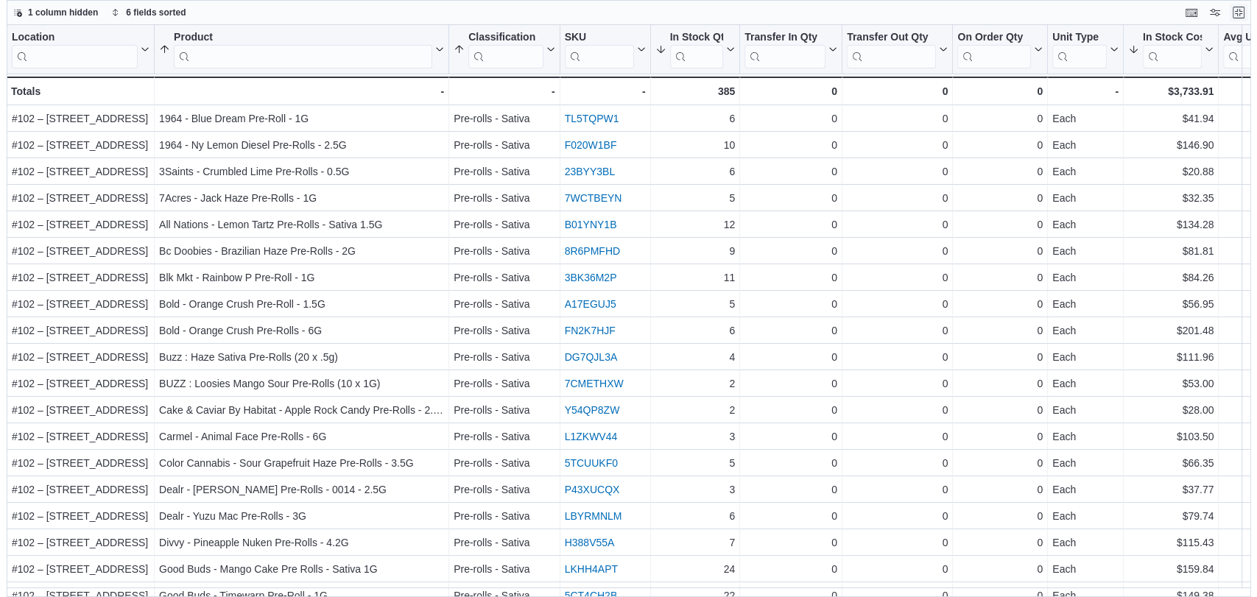
scroll to position [0, 0]
